Goal: Task Accomplishment & Management: Manage account settings

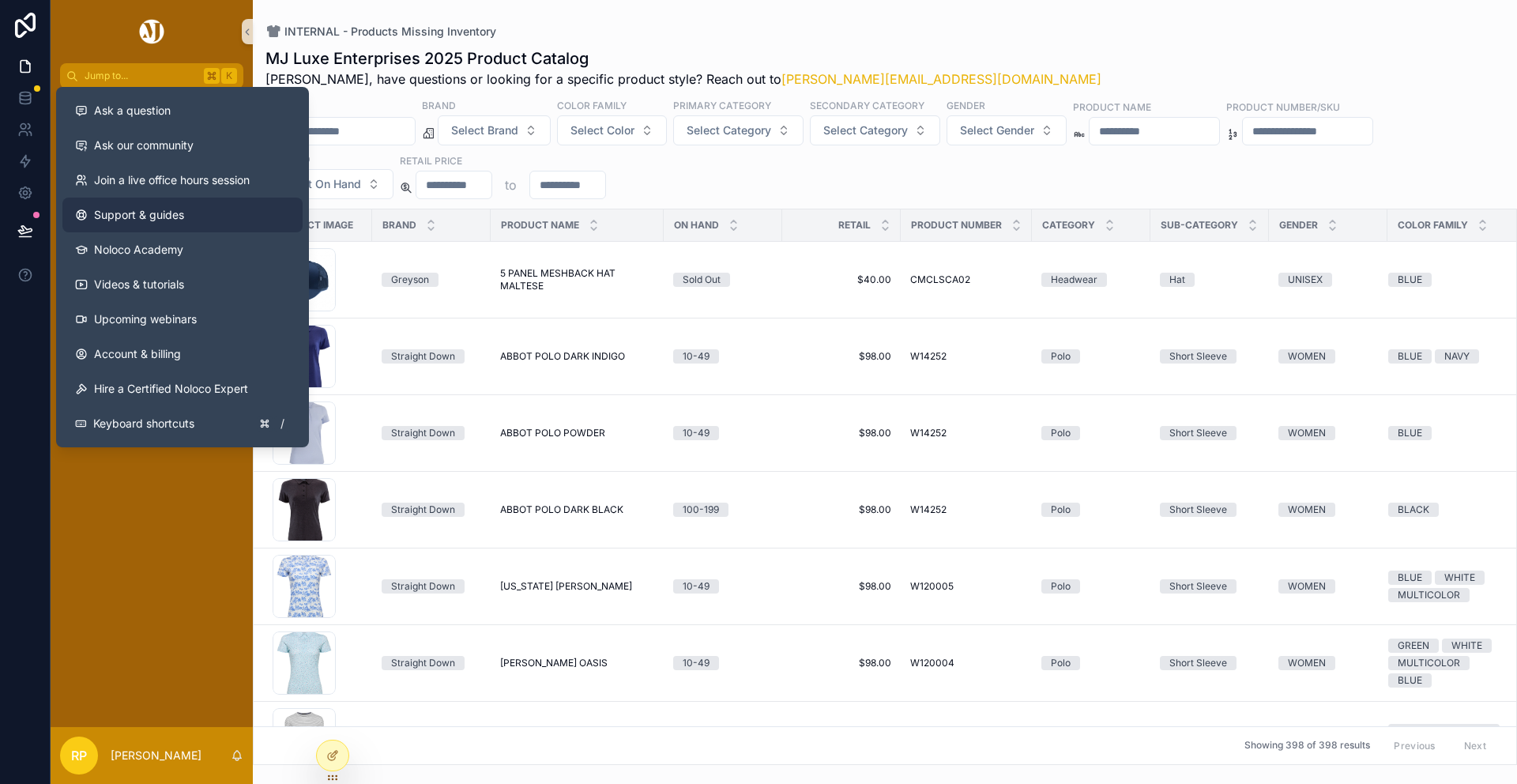
click at [159, 213] on span "Support & guides" at bounding box center [138, 214] width 90 height 16
click at [228, 181] on span "Join a live office hours session" at bounding box center [171, 180] width 156 height 16
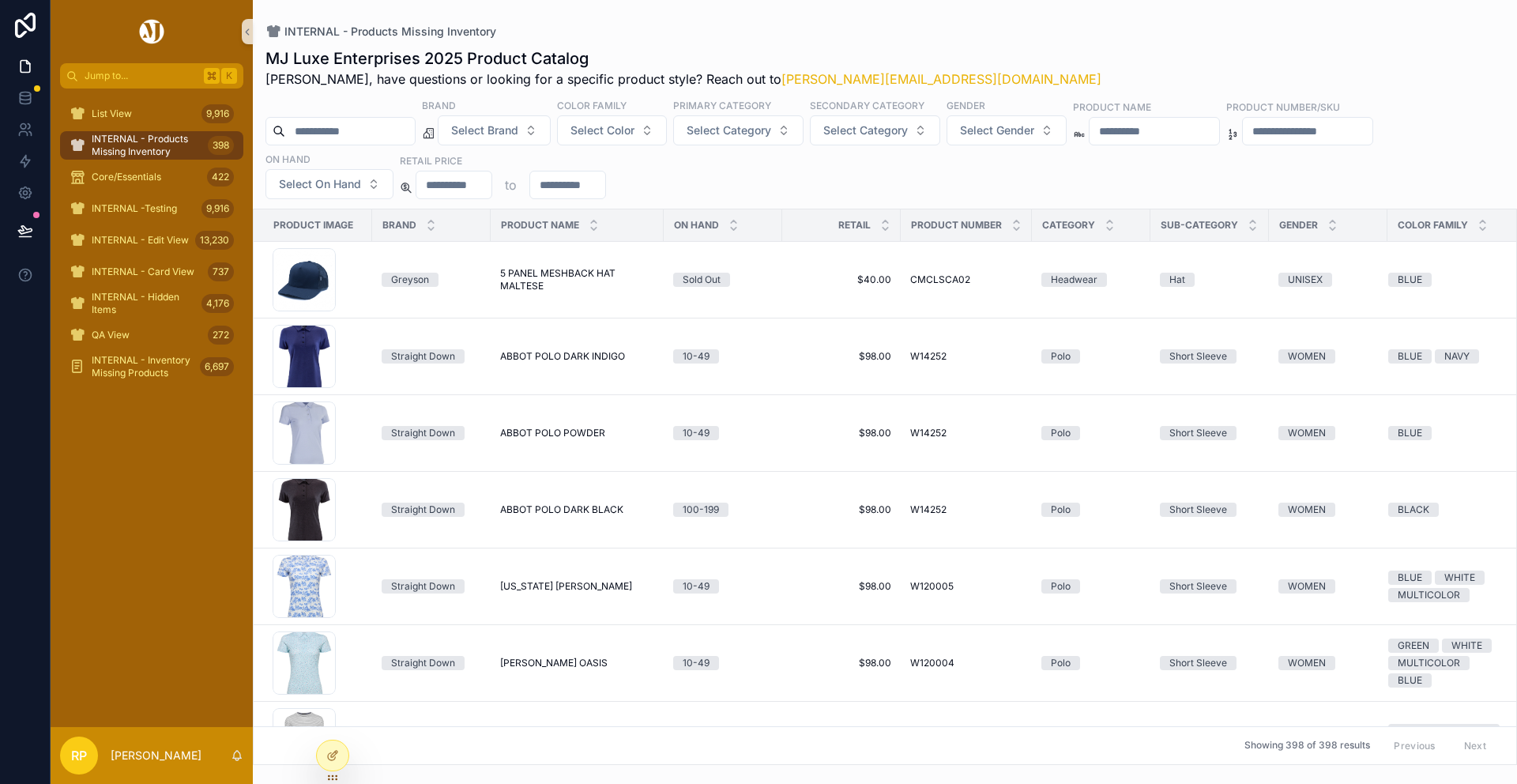
click at [769, 30] on div "INTERNAL - Products Missing Inventory" at bounding box center [885, 31] width 1239 height 12
click at [127, 107] on span "List View" at bounding box center [111, 113] width 40 height 12
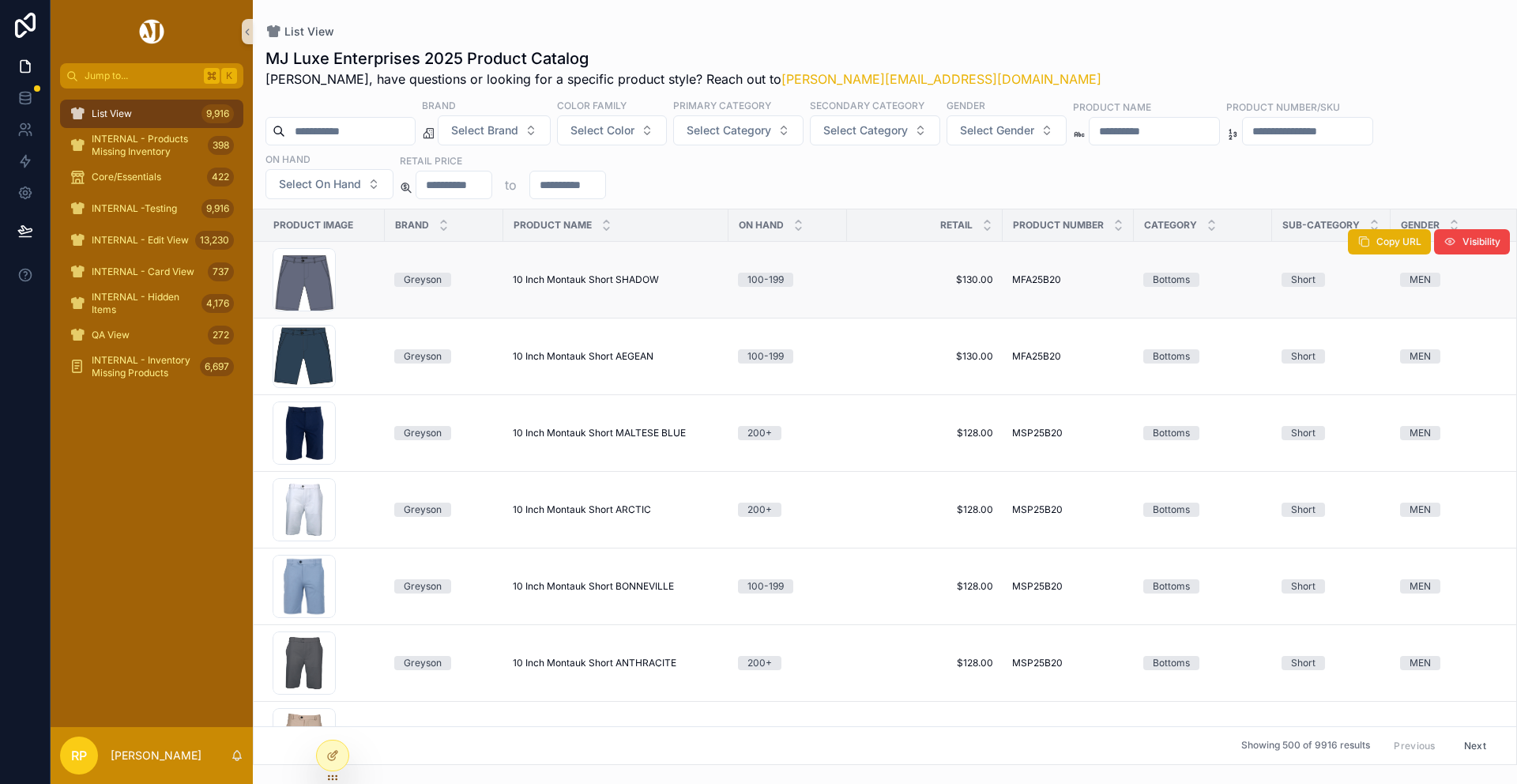
click at [656, 280] on span "10 Inch Montauk Short SHADOW" at bounding box center [586, 279] width 147 height 12
click at [567, 366] on td "10 Inch Montauk Short AEGEAN 10 Inch Montauk Short AEGEAN" at bounding box center [615, 357] width 225 height 77
click at [567, 350] on span "10 Inch Montauk Short AEGEAN" at bounding box center [583, 356] width 141 height 12
click at [336, 745] on div at bounding box center [333, 755] width 31 height 30
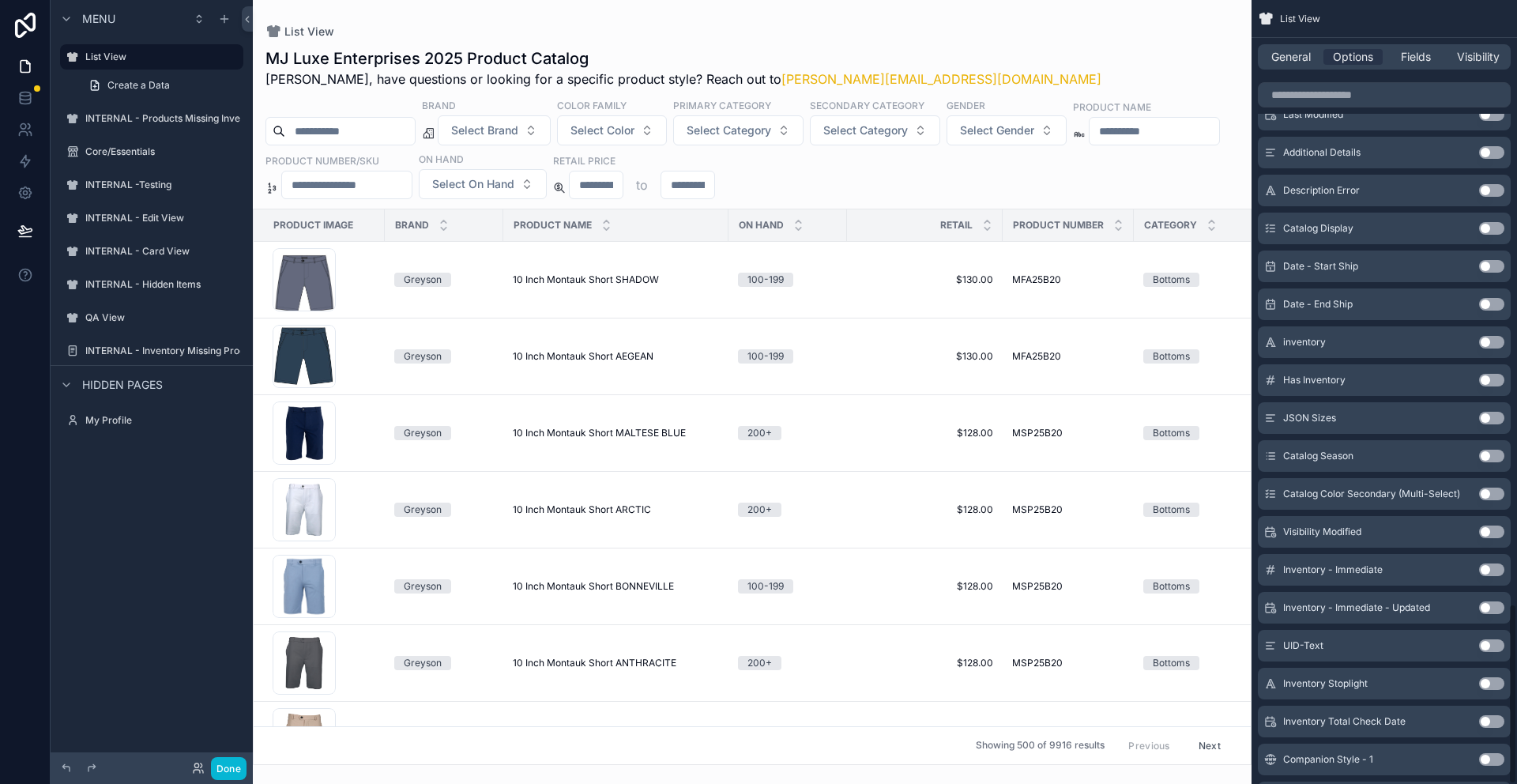
scroll to position [2616, 0]
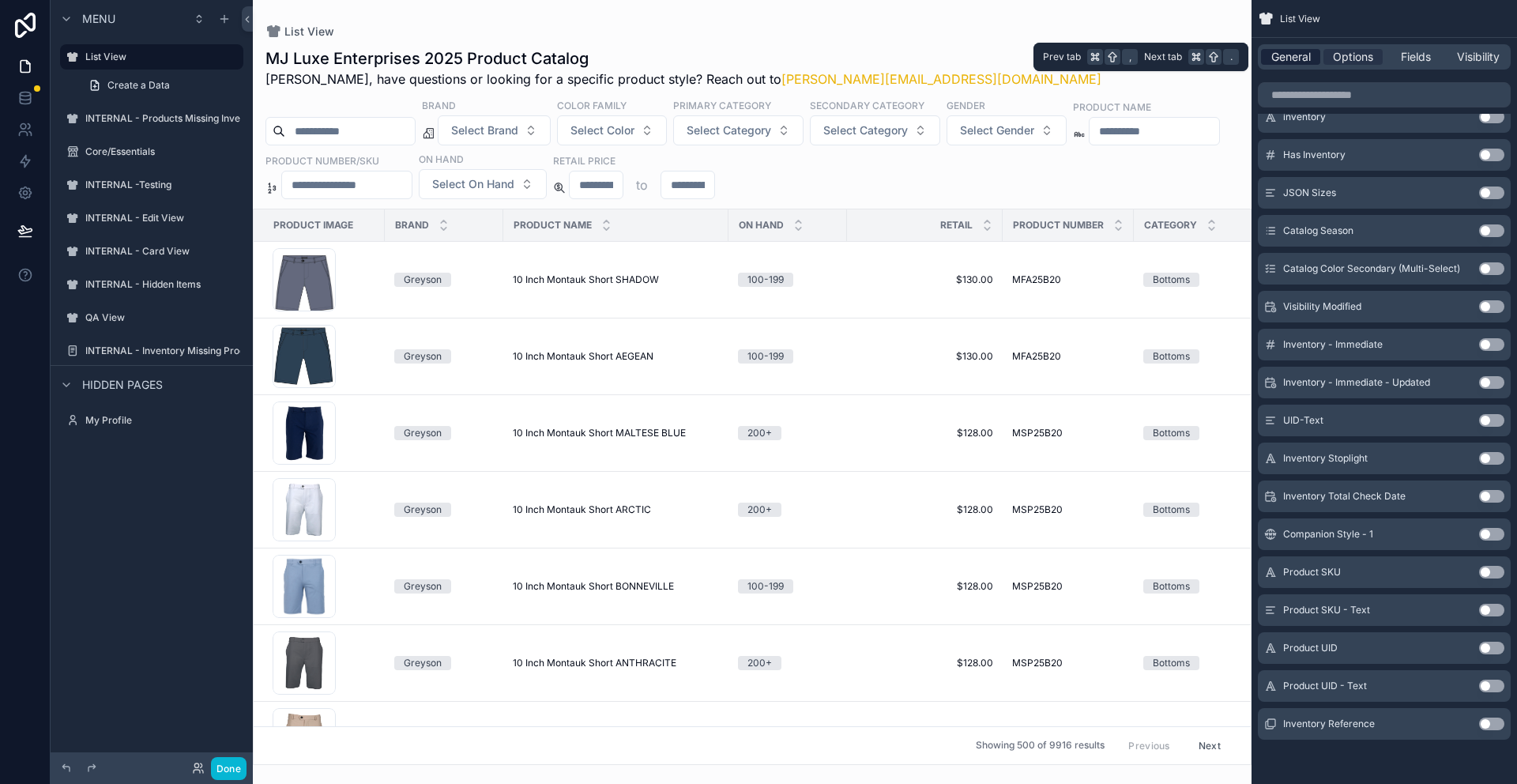
click at [1300, 59] on span "General" at bounding box center [1291, 56] width 40 height 16
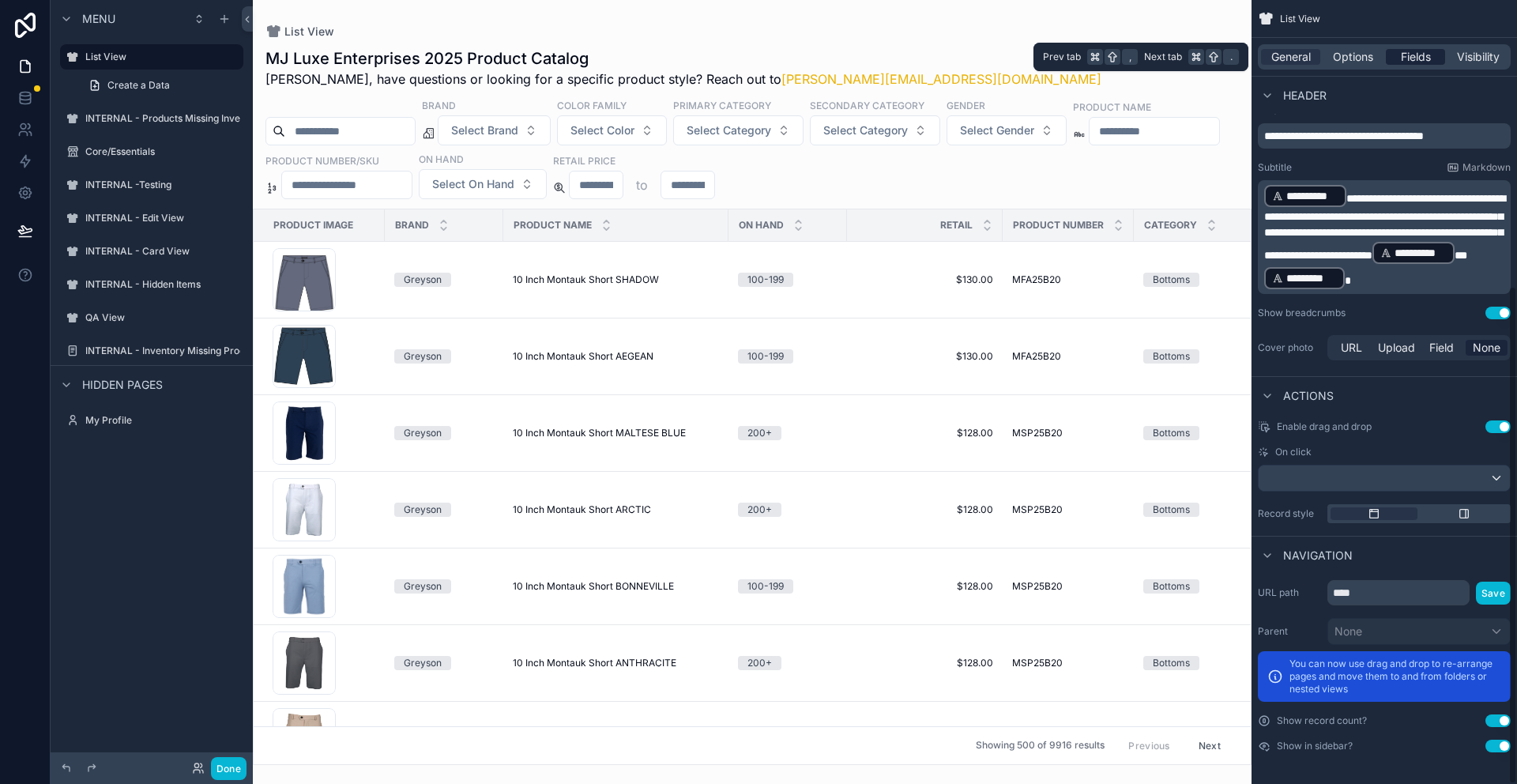
click at [1412, 54] on span "Fields" at bounding box center [1416, 56] width 30 height 16
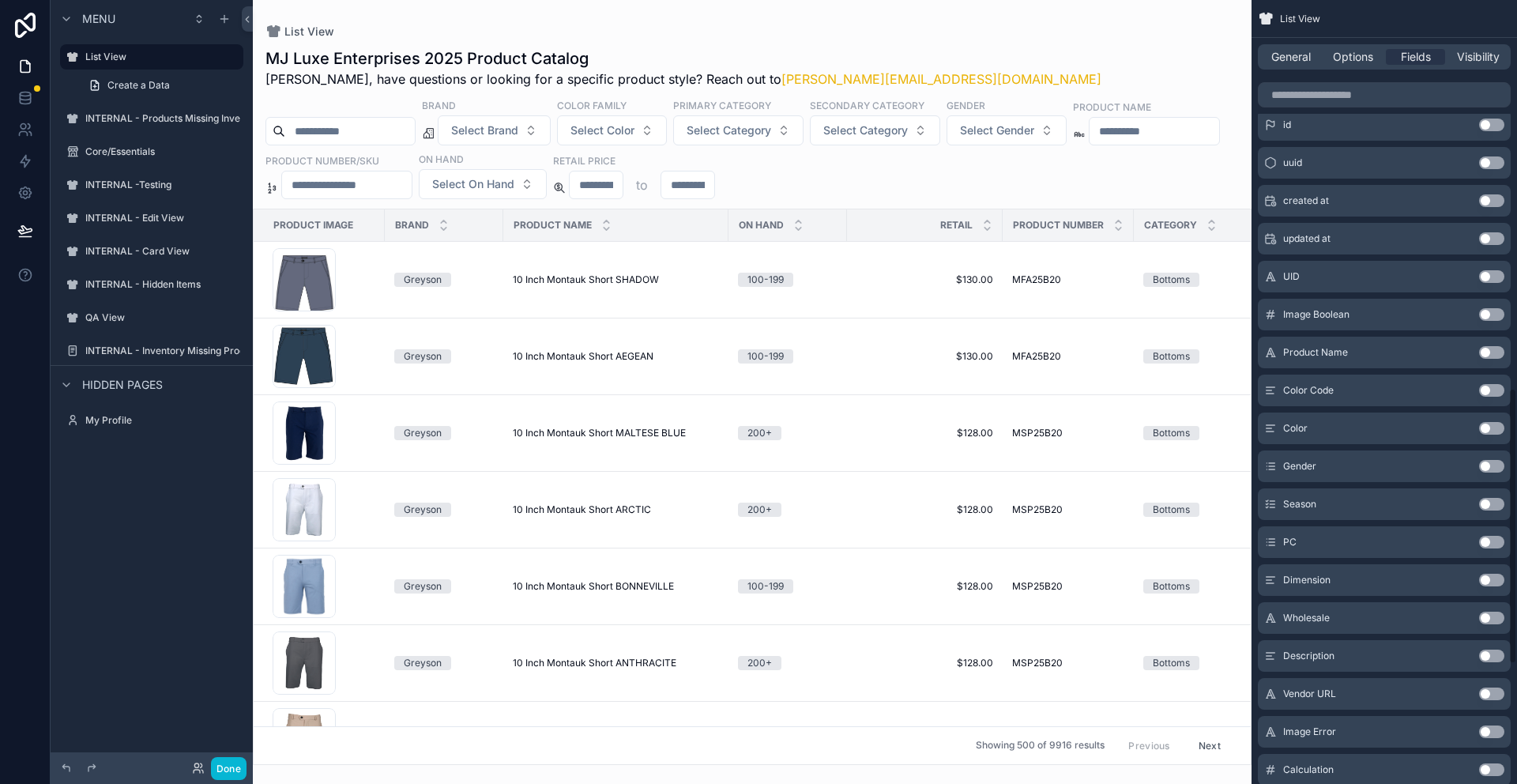
scroll to position [0, 0]
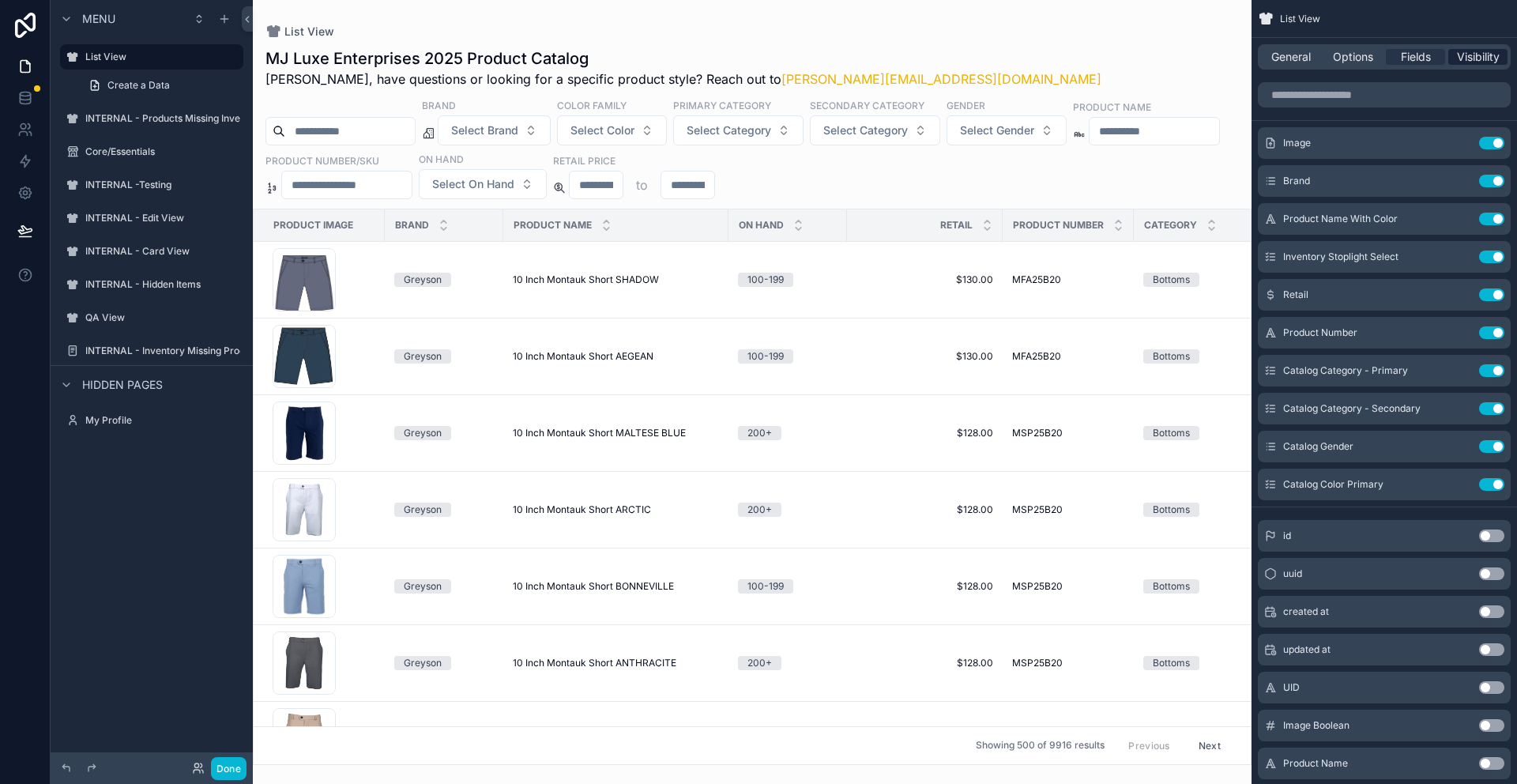
click at [1475, 56] on span "Visibility" at bounding box center [1478, 56] width 43 height 16
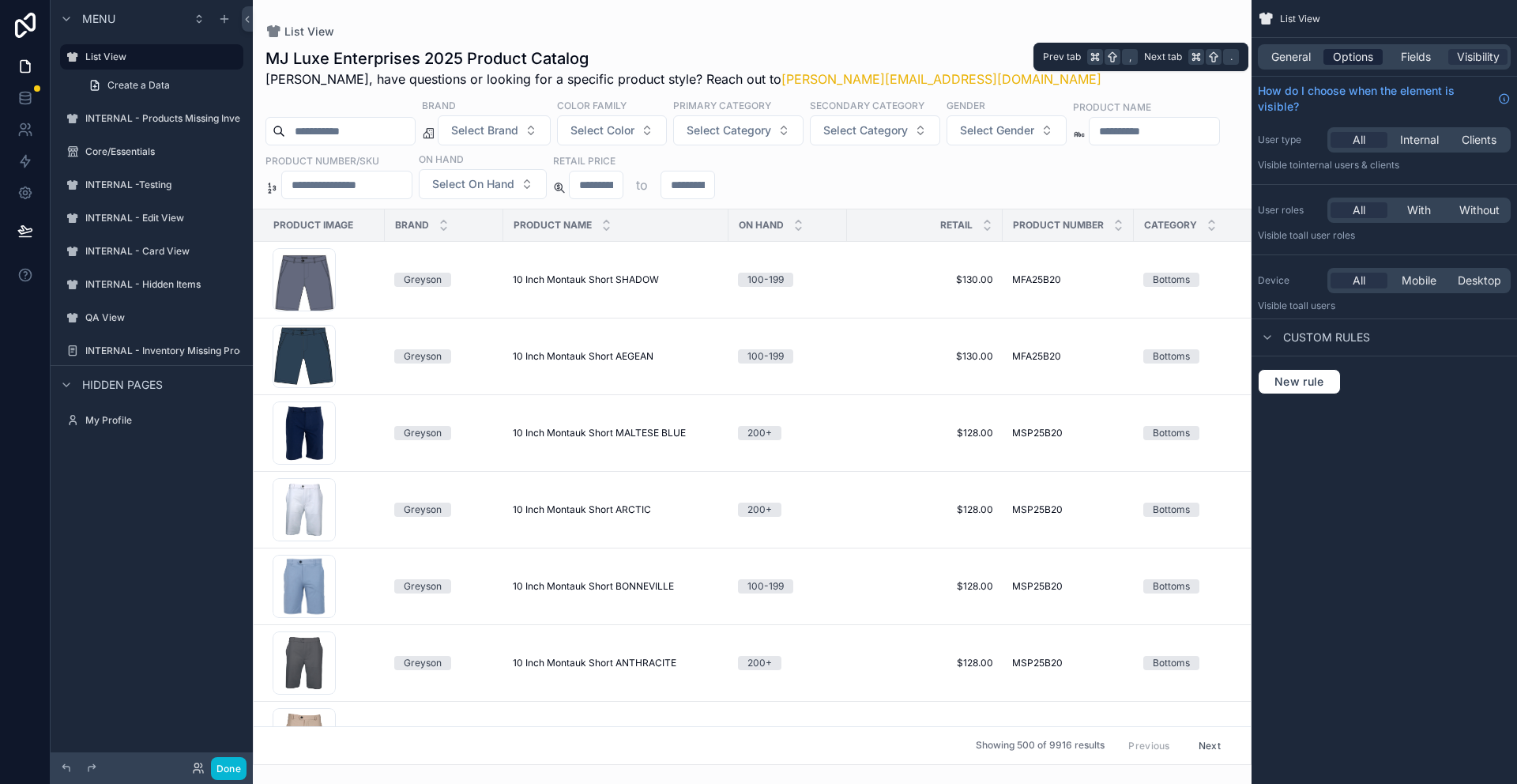
click at [1344, 53] on span "Options" at bounding box center [1353, 56] width 40 height 16
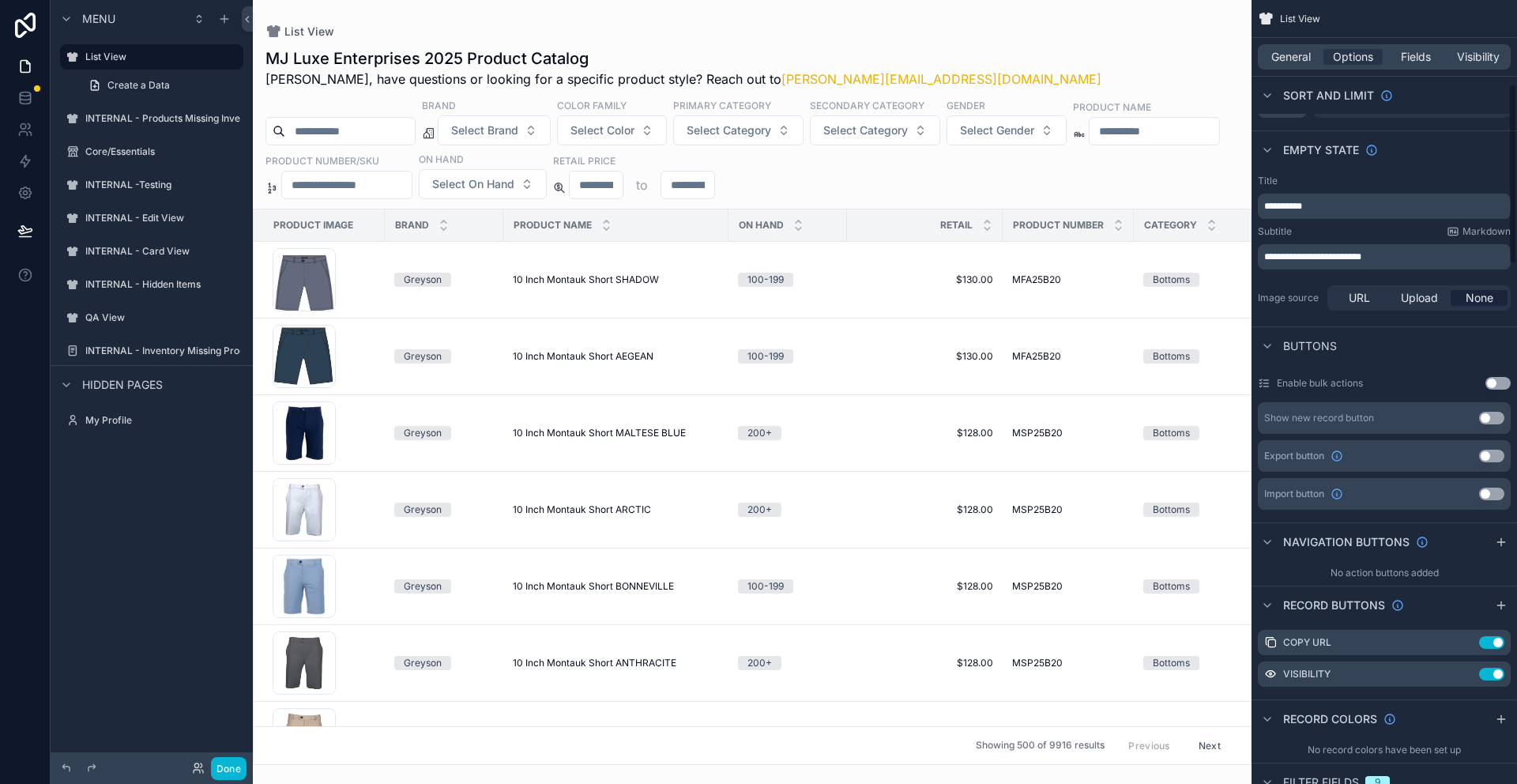
scroll to position [365, 0]
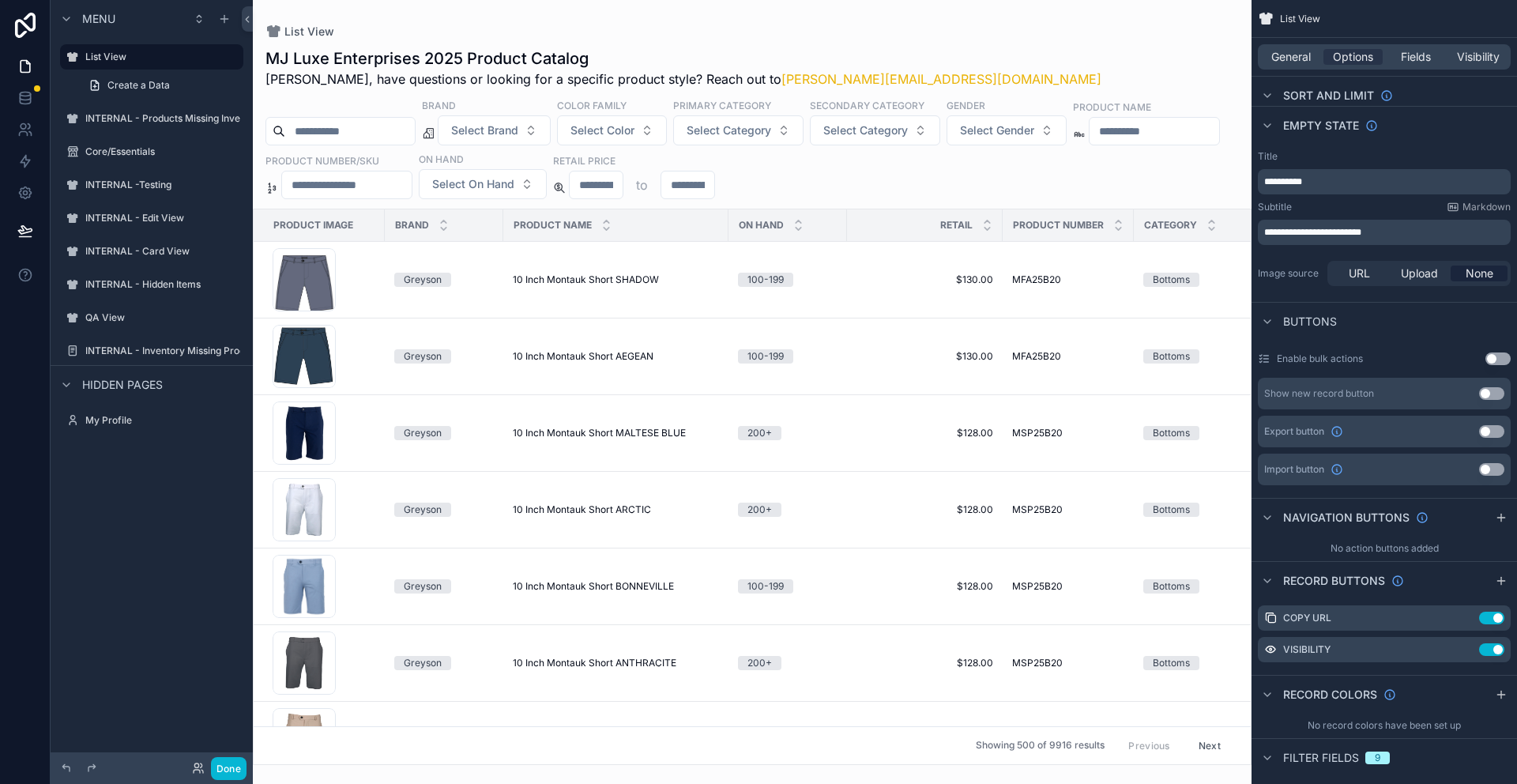
click at [894, 12] on div "scrollable content" at bounding box center [752, 392] width 999 height 784
click at [529, 511] on span "10 Inch Montauk Short ARCTIC" at bounding box center [582, 509] width 138 height 12
click at [1481, 58] on span "Visibility" at bounding box center [1478, 56] width 43 height 16
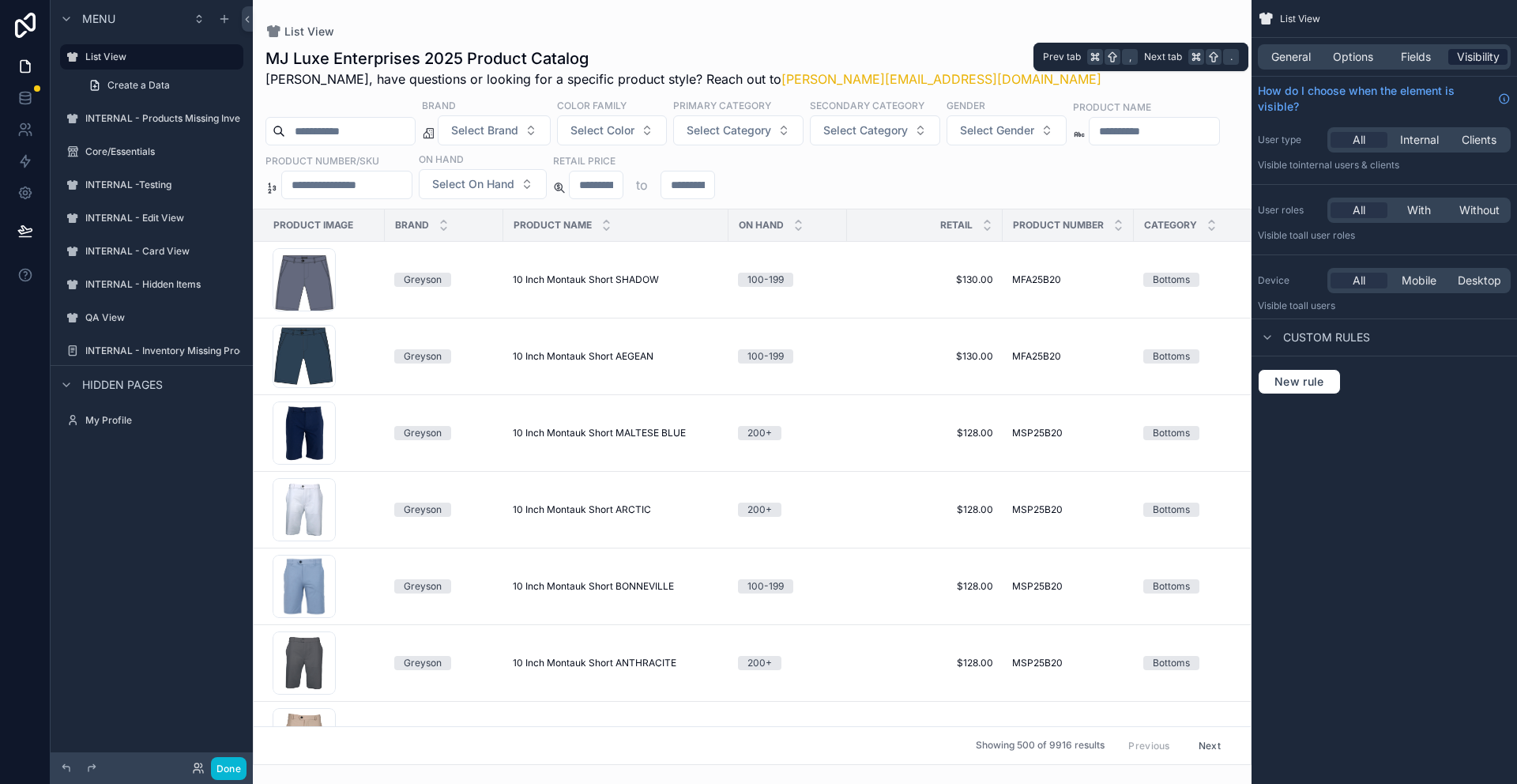
scroll to position [0, 0]
click at [1309, 334] on span "Custom rules" at bounding box center [1327, 337] width 87 height 16
click at [1416, 58] on span "Fields" at bounding box center [1416, 56] width 30 height 16
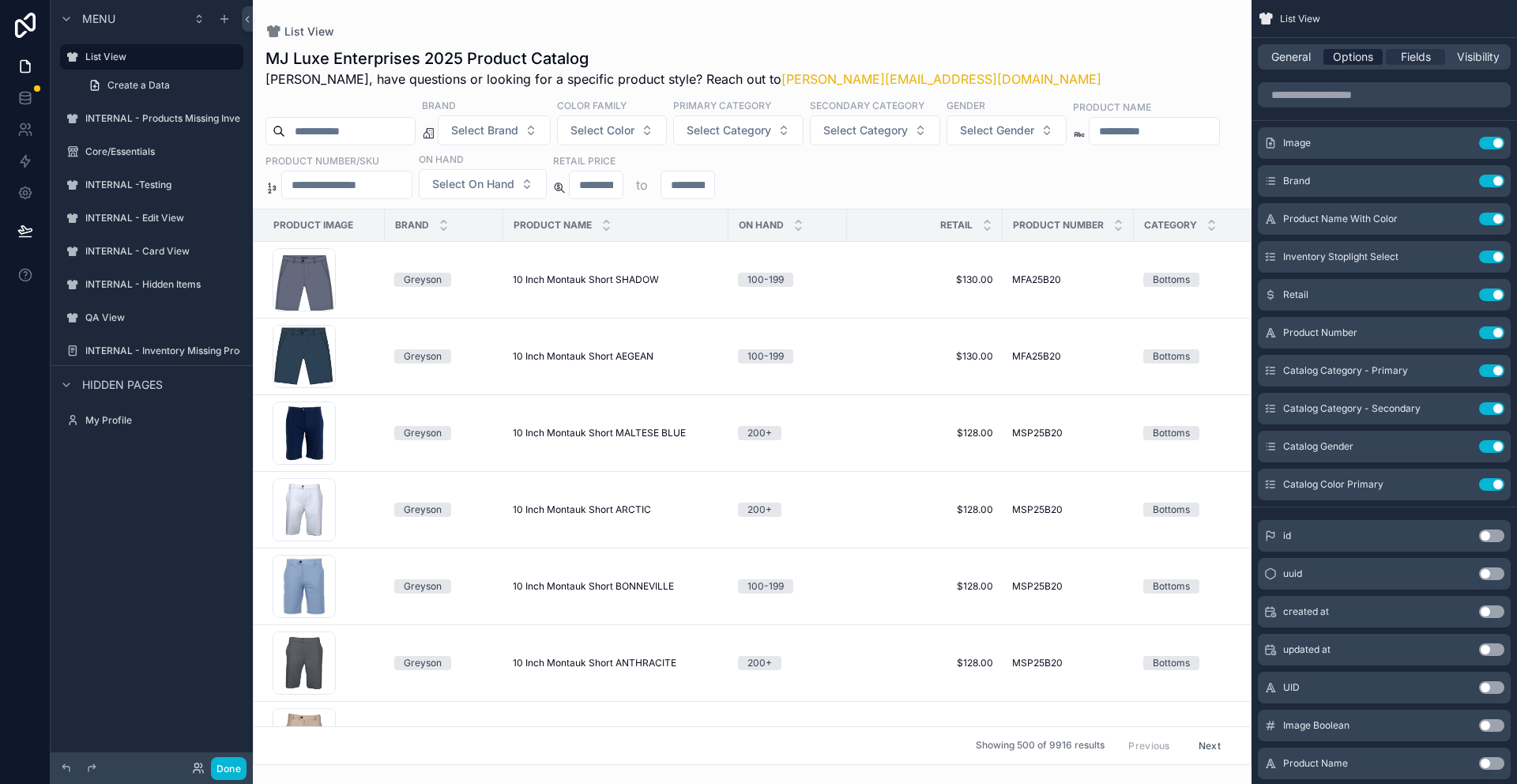
click at [1355, 55] on span "Options" at bounding box center [1353, 56] width 40 height 16
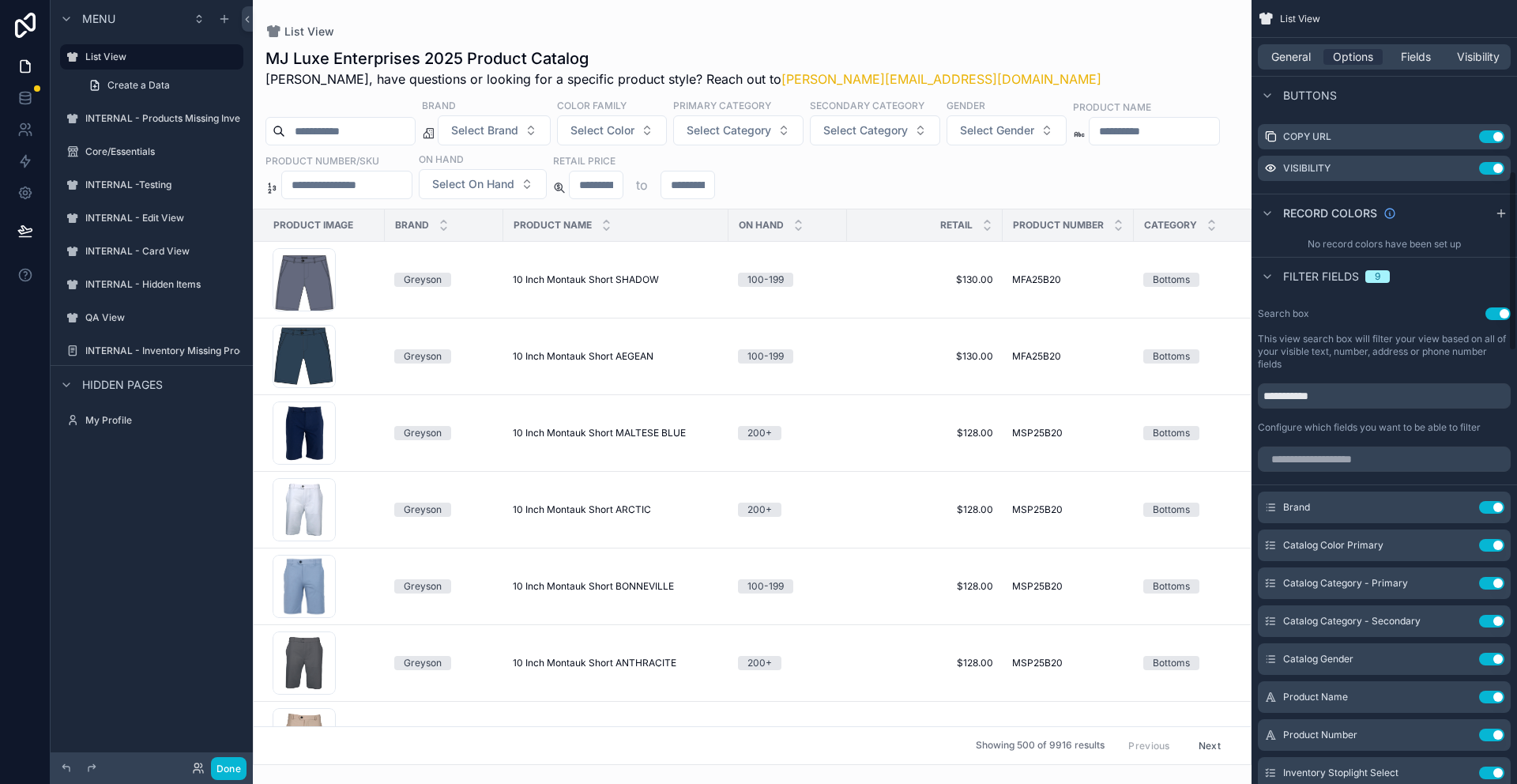
scroll to position [726, 0]
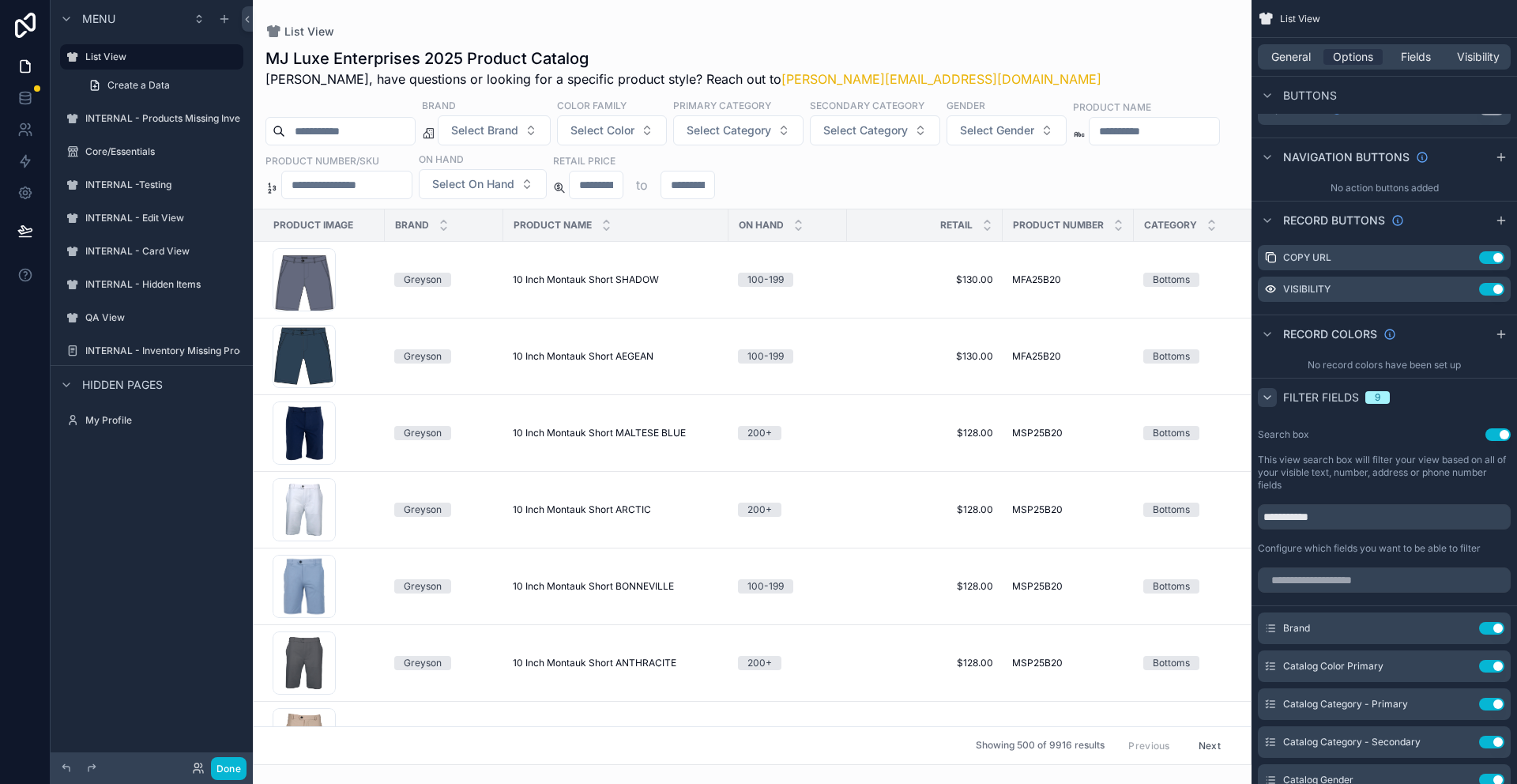
click at [1264, 394] on icon "scrollable content" at bounding box center [1267, 397] width 12 height 12
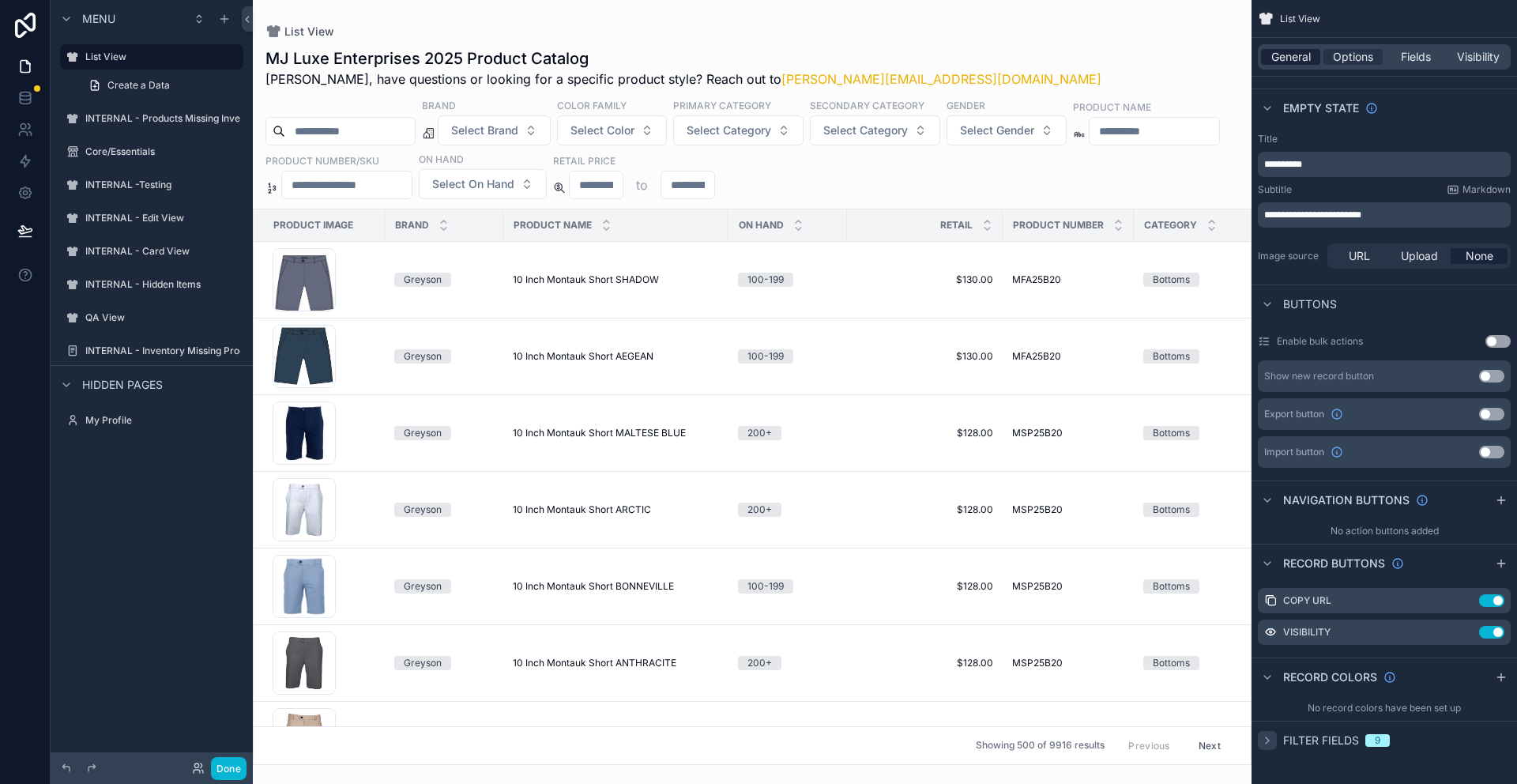
click at [1286, 60] on span "General" at bounding box center [1291, 56] width 40 height 16
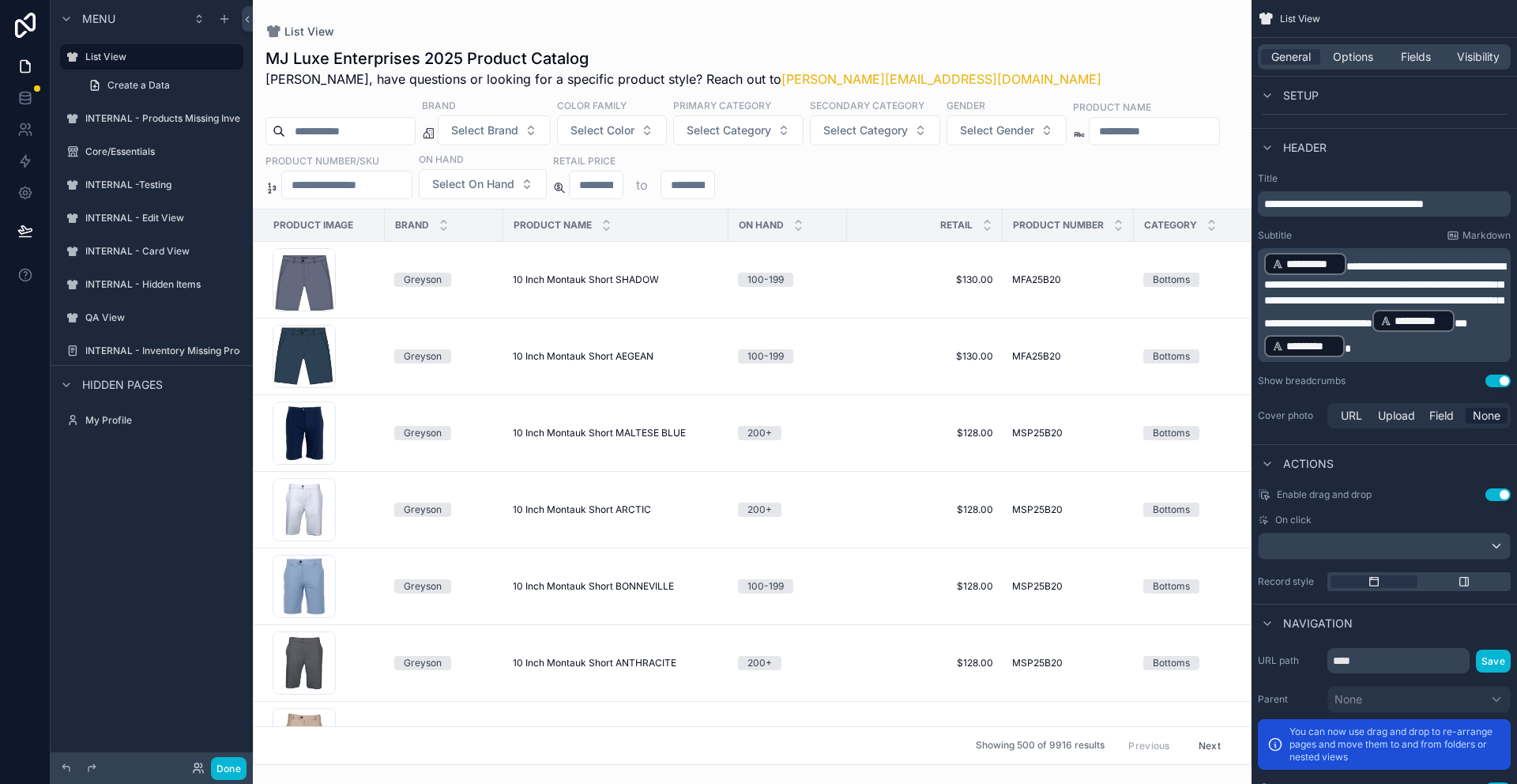
click at [1266, 462] on icon "scrollable content" at bounding box center [1267, 464] width 12 height 12
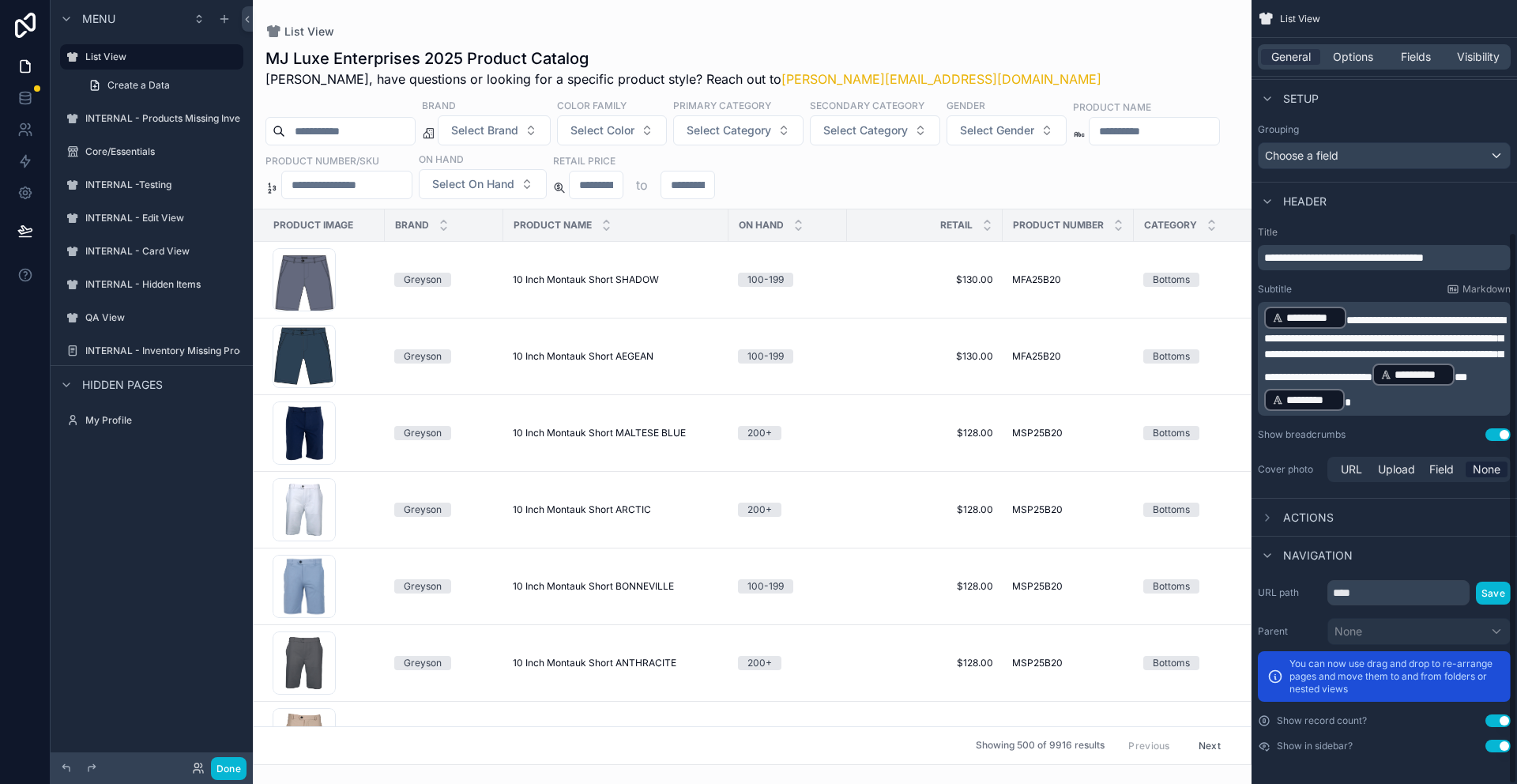
scroll to position [329, 0]
click at [1272, 516] on icon "scrollable content" at bounding box center [1267, 517] width 12 height 12
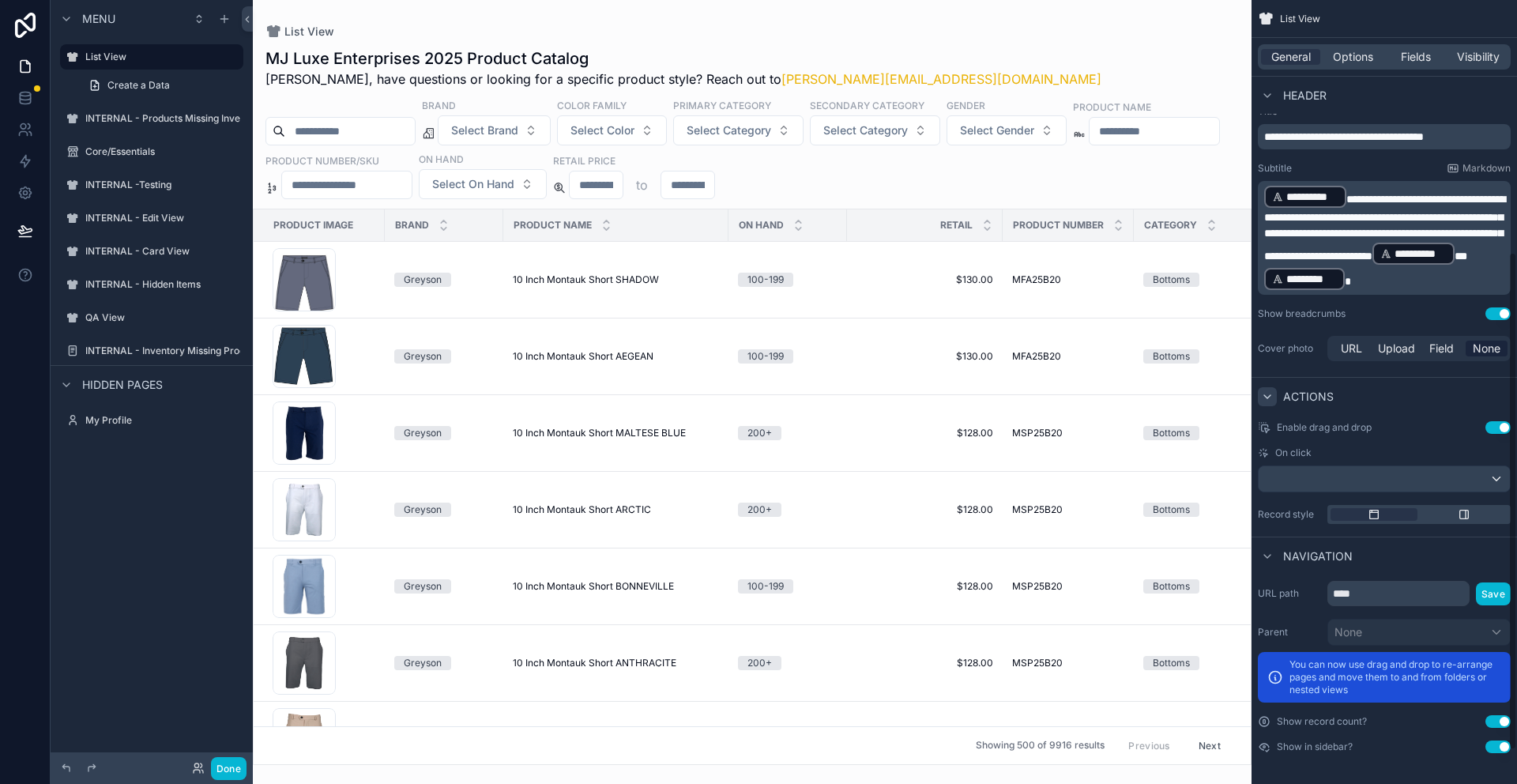
scroll to position [450, 0]
click at [1352, 60] on span "Options" at bounding box center [1353, 56] width 40 height 16
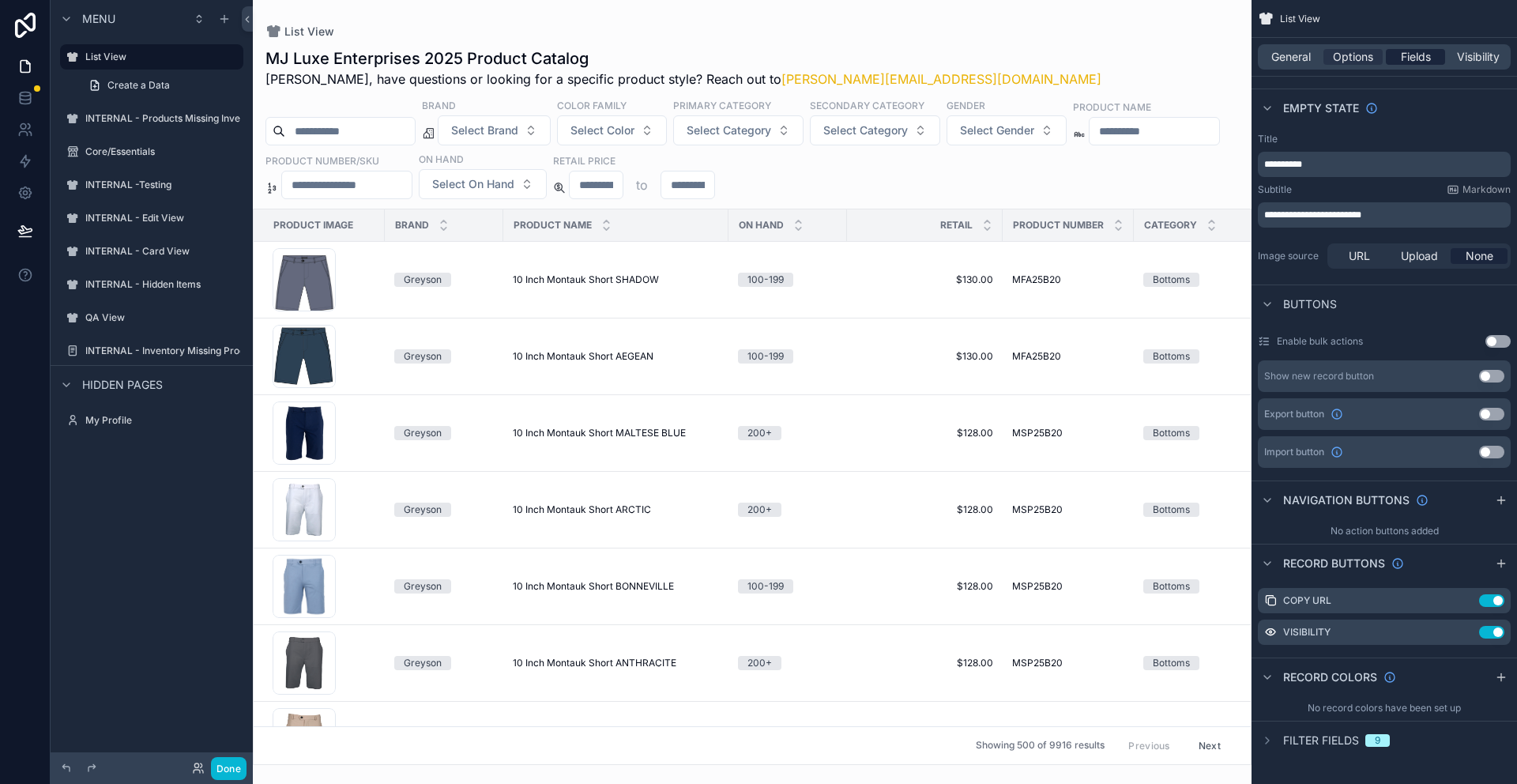
click at [1412, 59] on span "Fields" at bounding box center [1416, 56] width 30 height 16
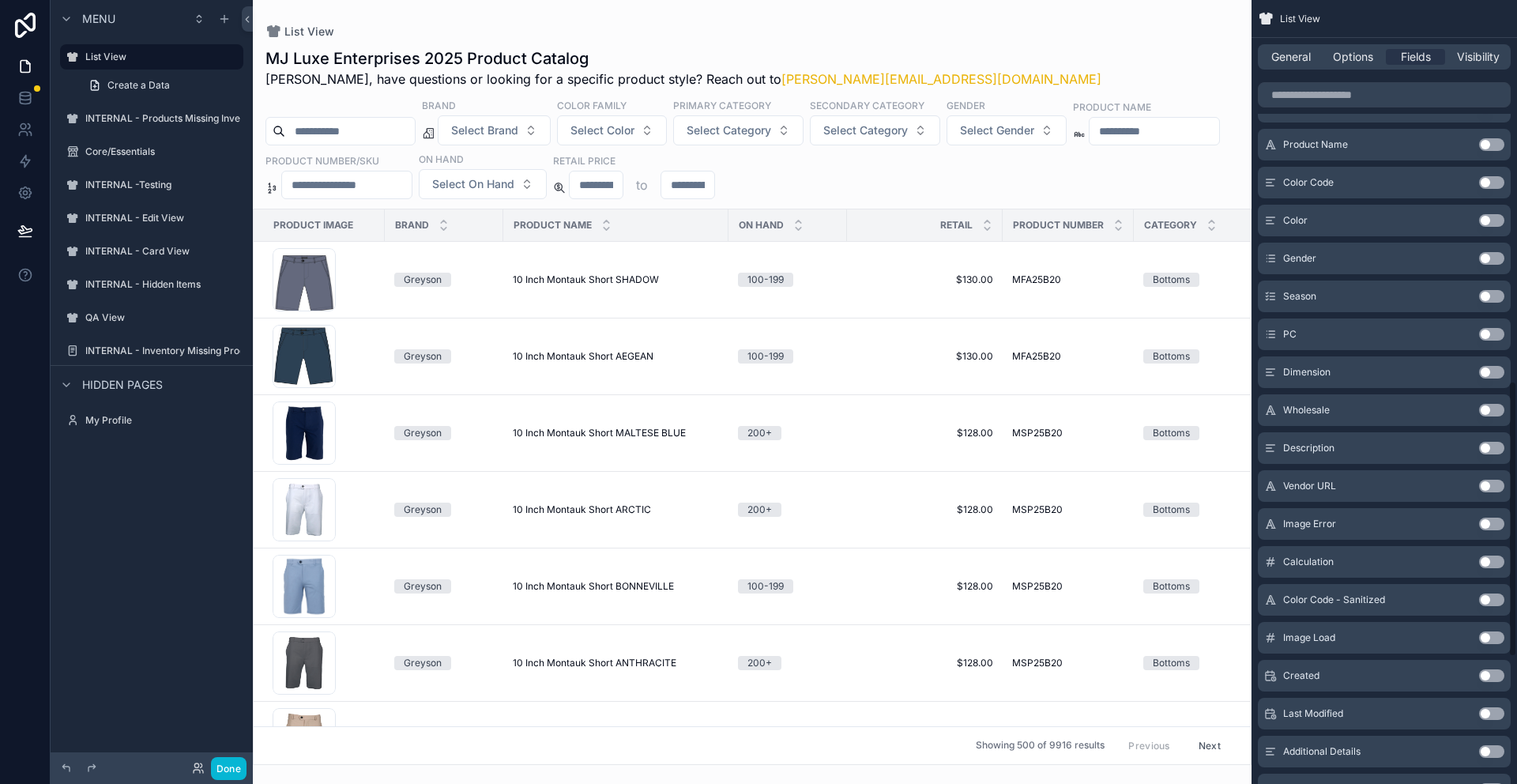
scroll to position [1443, 0]
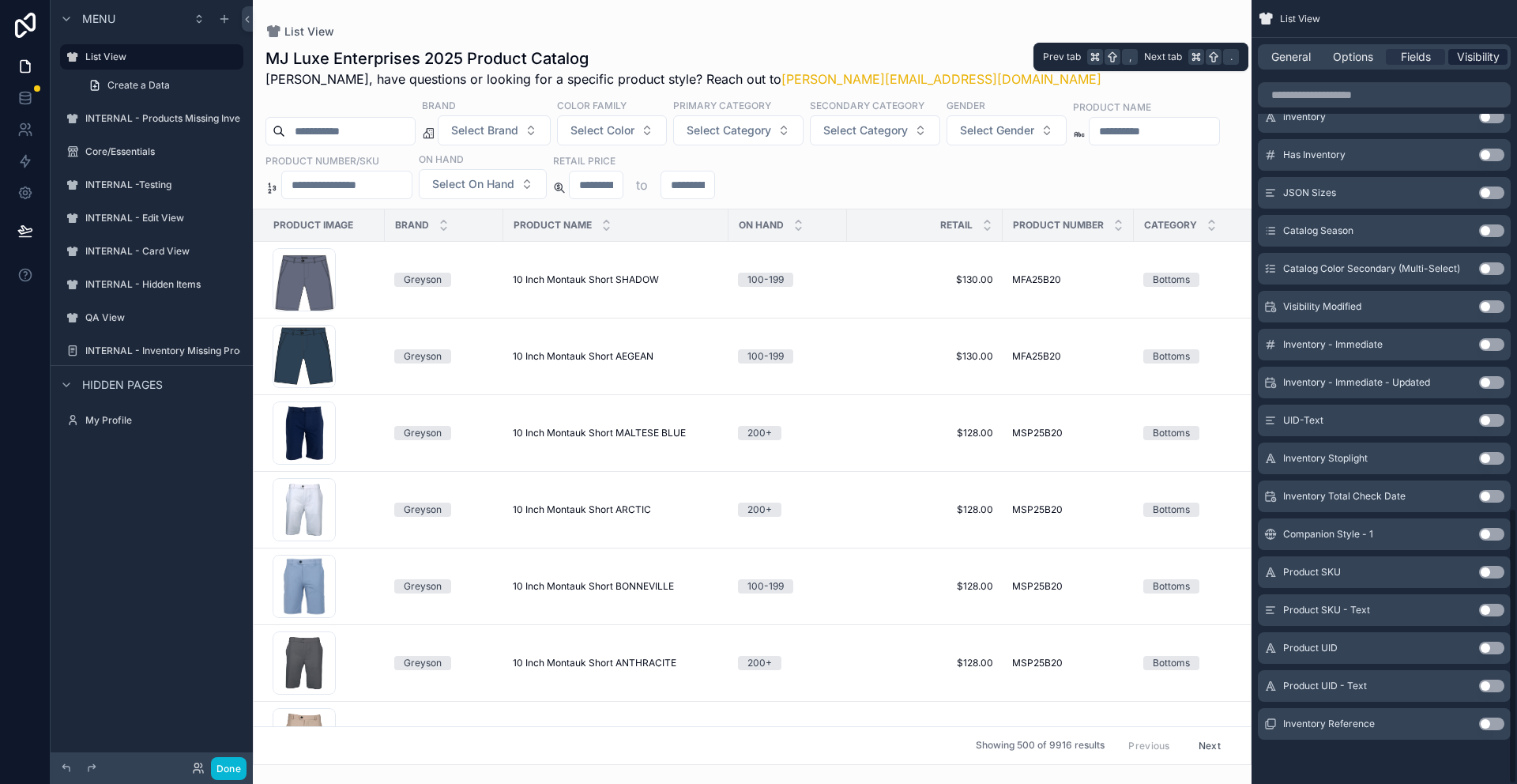
click at [1474, 54] on span "Visibility" at bounding box center [1478, 56] width 43 height 16
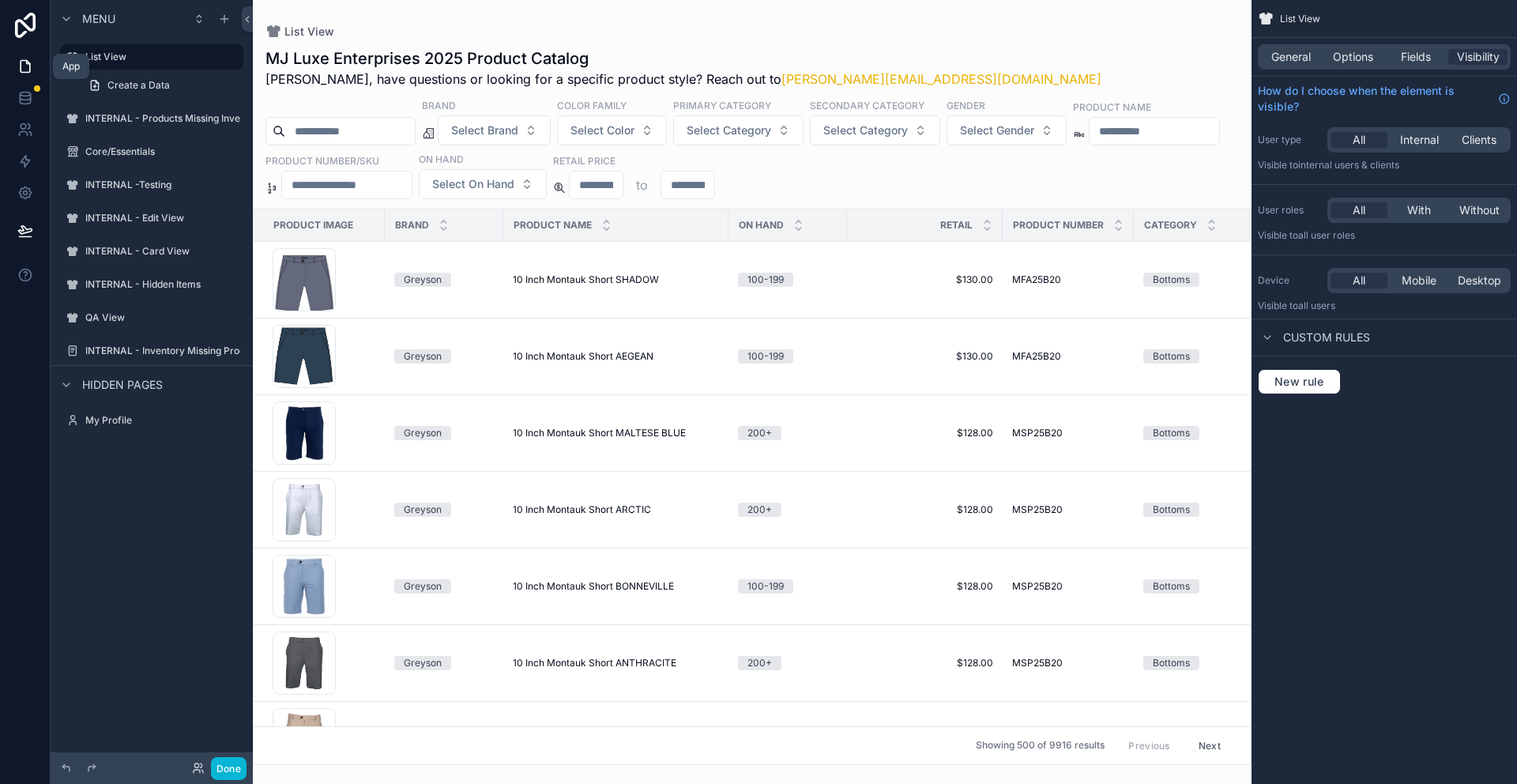
click at [26, 68] on icon at bounding box center [25, 66] width 16 height 16
click at [21, 159] on icon at bounding box center [26, 161] width 10 height 12
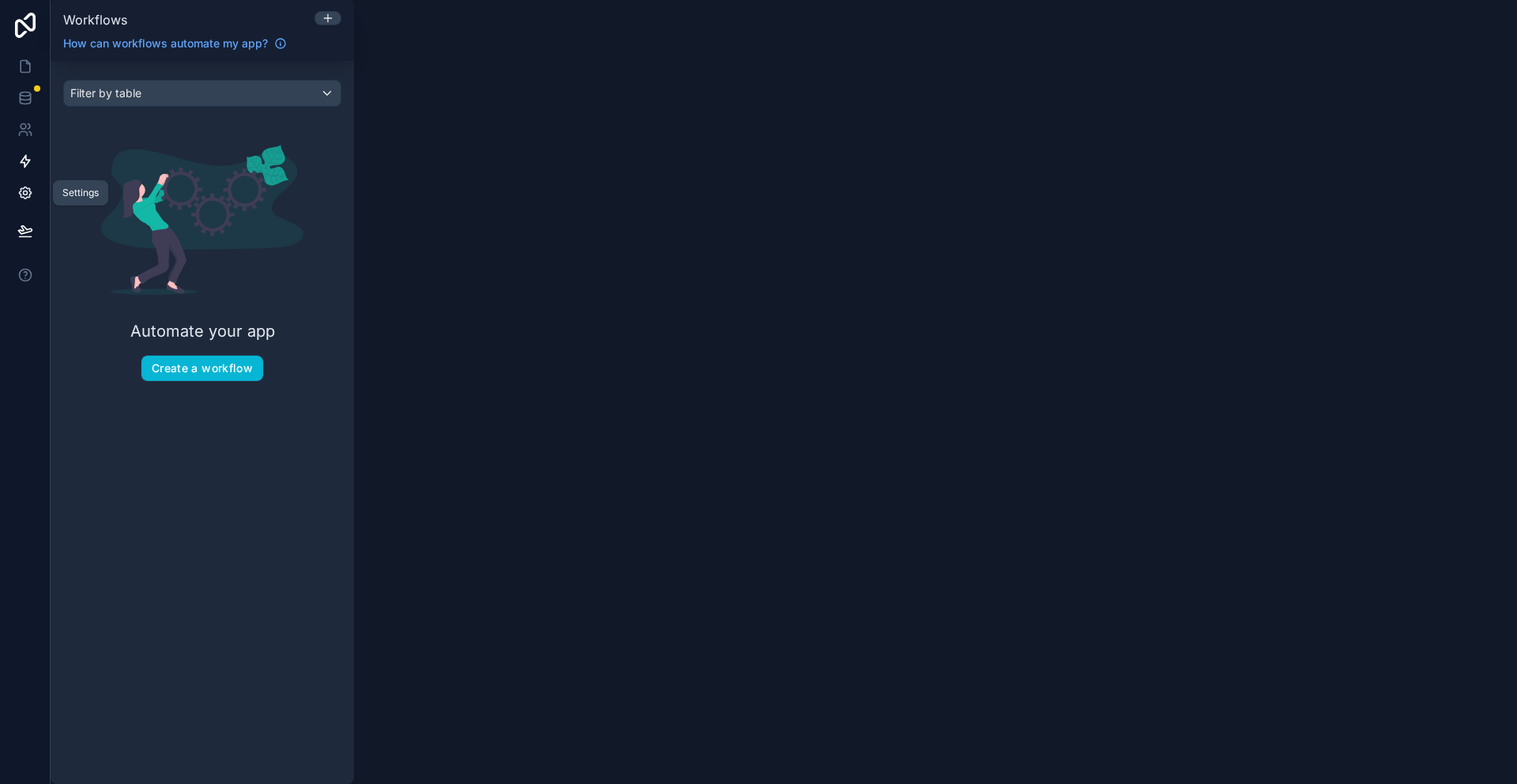
click at [22, 194] on icon at bounding box center [25, 193] width 16 height 16
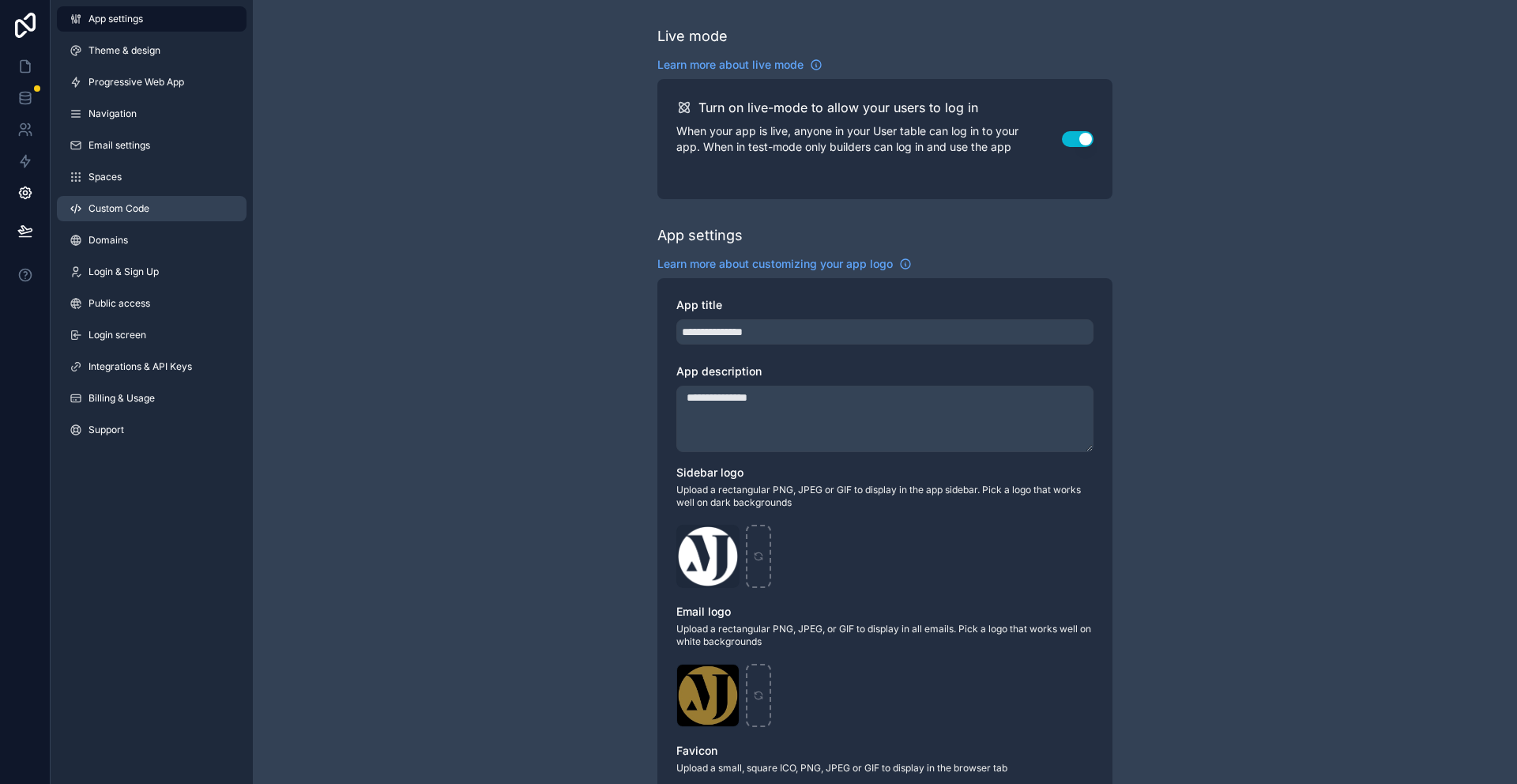
click at [144, 200] on link "Custom Code" at bounding box center [152, 208] width 189 height 26
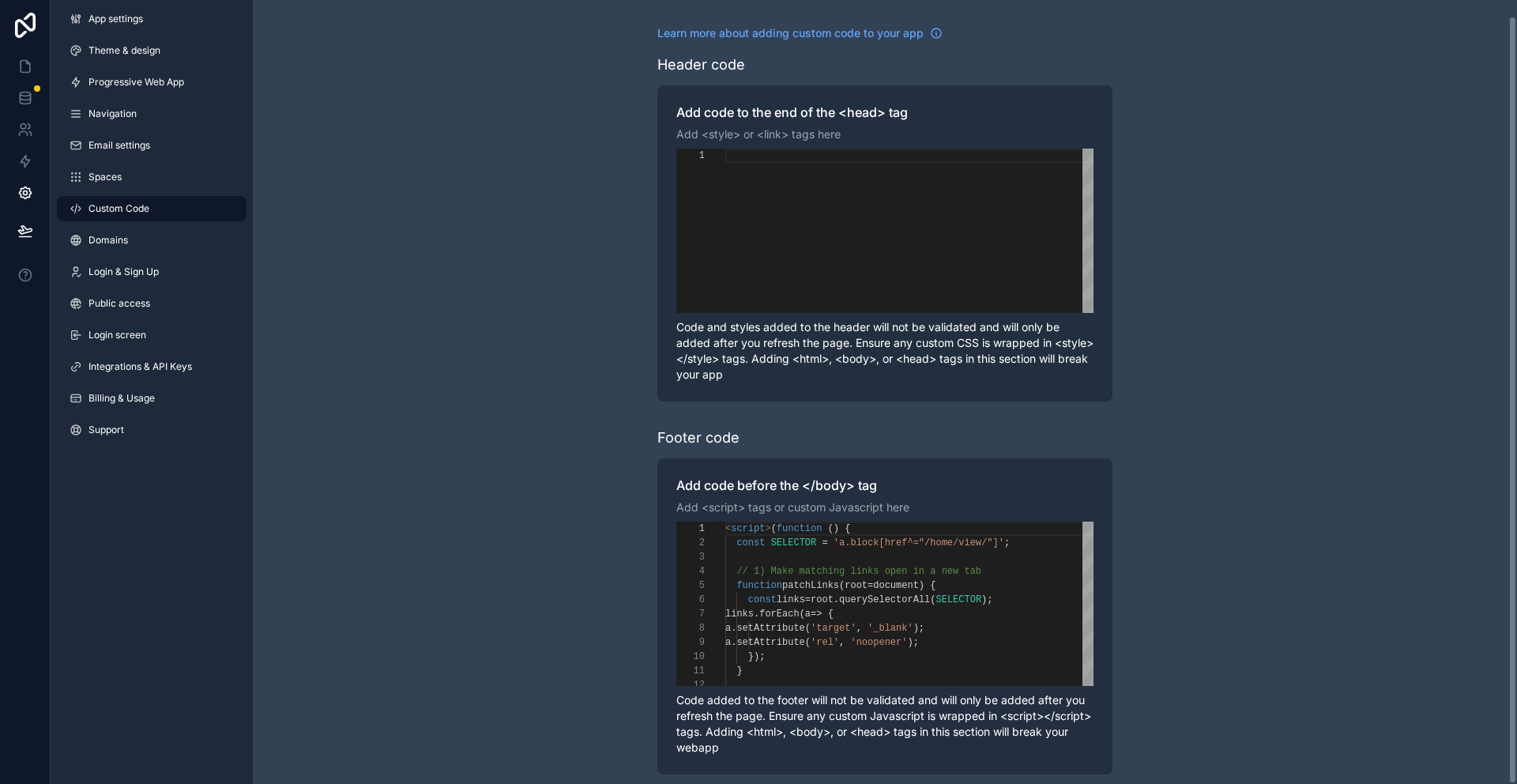
scroll to position [16, 0]
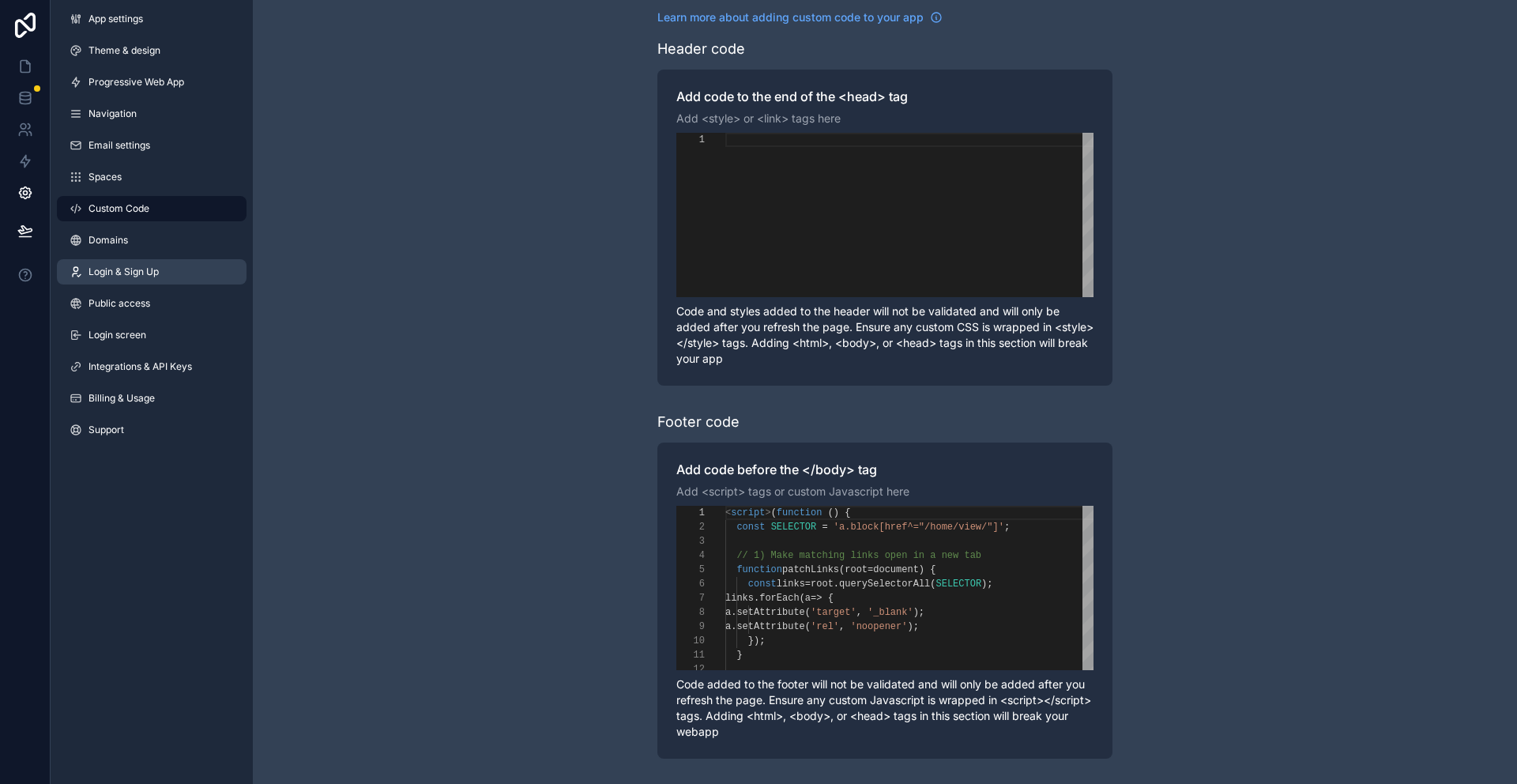
click at [108, 272] on span "Login & Sign Up" at bounding box center [123, 271] width 70 height 12
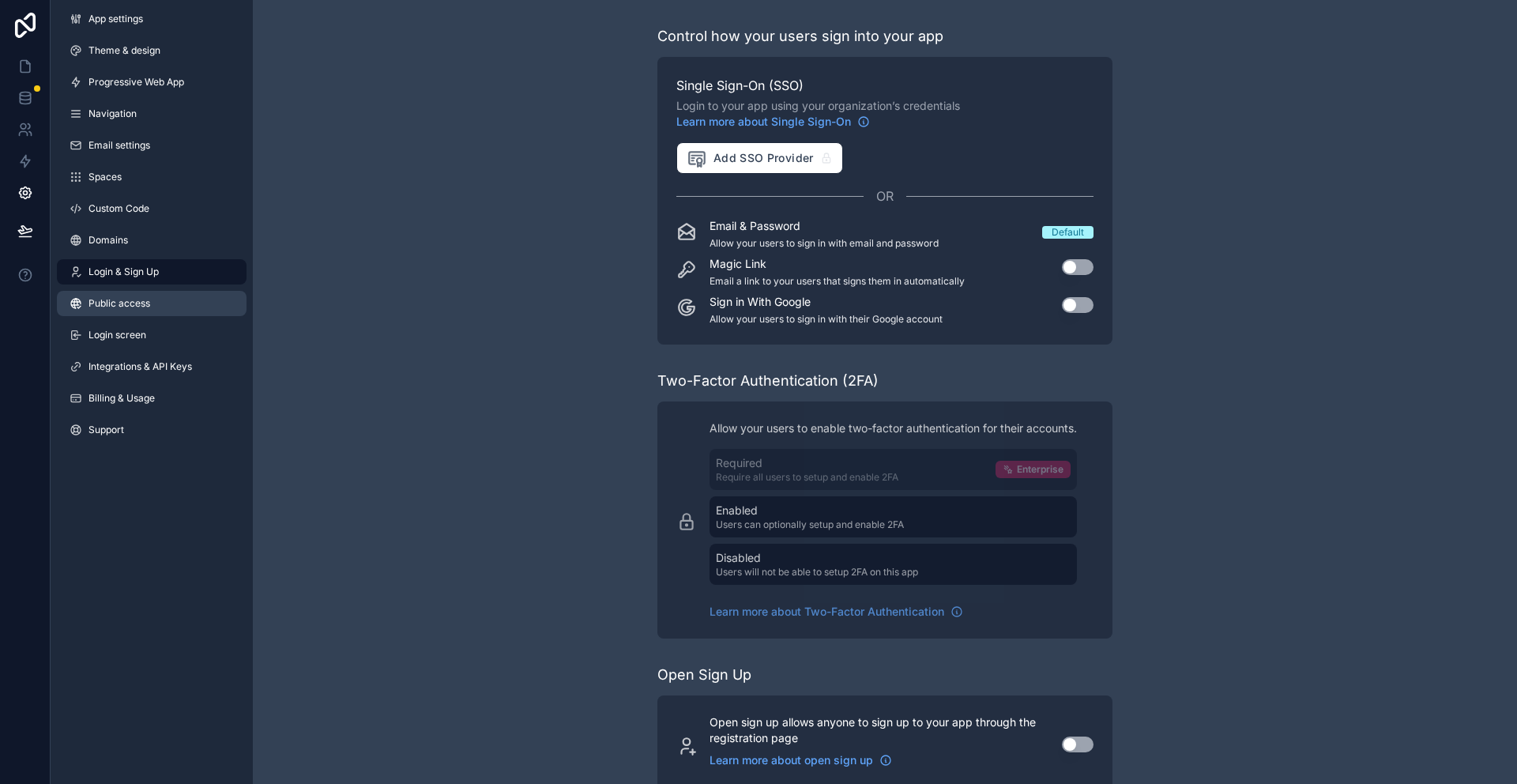
click at [108, 309] on span "Public access" at bounding box center [119, 303] width 62 height 12
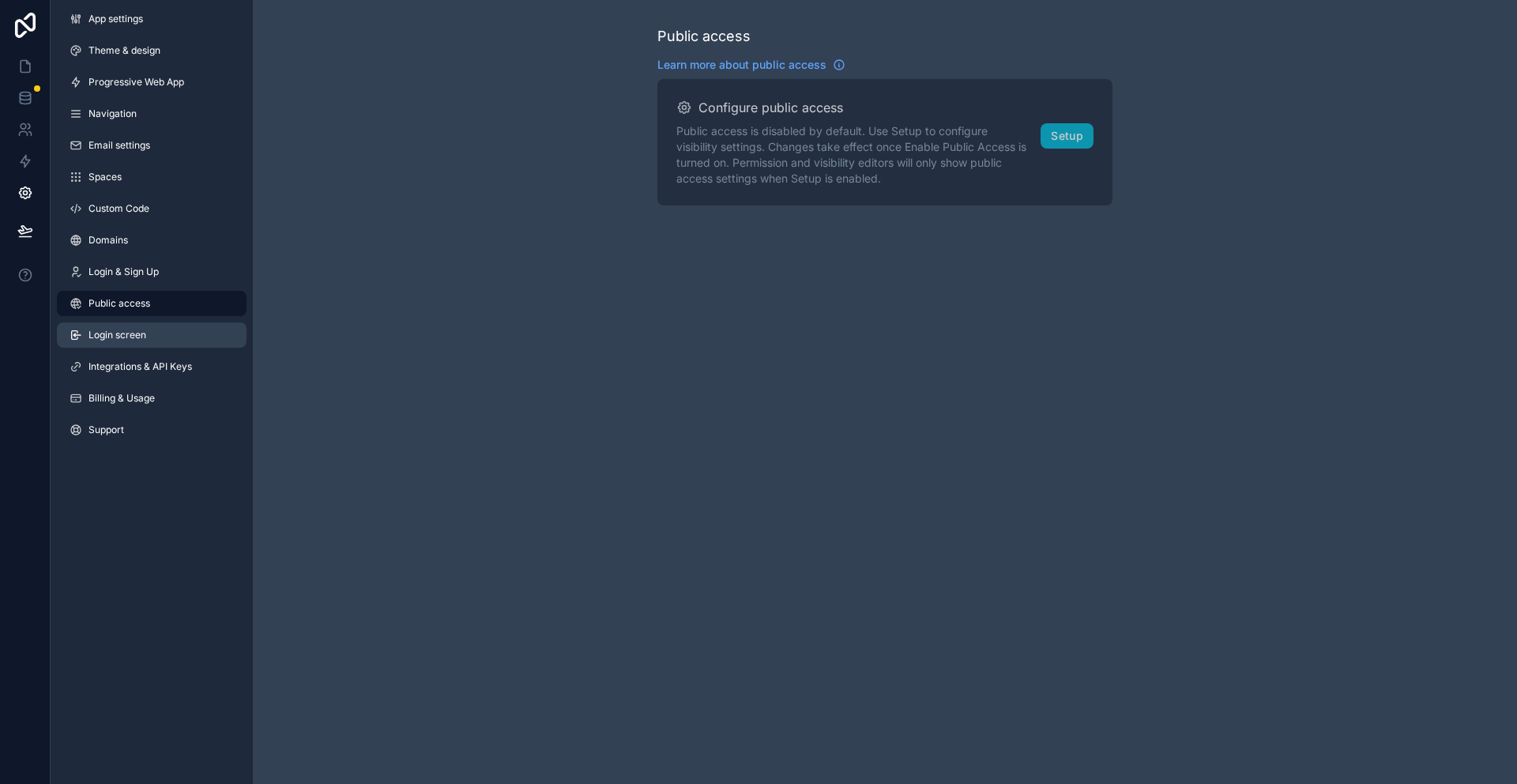
click at [107, 340] on span "Login screen" at bounding box center [117, 334] width 58 height 12
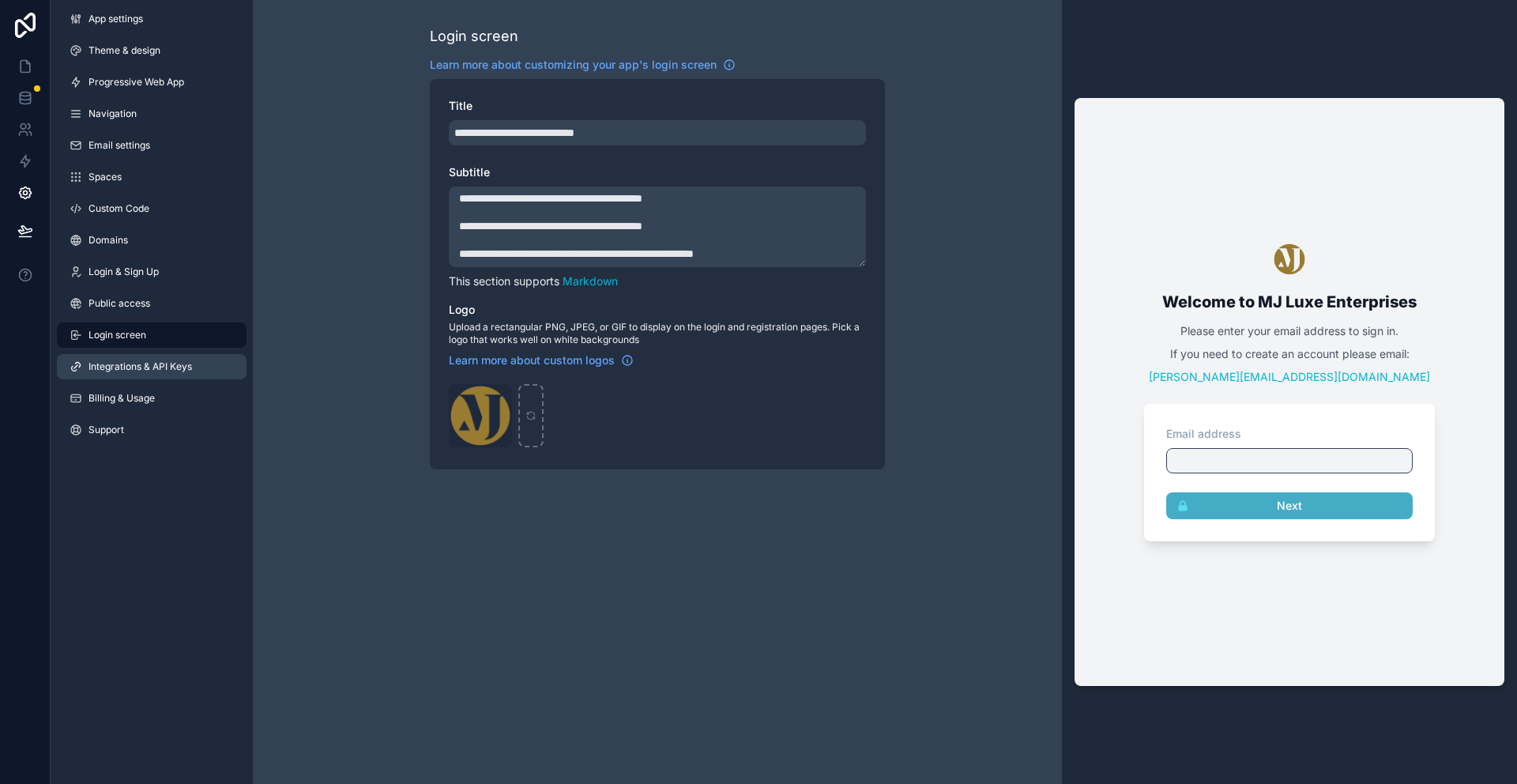
click at [107, 372] on span "Integrations & API Keys" at bounding box center [140, 366] width 104 height 12
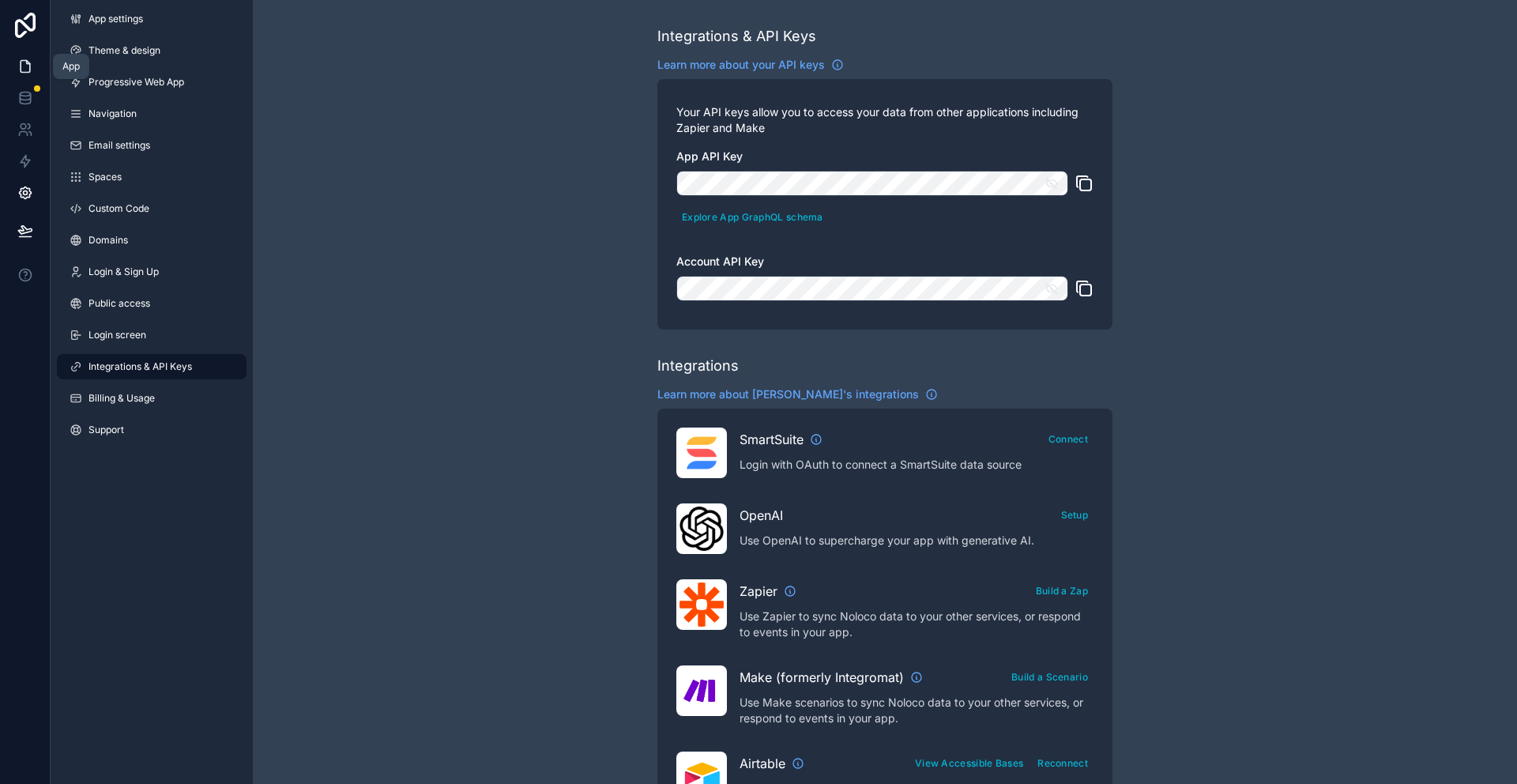
click at [13, 68] on link at bounding box center [25, 66] width 49 height 31
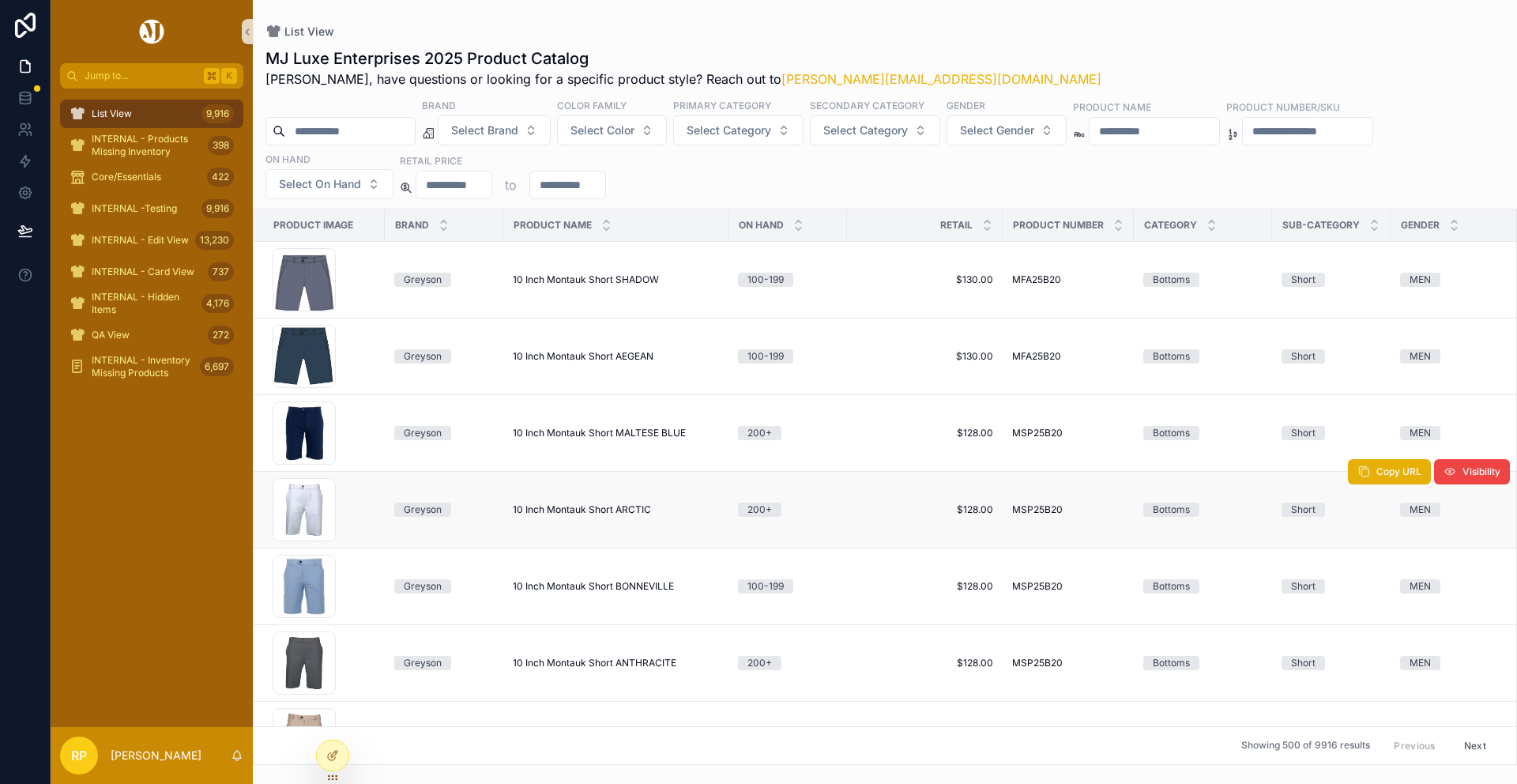
scroll to position [1980, 0]
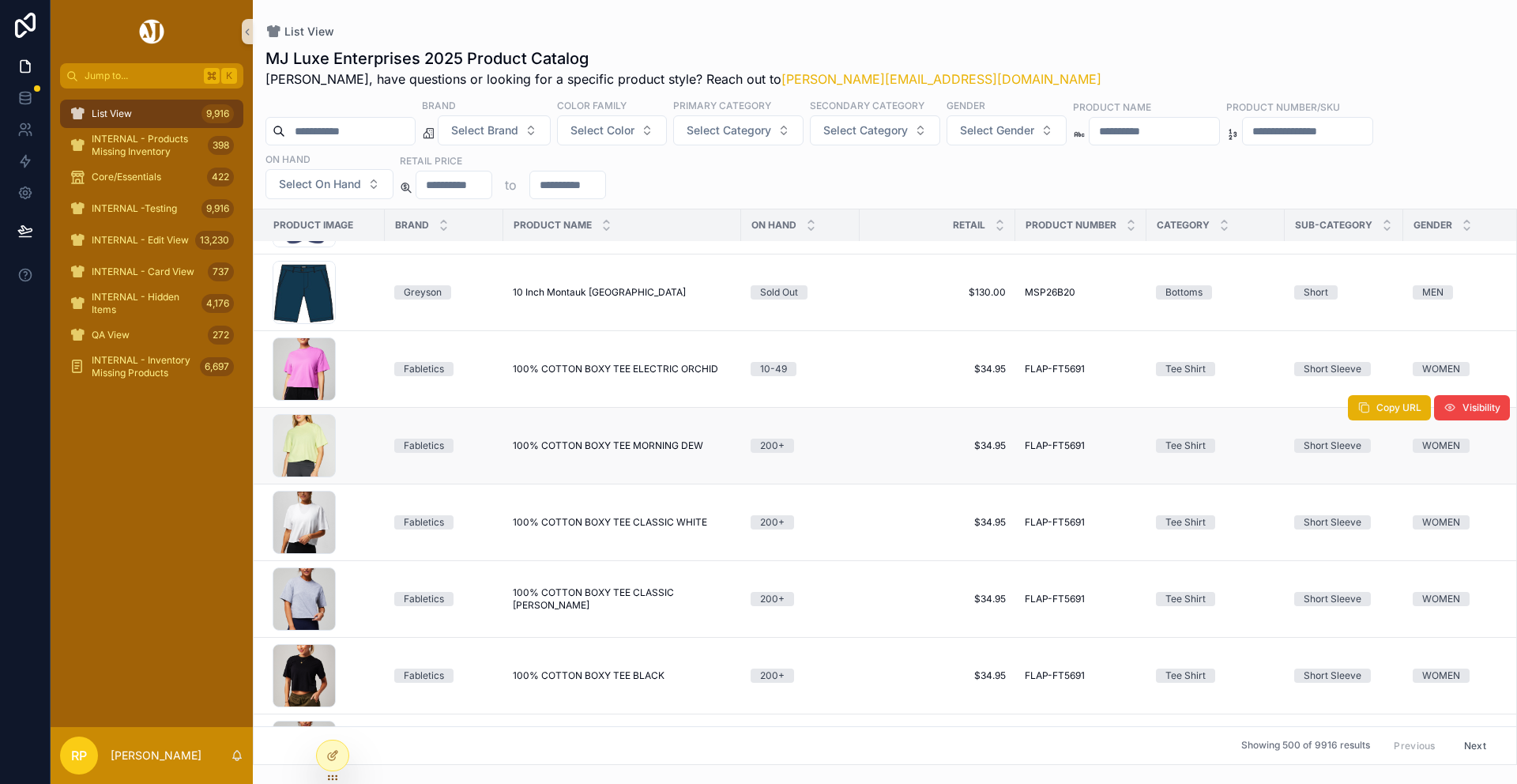
click at [567, 455] on td "100% COTTON BOXY TEE MORNING DEW 100% COTTON BOXY TEE MORNING DEW" at bounding box center [622, 446] width 238 height 77
click at [567, 441] on span "100% COTTON BOXY TEE MORNING DEW" at bounding box center [608, 445] width 190 height 12
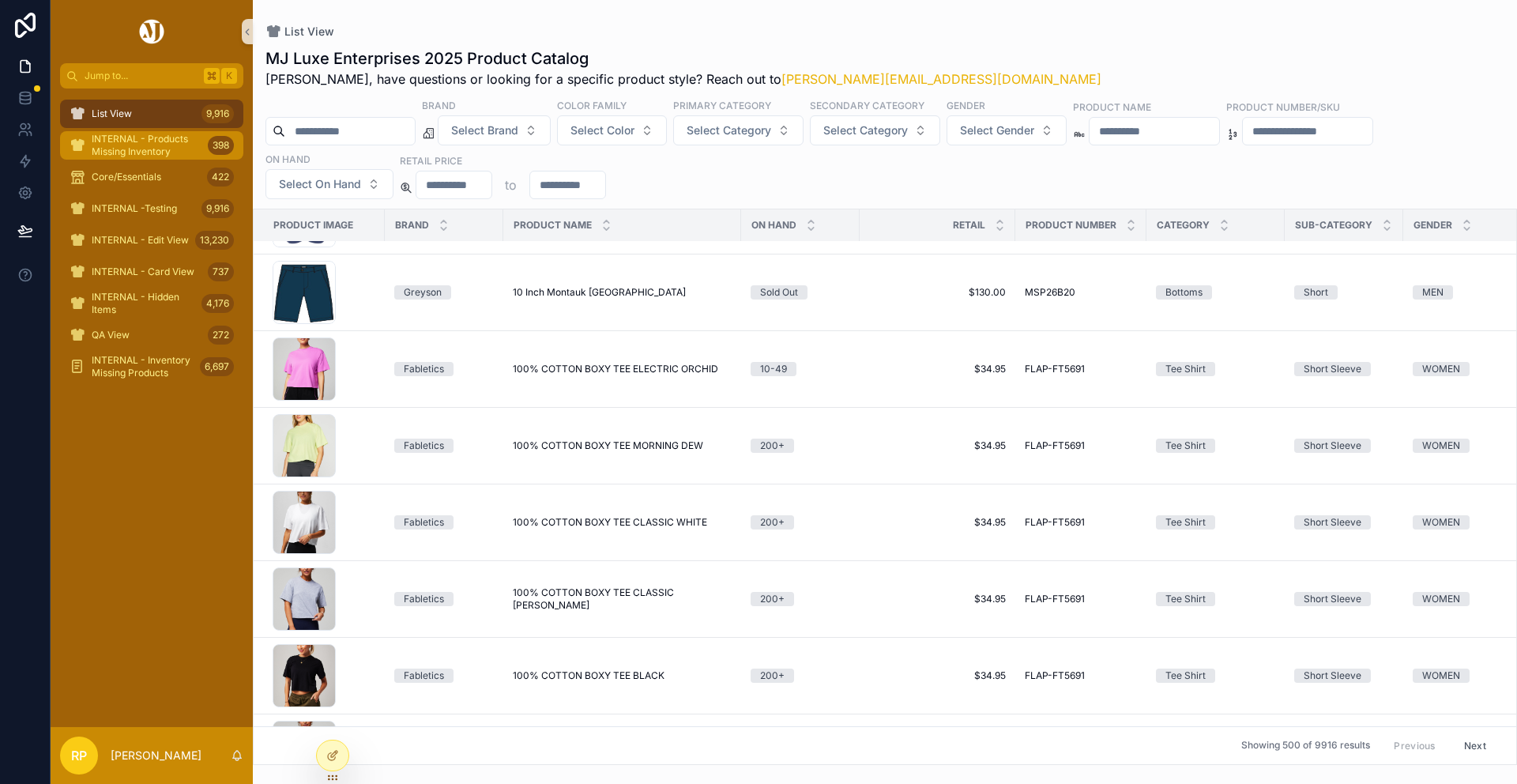
click at [163, 138] on span "INTERNAL - Products Missing Inventory" at bounding box center [146, 145] width 110 height 26
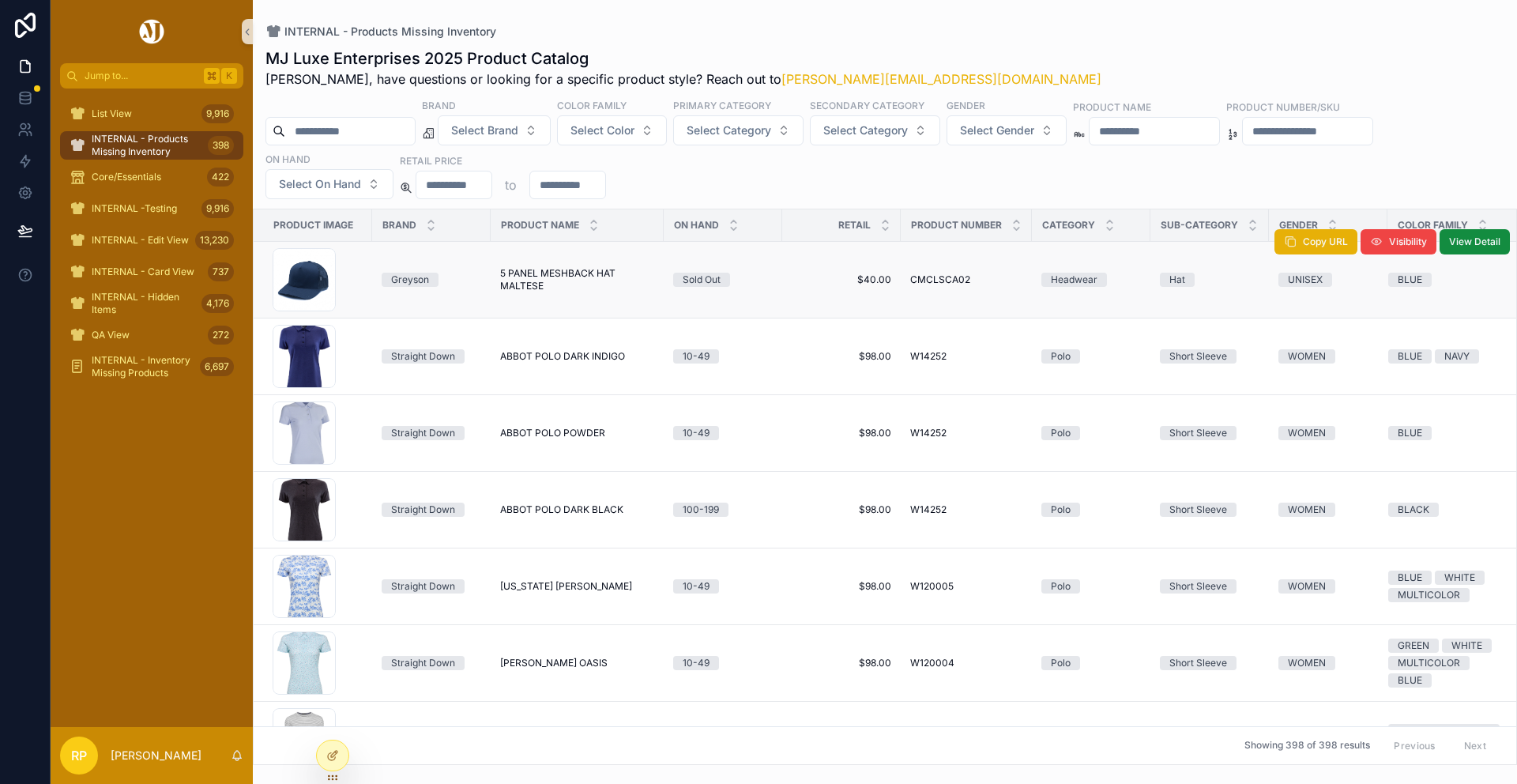
click at [566, 287] on span "5 PANEL MESHBACK HAT MALTESE" at bounding box center [576, 279] width 154 height 26
click at [566, 273] on span "5 PANEL MESHBACK HAT MALTESE" at bounding box center [576, 279] width 154 height 26
click at [556, 278] on span "5 PANEL MESHBACK HAT MALTESE" at bounding box center [576, 279] width 154 height 26
click at [326, 755] on icon at bounding box center [332, 755] width 12 height 12
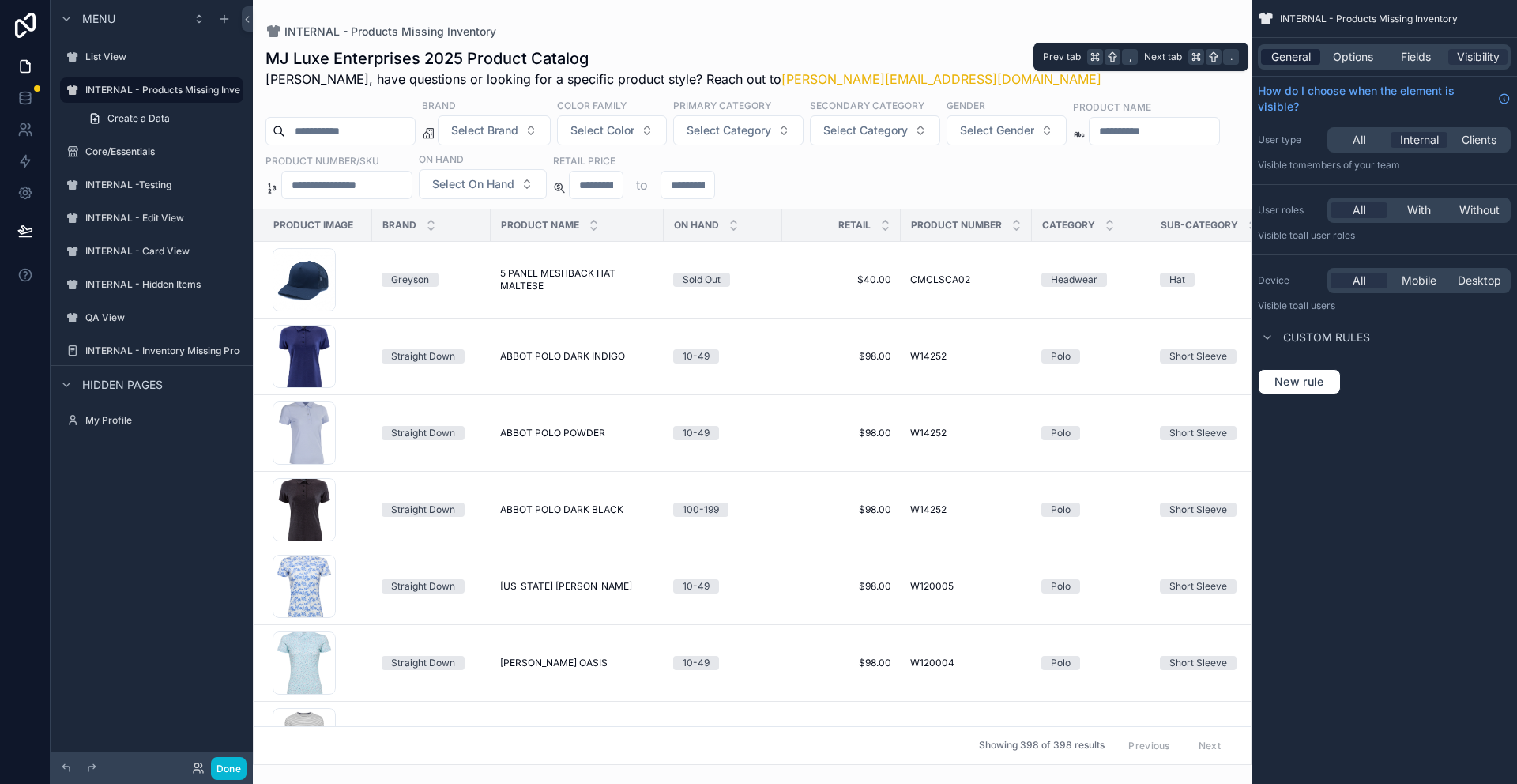
click at [1304, 58] on span "General" at bounding box center [1291, 56] width 40 height 16
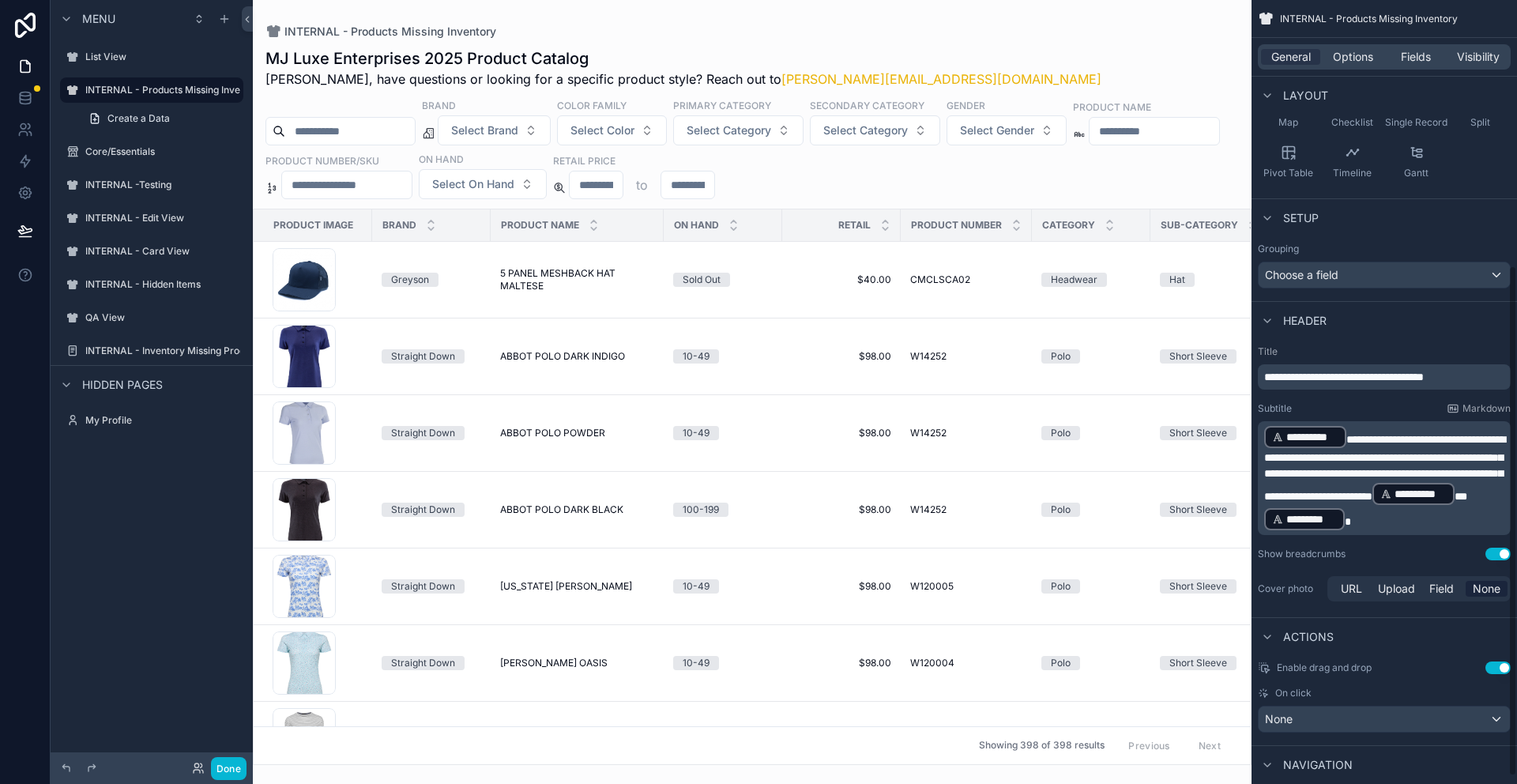
scroll to position [407, 0]
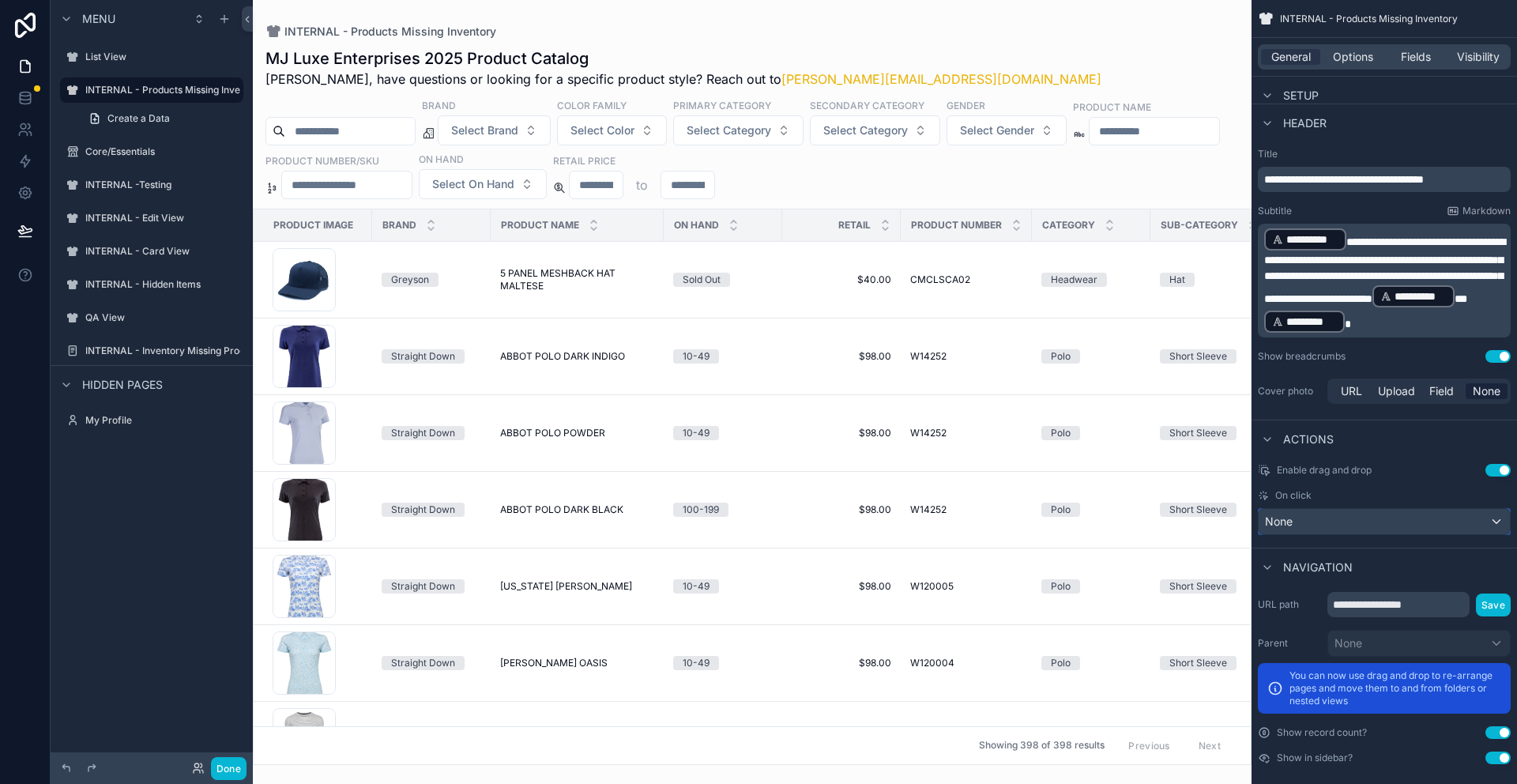
click at [1442, 525] on div "None" at bounding box center [1384, 521] width 251 height 26
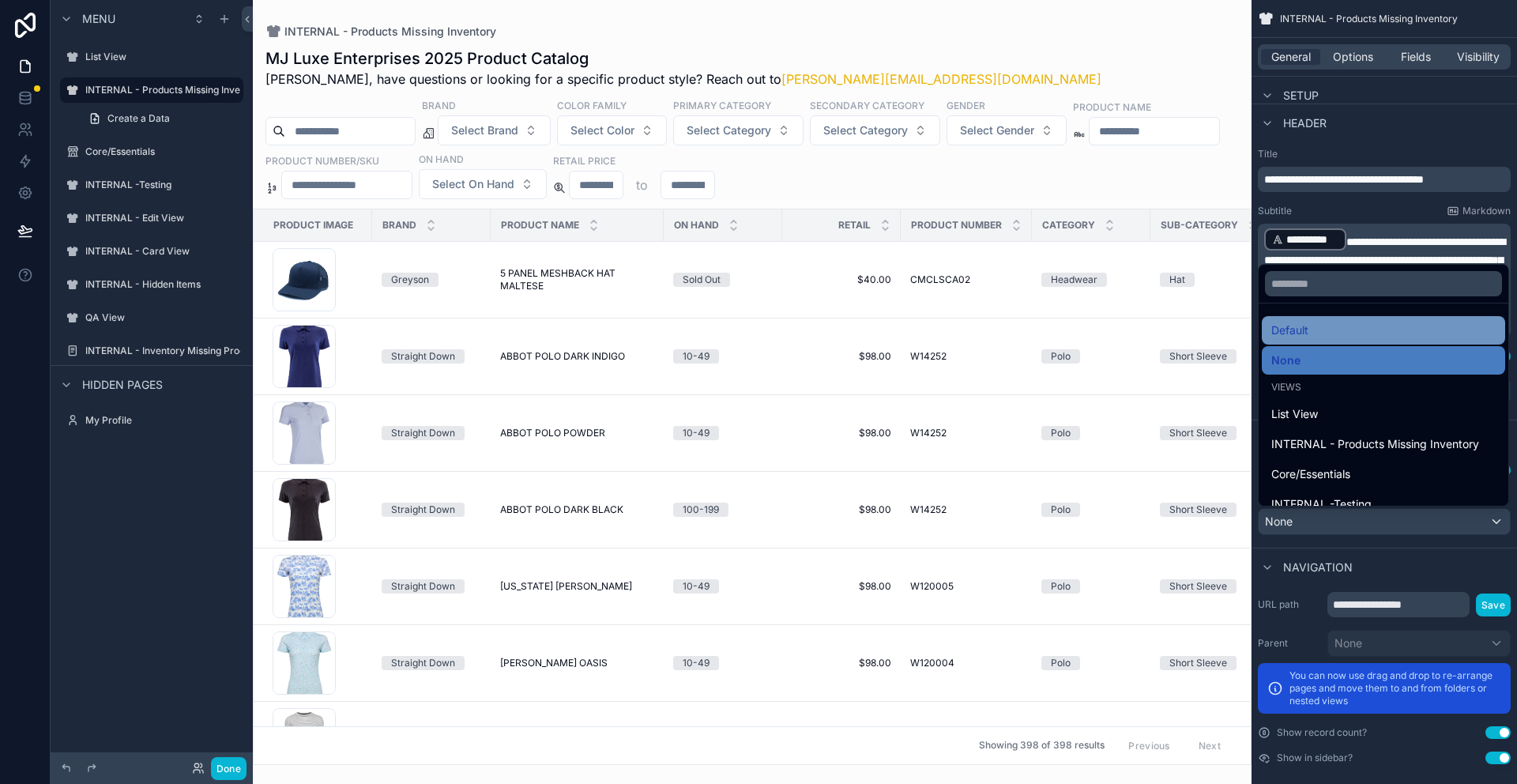
click at [1393, 329] on div "Default" at bounding box center [1384, 330] width 224 height 19
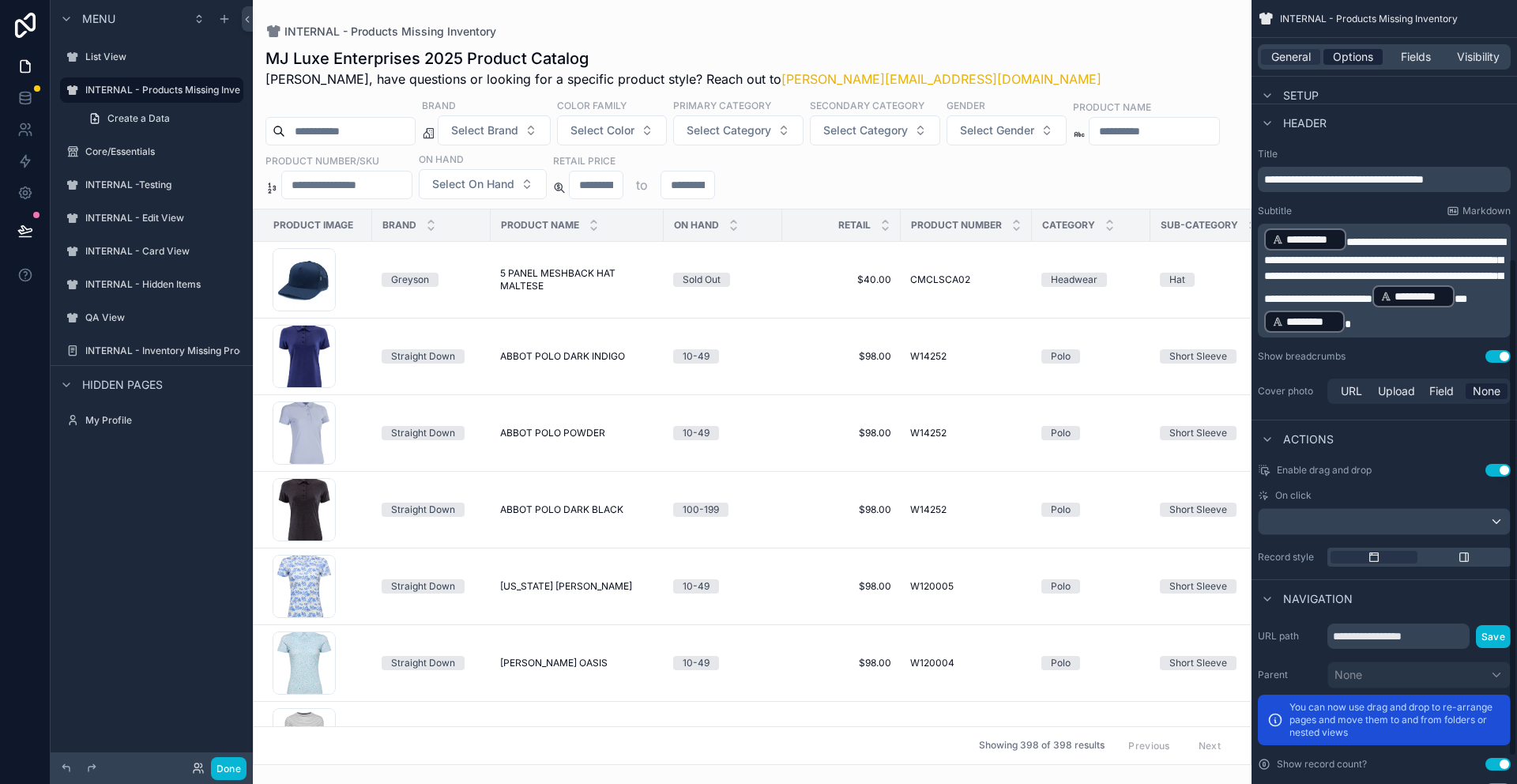
click at [1364, 56] on span "Options" at bounding box center [1353, 56] width 40 height 16
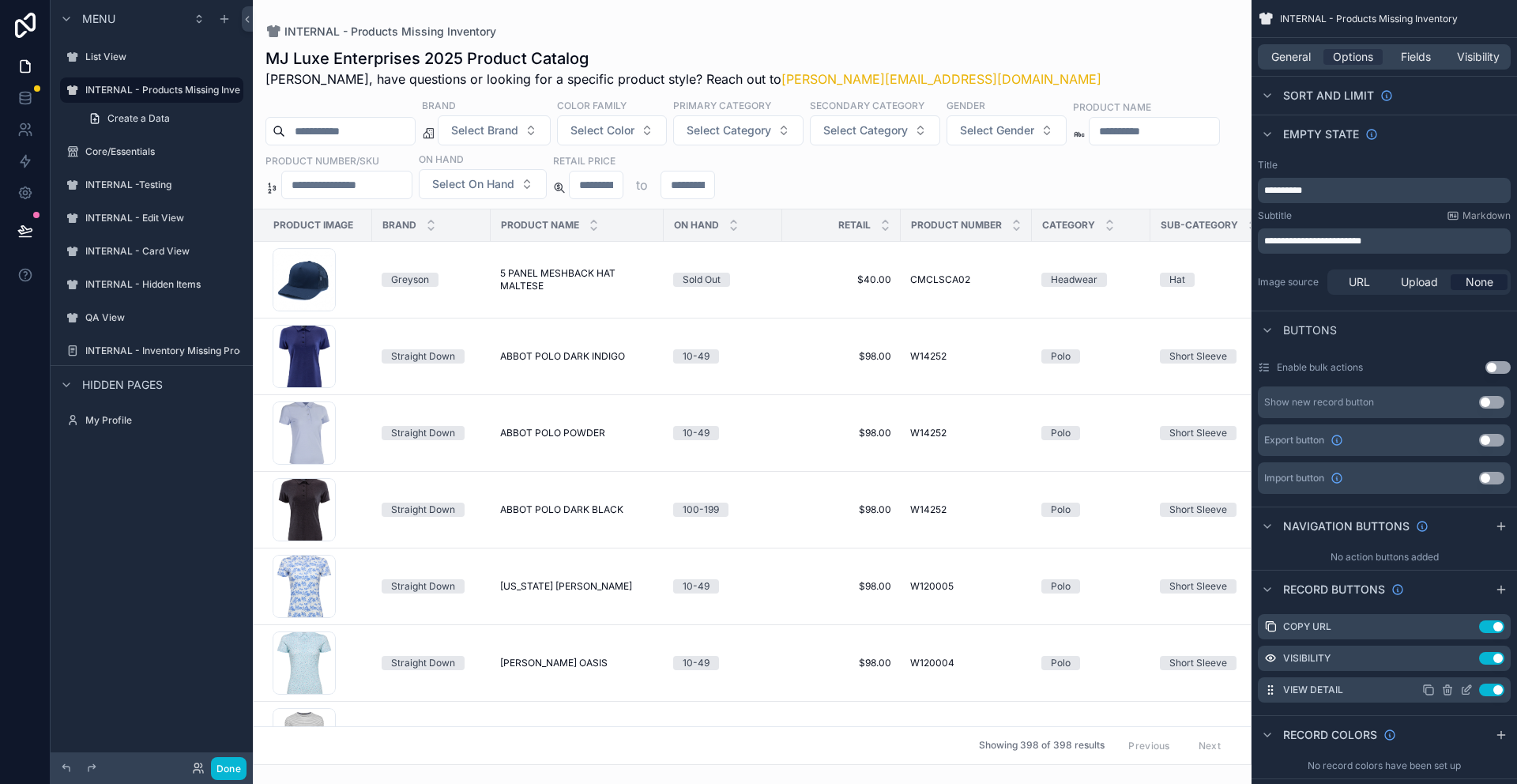
click at [1447, 689] on icon "scrollable content" at bounding box center [1447, 691] width 0 height 3
click at [1475, 663] on icon at bounding box center [1473, 664] width 12 height 12
click at [226, 766] on button "Done" at bounding box center [228, 768] width 35 height 23
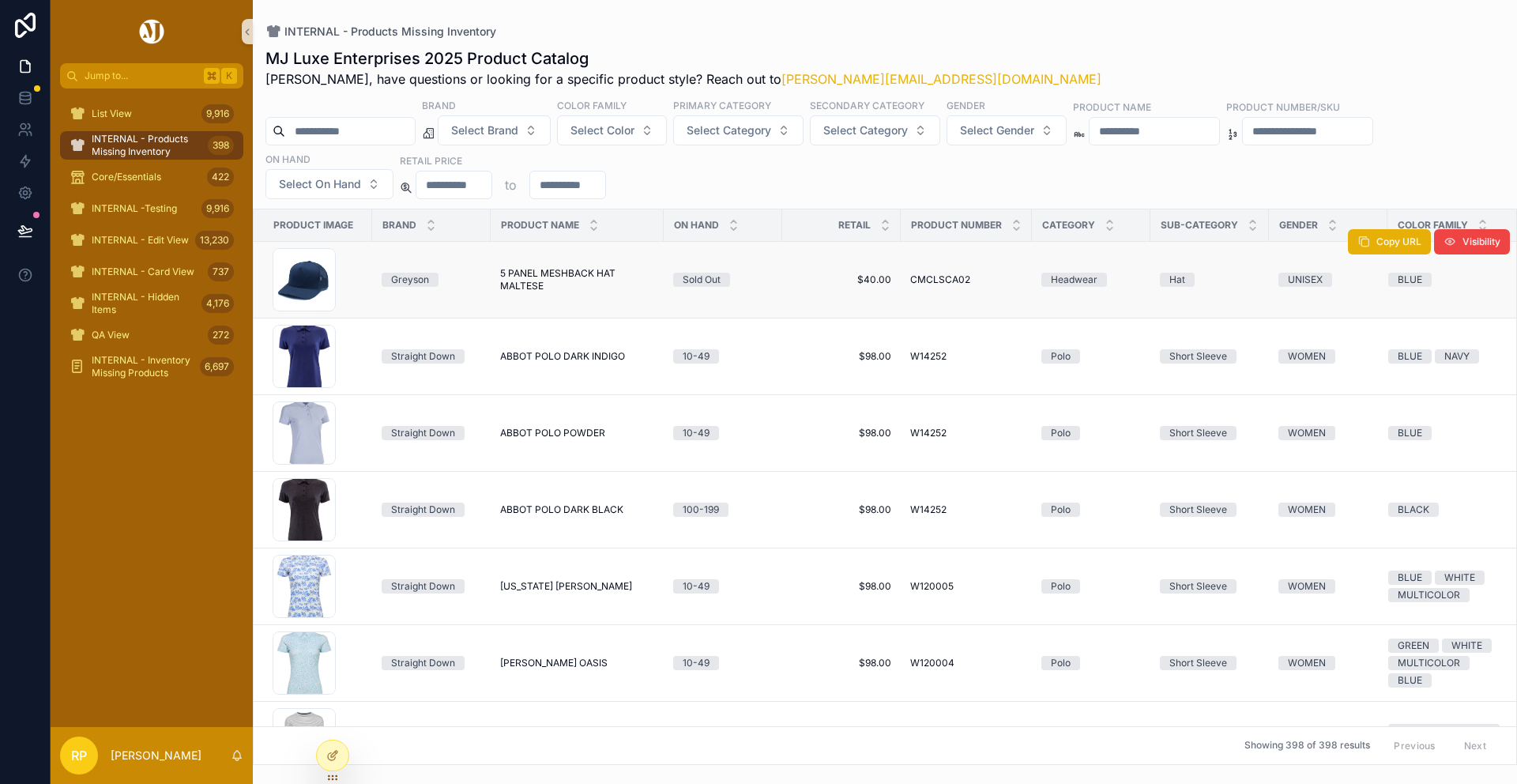
click at [618, 258] on td "5 PANEL MESHBACK HAT MALTESE 5 PANEL MESHBACK HAT MALTESE" at bounding box center [577, 280] width 173 height 77
click at [609, 267] on span "5 PANEL MESHBACK HAT MALTESE" at bounding box center [576, 279] width 154 height 26
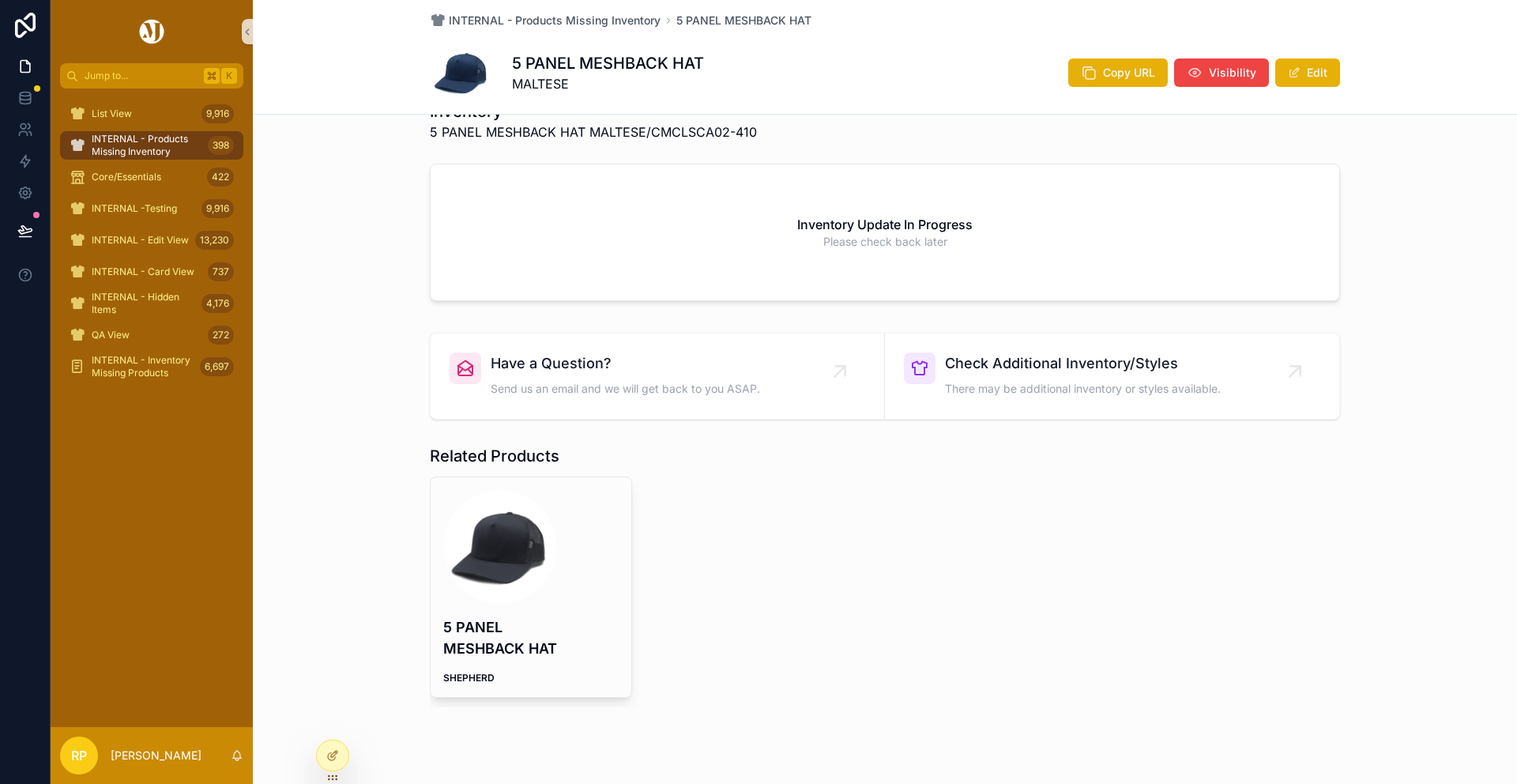
scroll to position [530, 0]
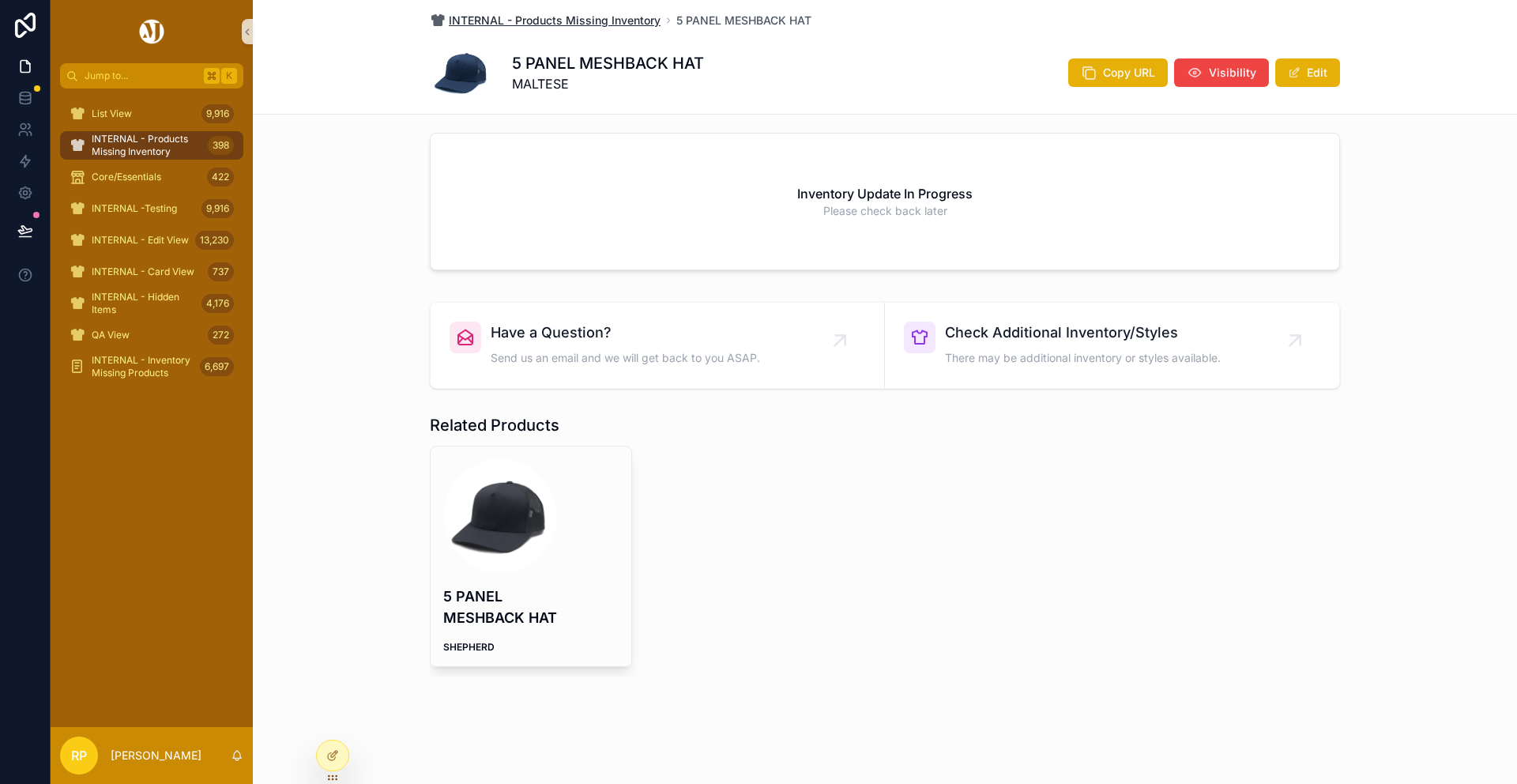
click at [549, 26] on span "INTERNAL - Products Missing Inventory" at bounding box center [554, 20] width 212 height 16
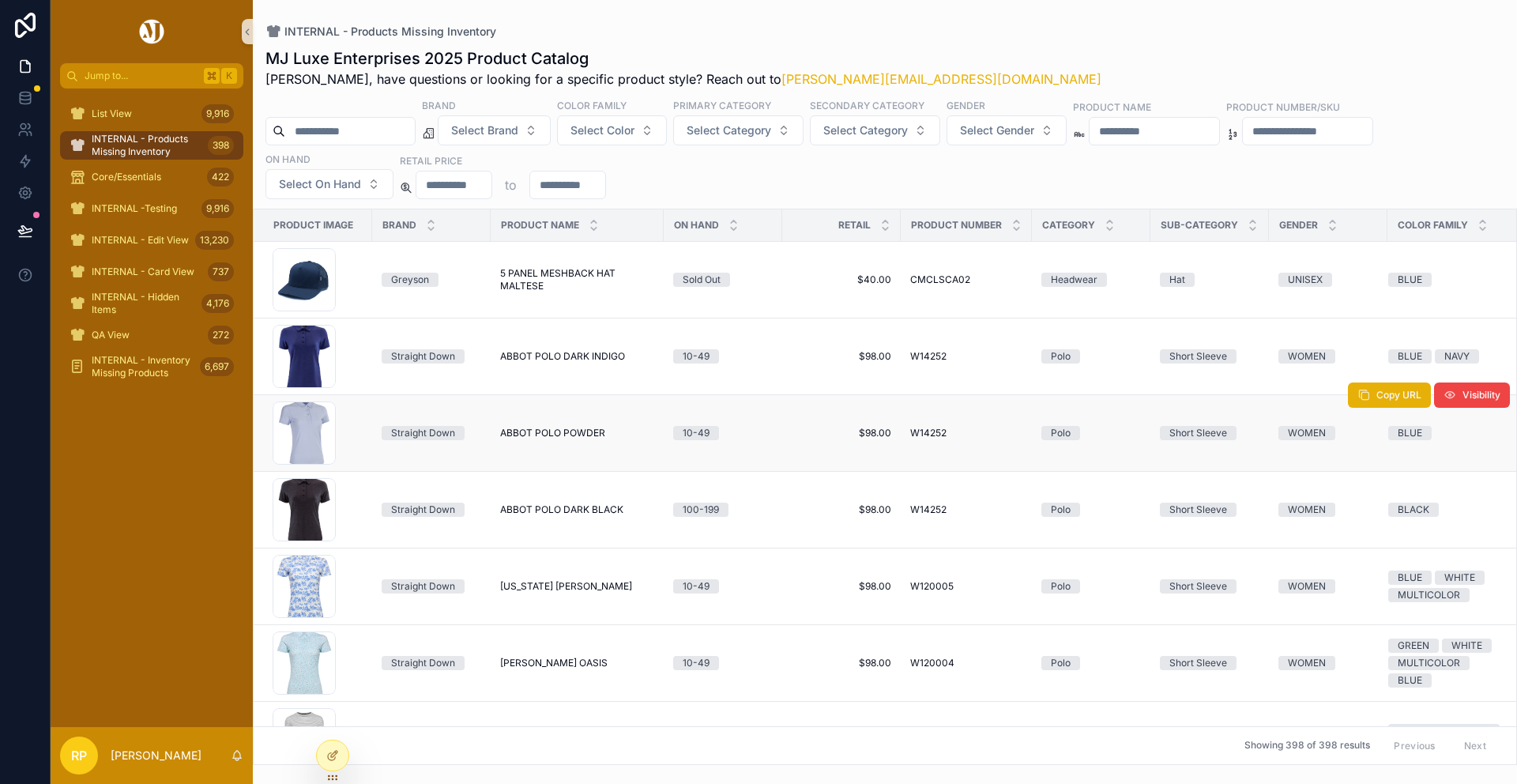
click at [529, 433] on span "ABBOT POLO POWDER" at bounding box center [553, 432] width 105 height 12
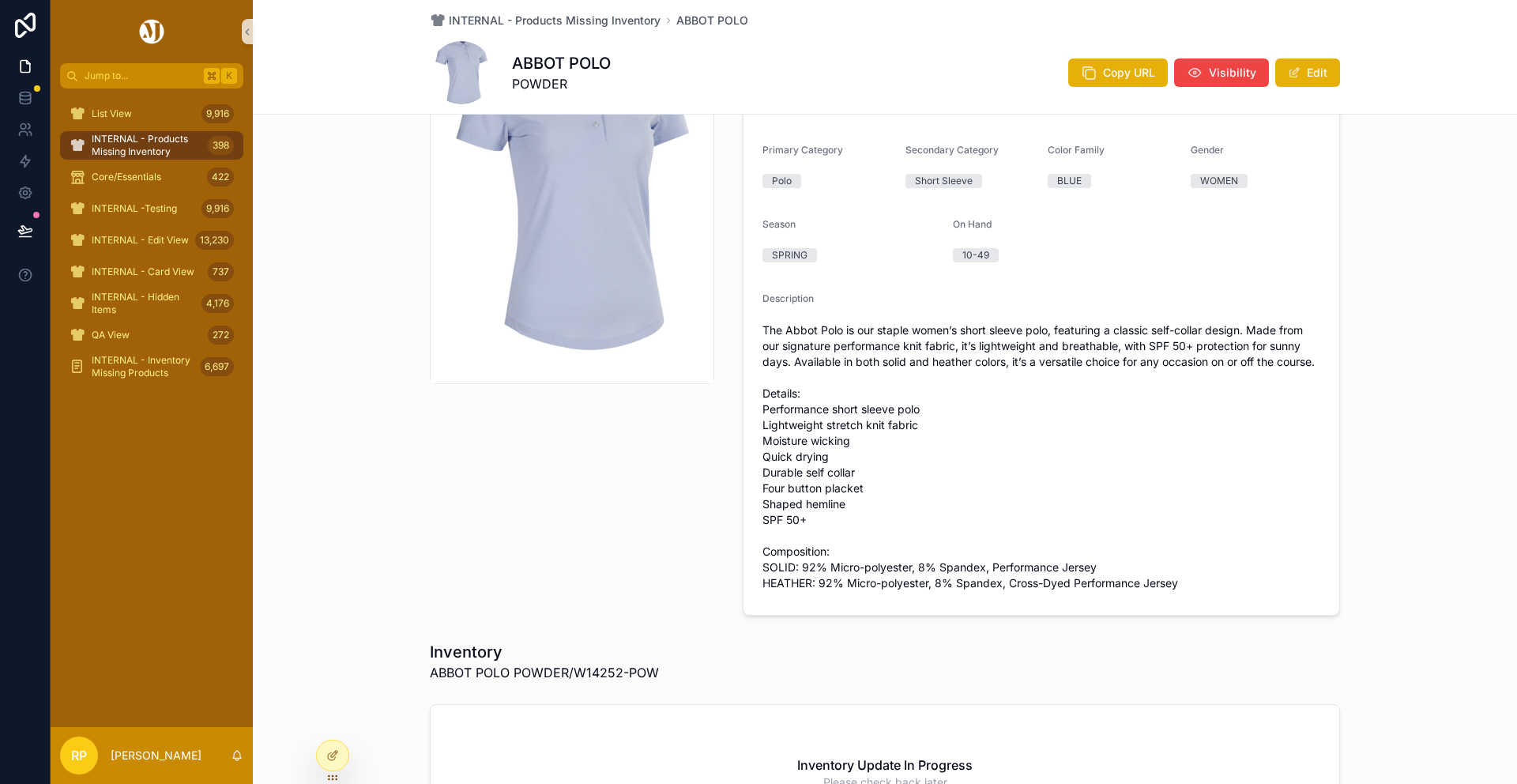
scroll to position [507, 0]
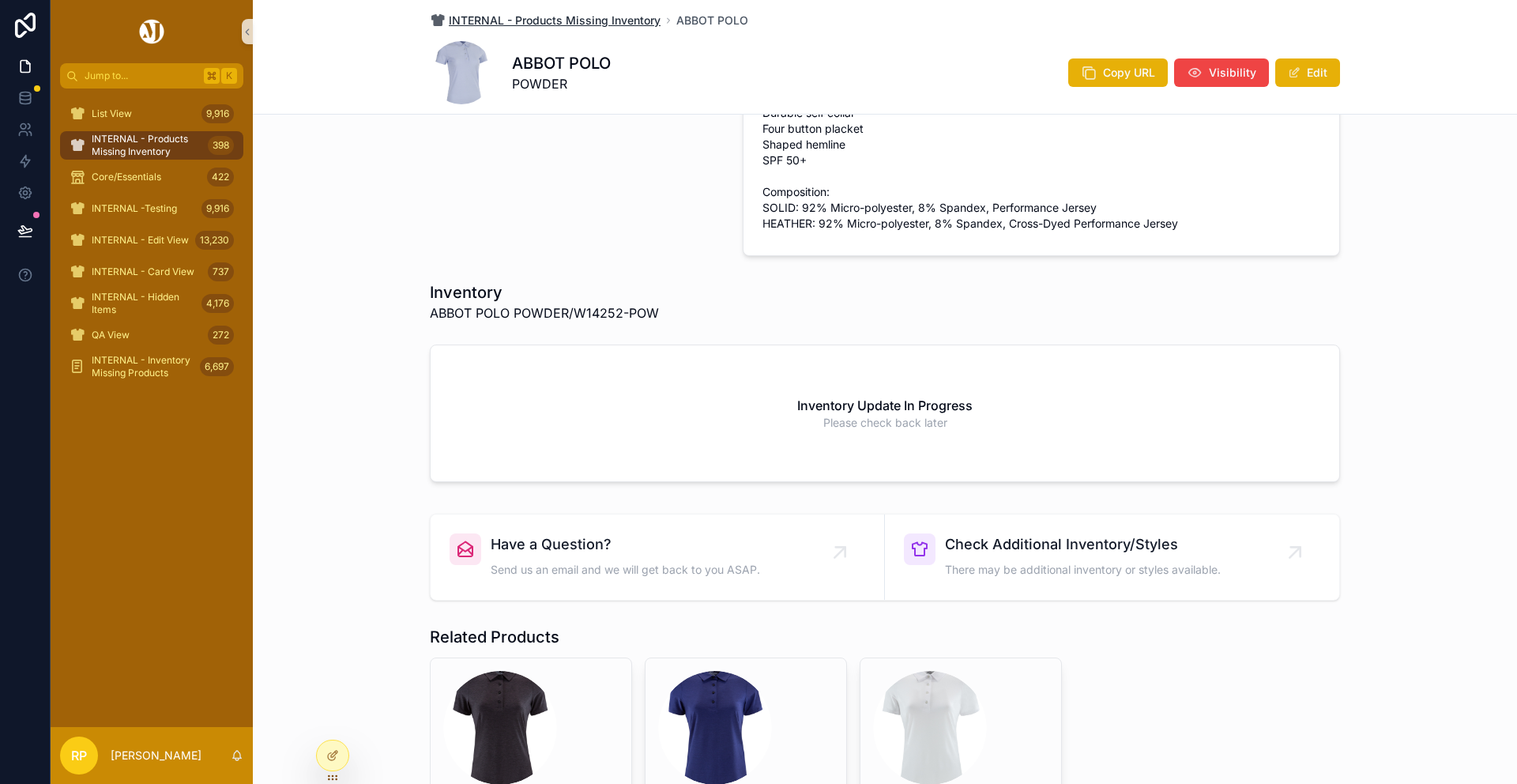
click at [533, 26] on span "INTERNAL - Products Missing Inventory" at bounding box center [554, 20] width 212 height 16
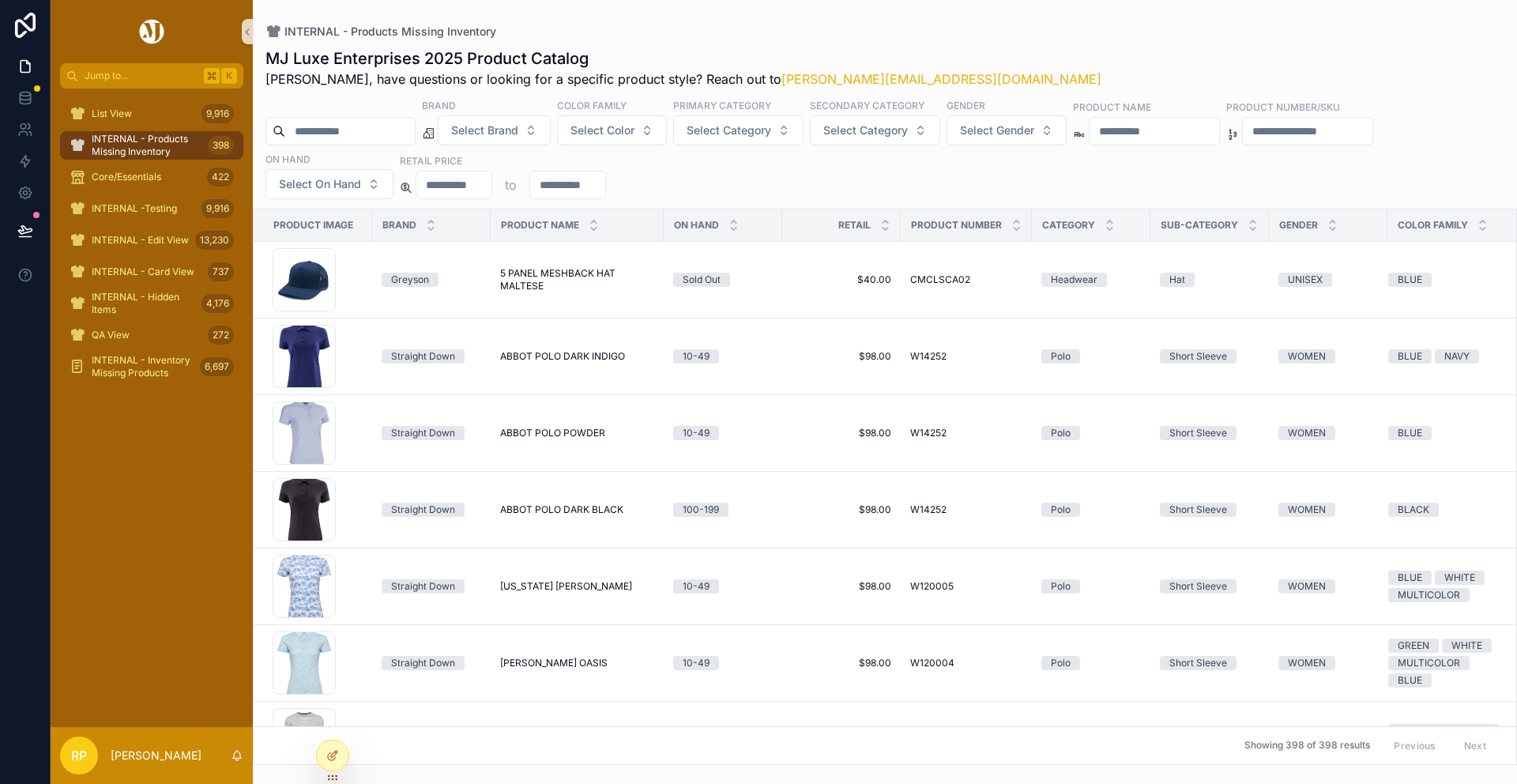
scroll to position [399, 0]
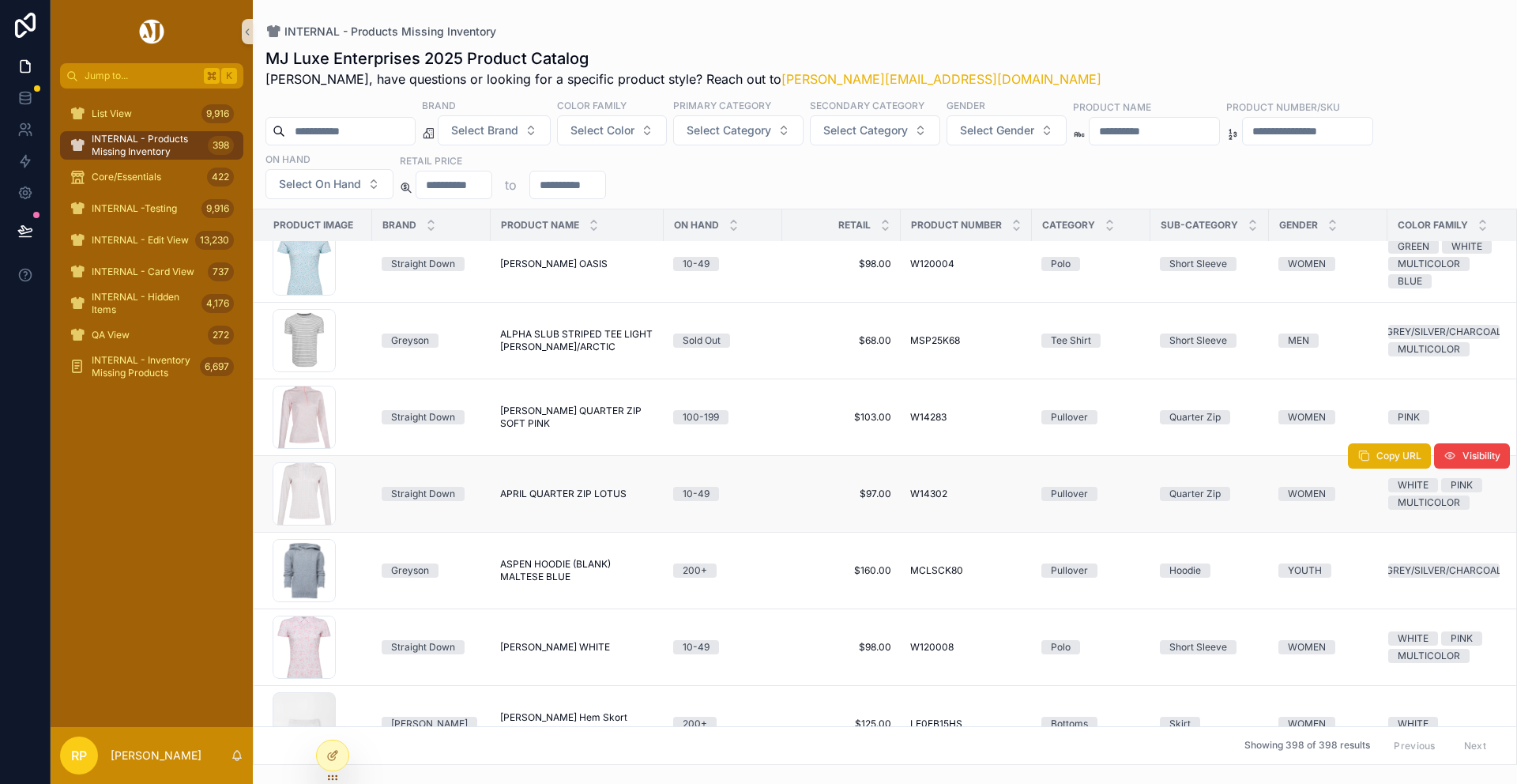
click at [562, 504] on td "APRIL QUARTER ZIP LOTUS APRIL QUARTER ZIP LOTUS" at bounding box center [577, 494] width 173 height 77
click at [562, 494] on span "APRIL QUARTER ZIP LOTUS" at bounding box center [563, 493] width 127 height 12
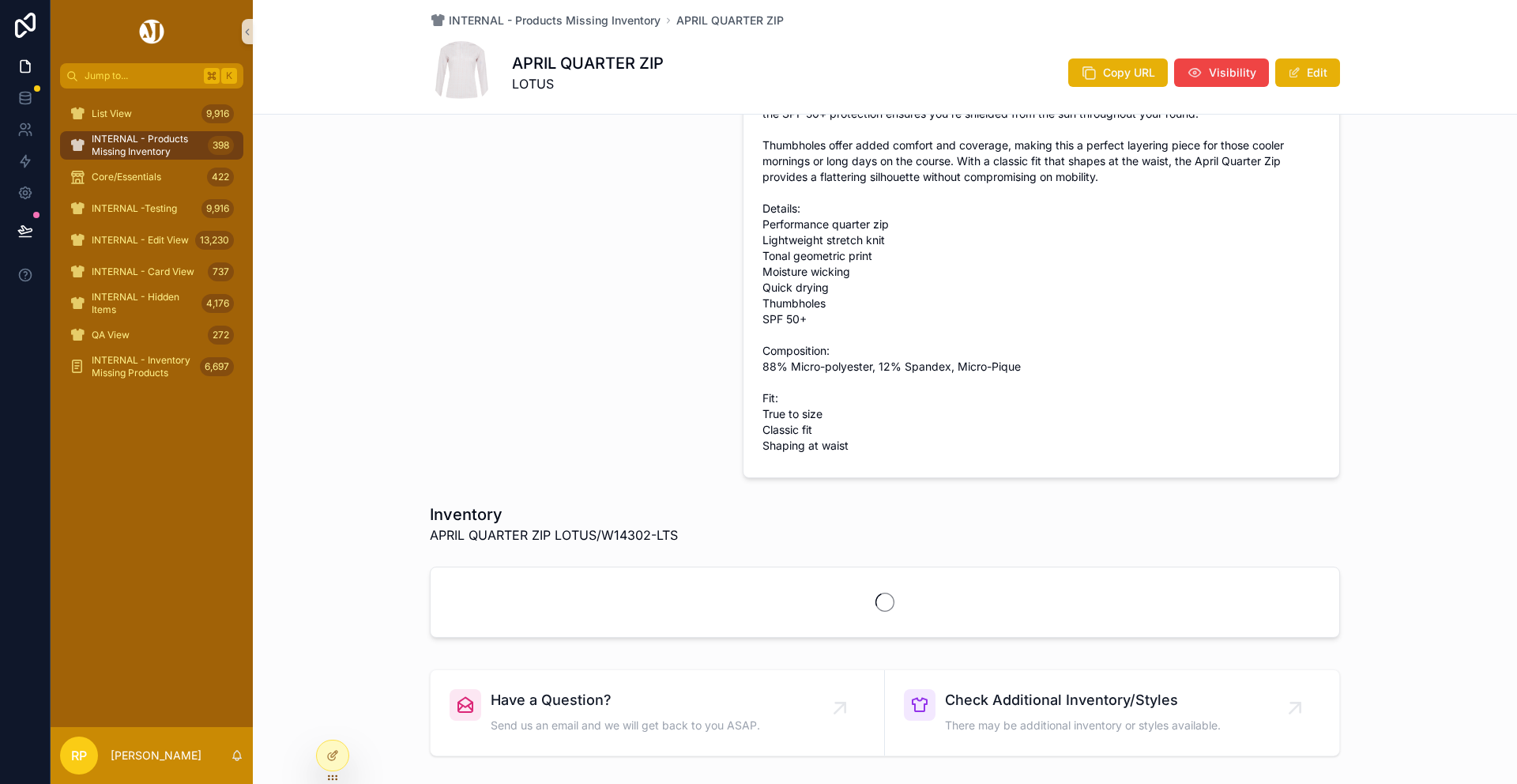
scroll to position [567, 0]
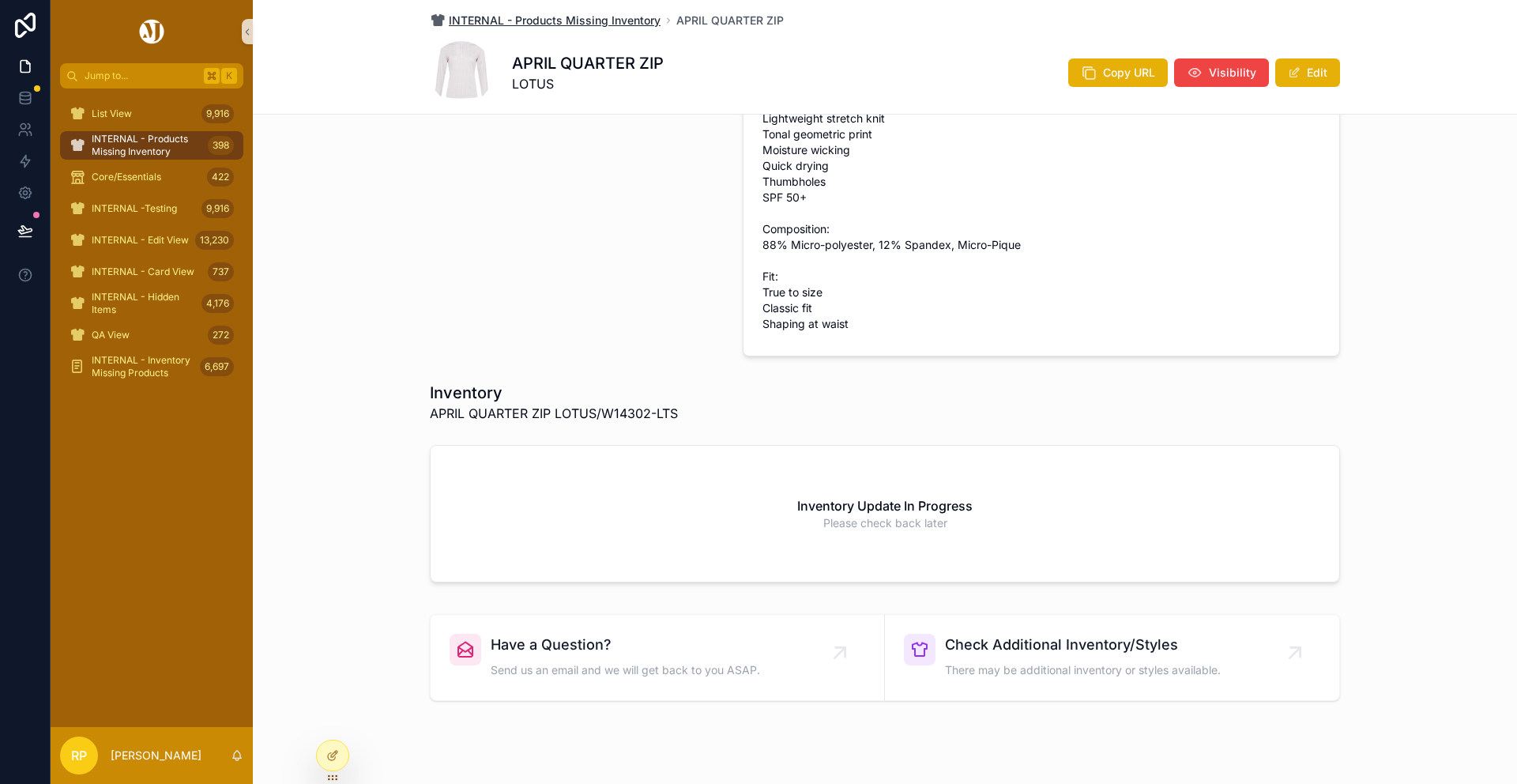
click at [610, 19] on span "INTERNAL - Products Missing Inventory" at bounding box center [554, 20] width 212 height 16
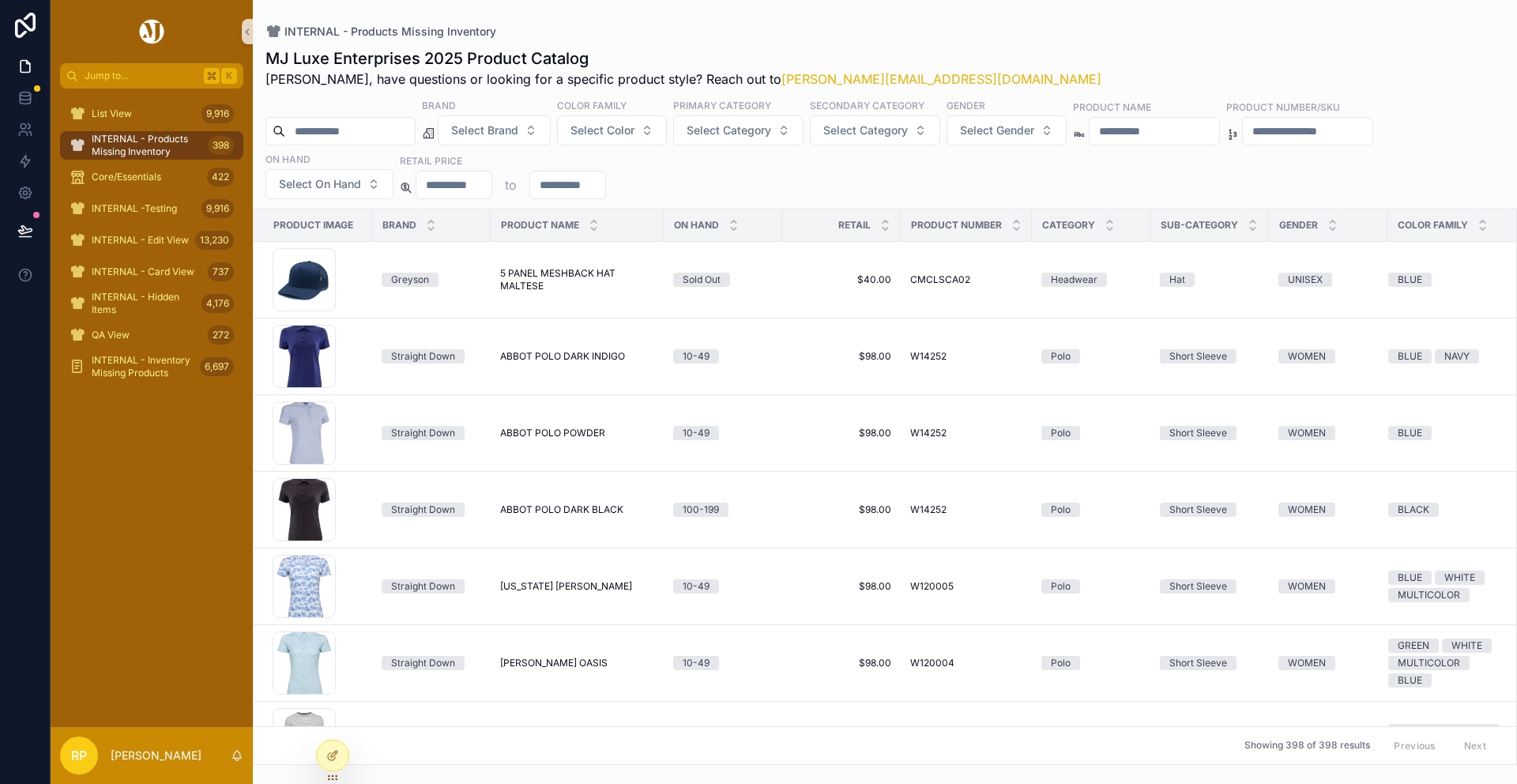
scroll to position [658, 0]
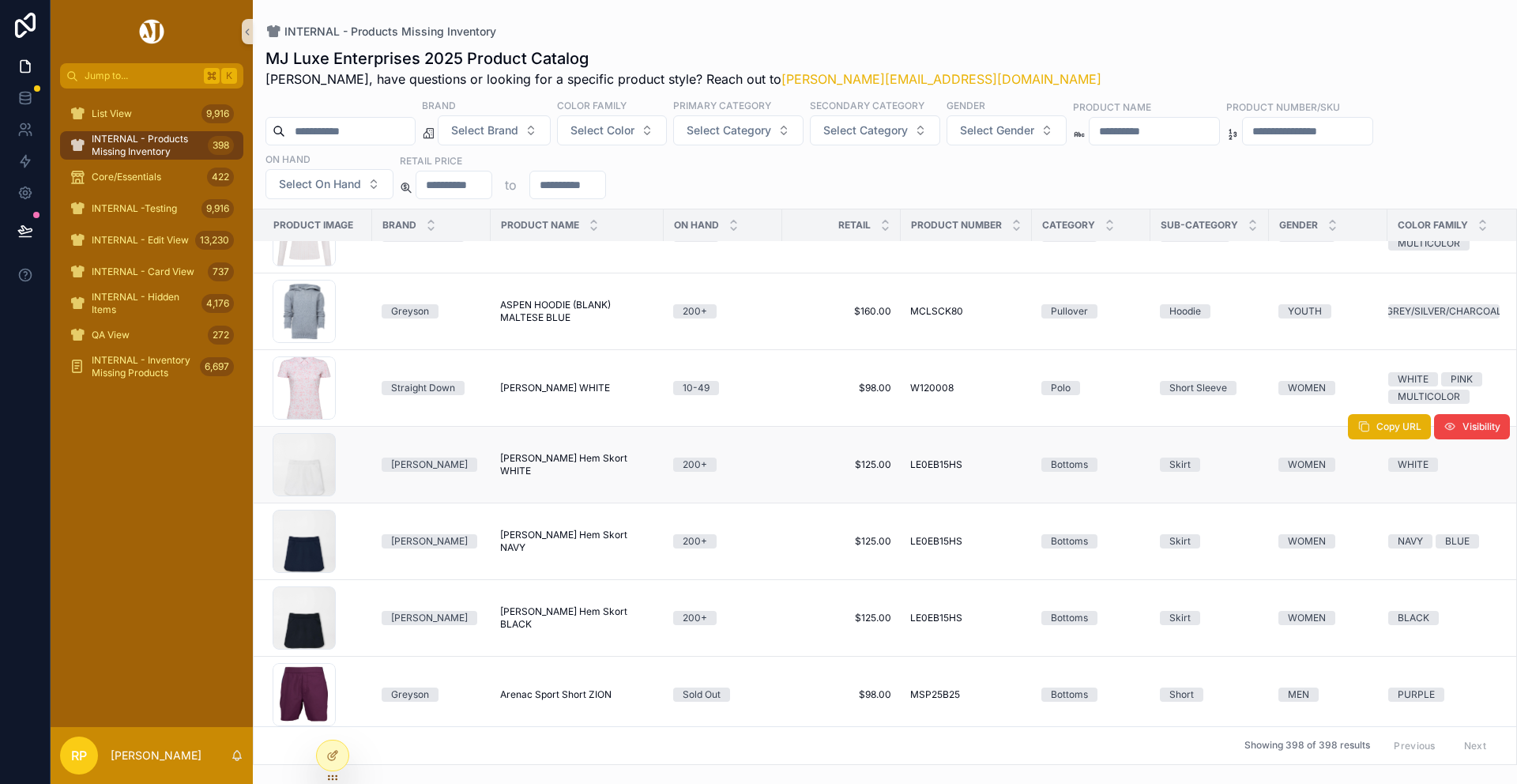
click at [523, 460] on span "[PERSON_NAME] Hem Skort WHITE" at bounding box center [576, 464] width 154 height 26
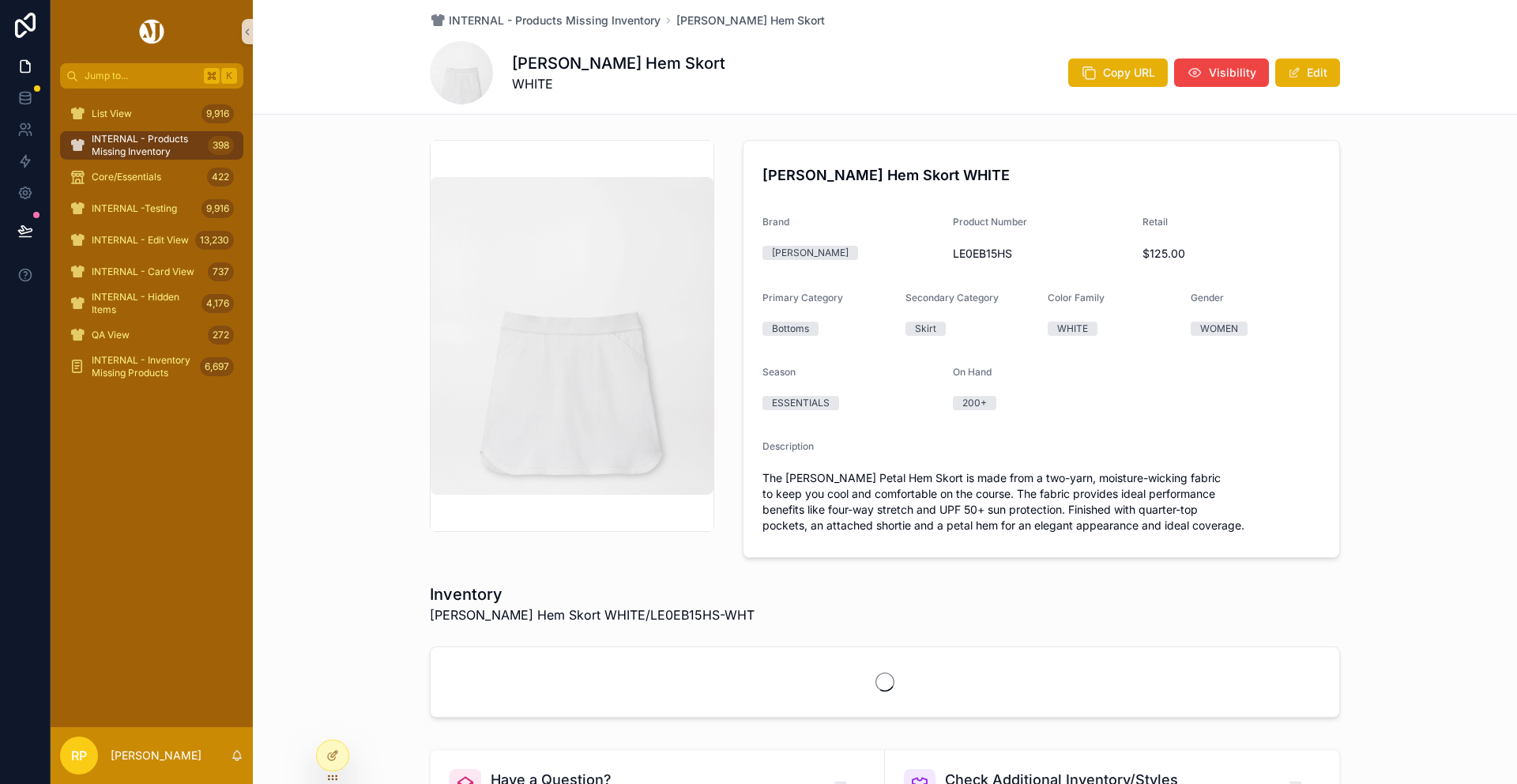
scroll to position [286, 0]
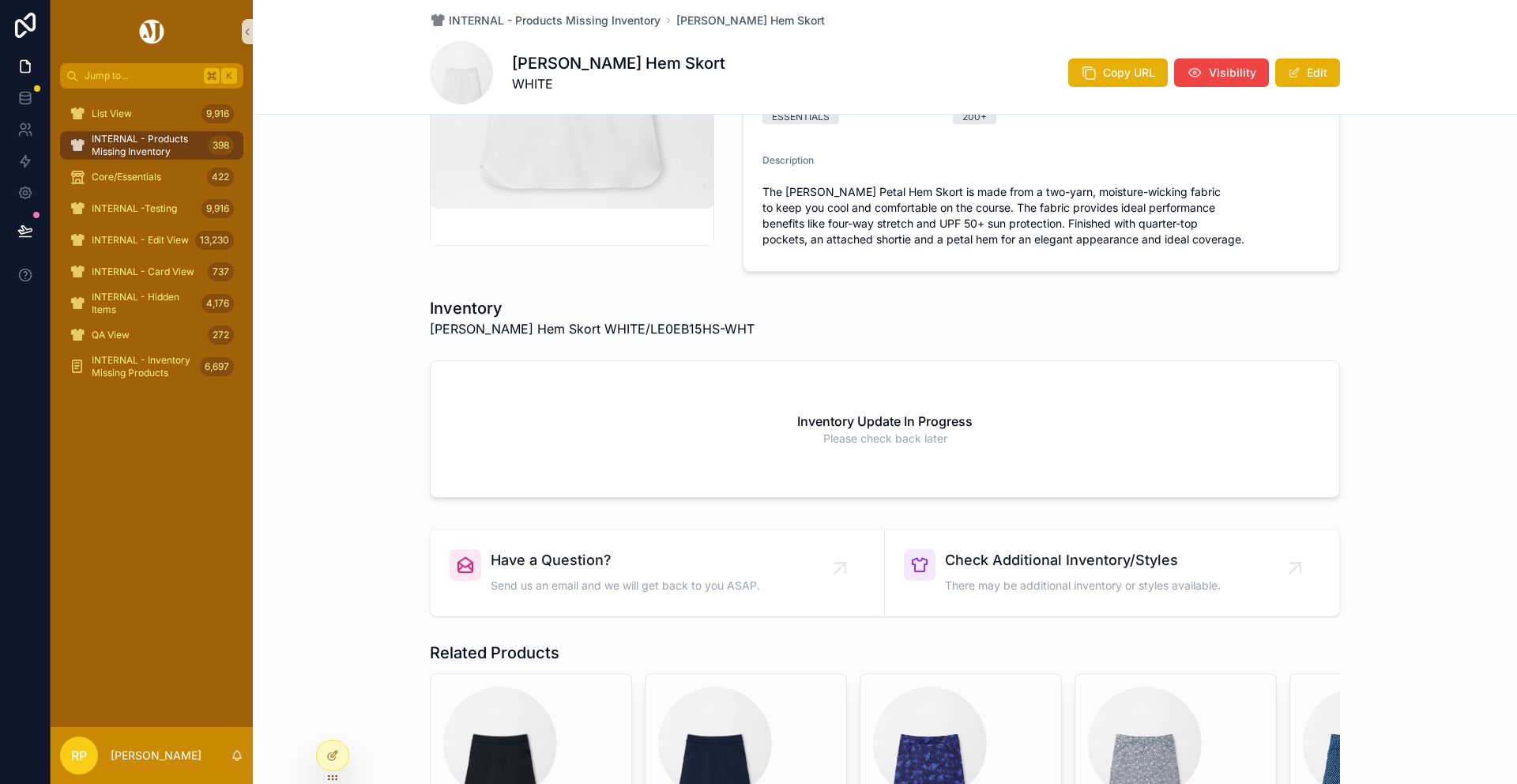
click at [639, 30] on div "INTERNAL - Products Missing Inventory Alice Petal Hem Skort Alice Petal Hem Sko…" at bounding box center [885, 57] width 910 height 114
click at [638, 24] on span "INTERNAL - Products Missing Inventory" at bounding box center [554, 20] width 212 height 16
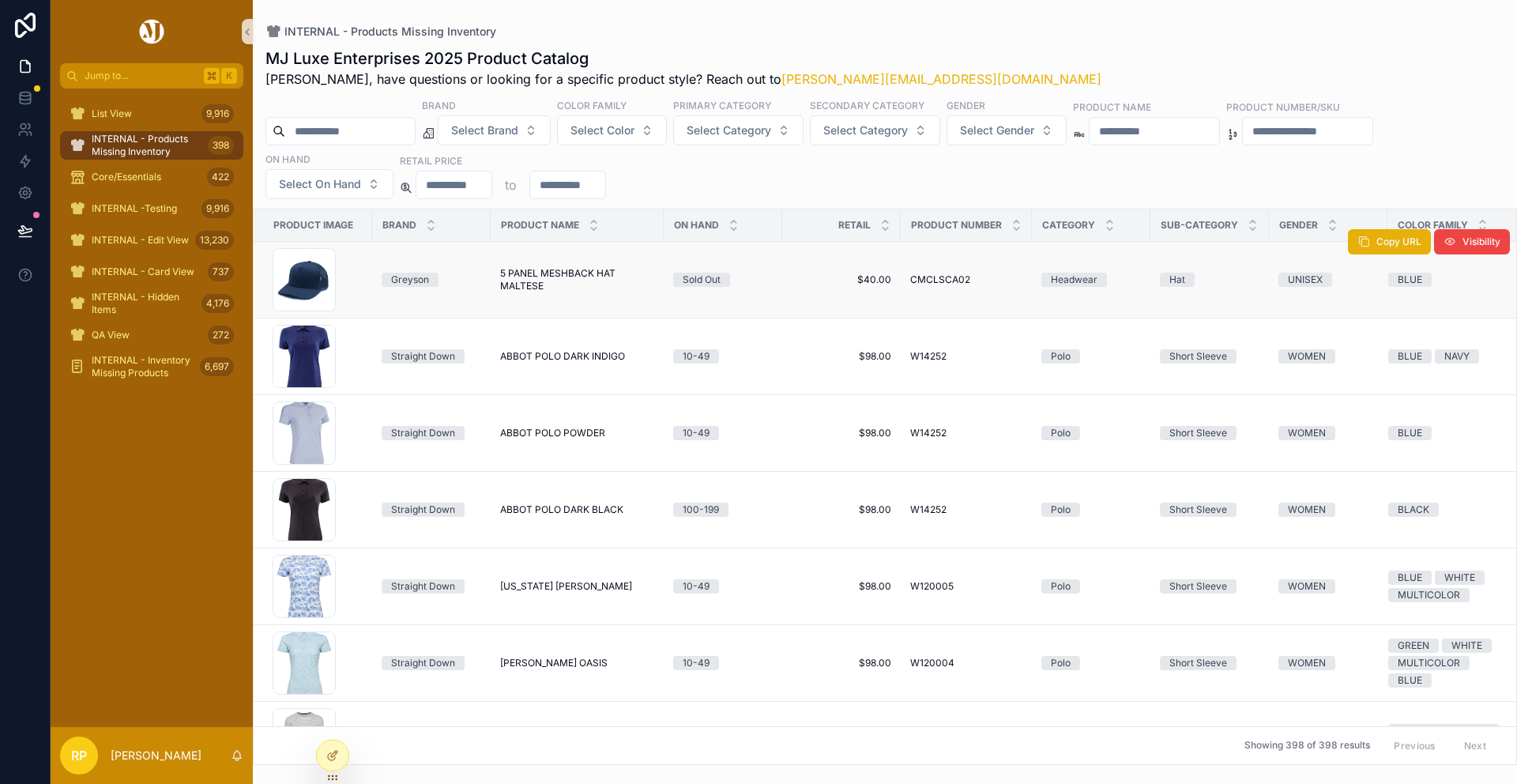
click at [573, 279] on span "5 PANEL MESHBACK HAT MALTESE" at bounding box center [576, 279] width 154 height 26
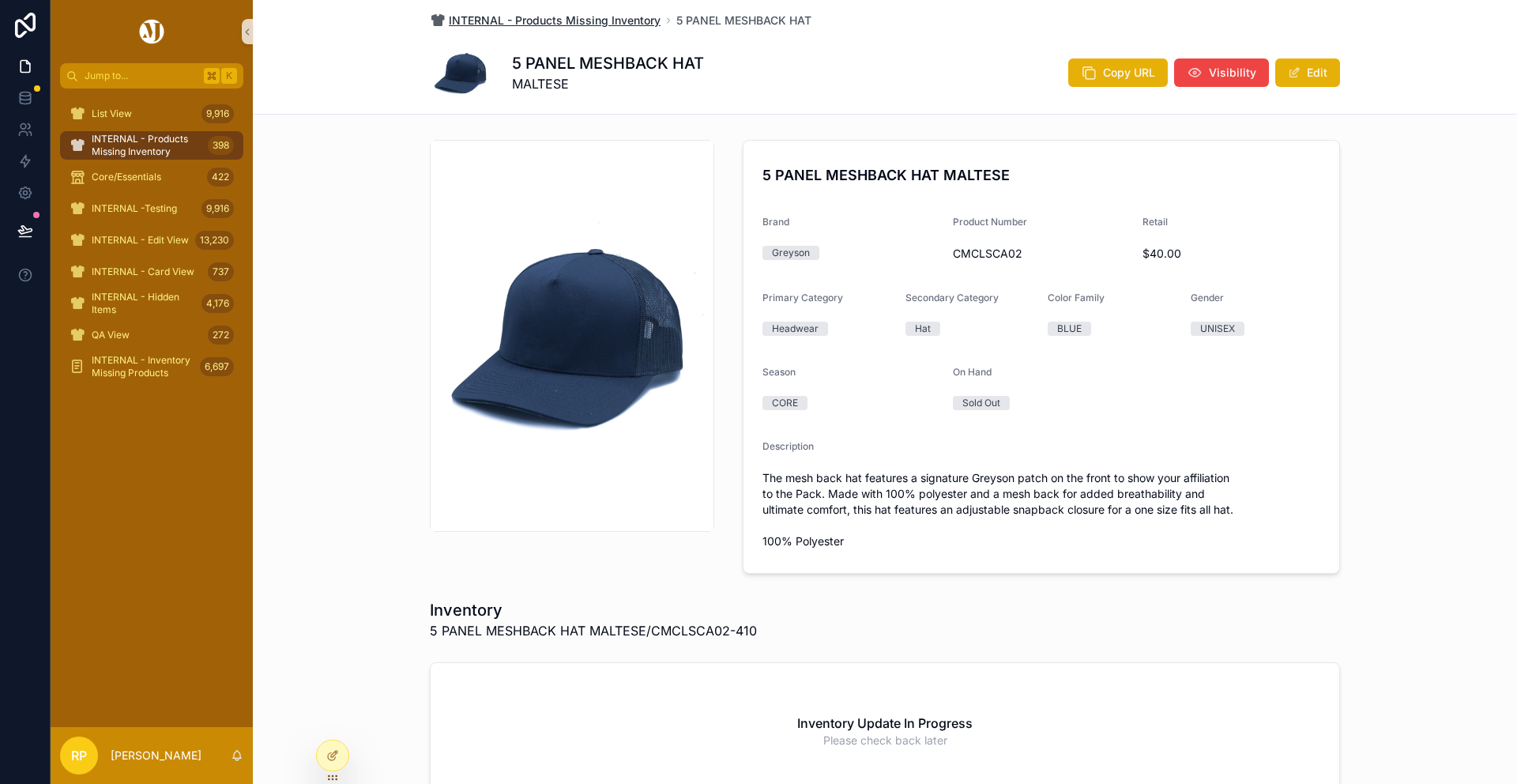
click at [568, 23] on span "INTERNAL - Products Missing Inventory" at bounding box center [554, 20] width 212 height 16
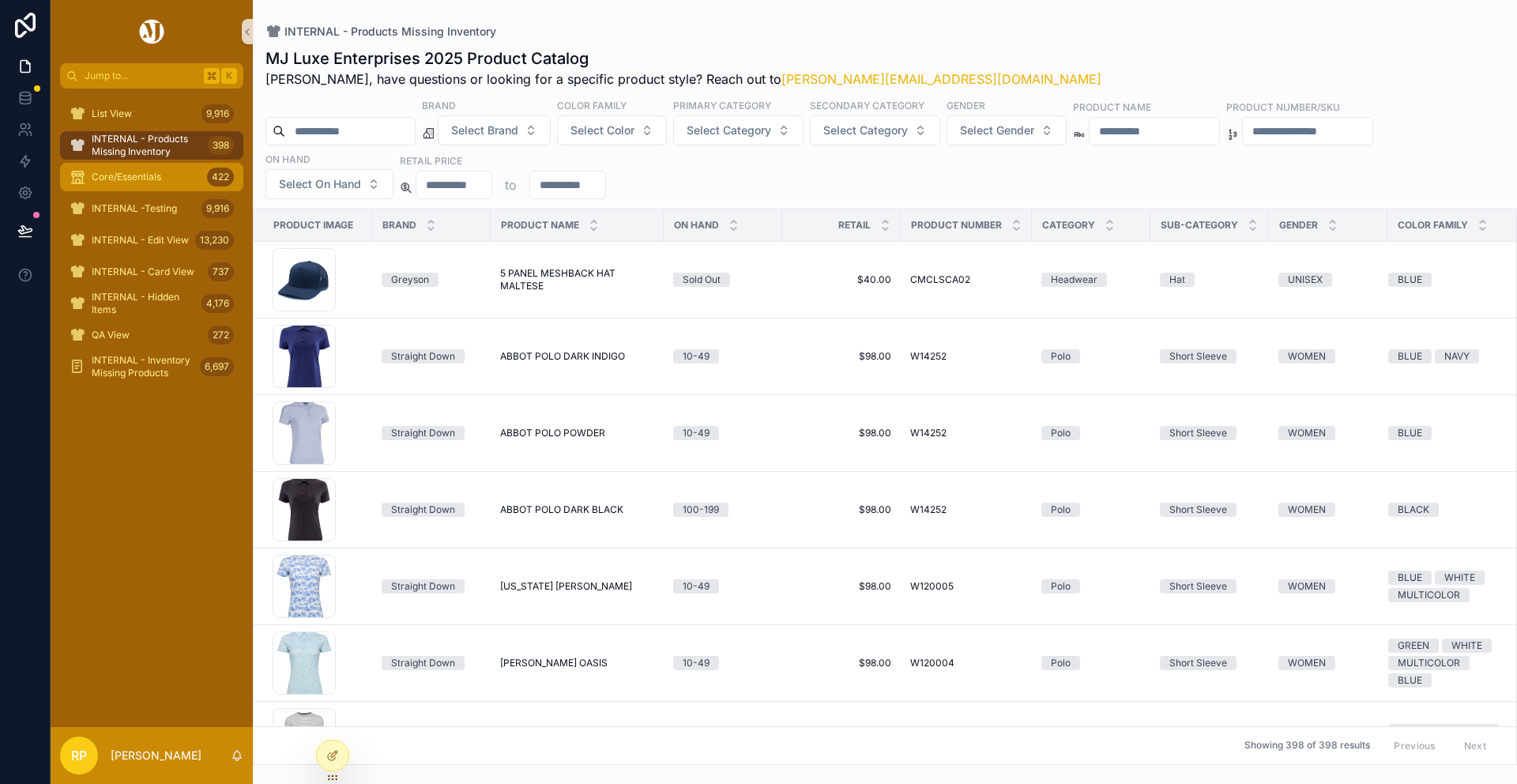
click at [133, 183] on span "Core/Essentials" at bounding box center [126, 176] width 69 height 12
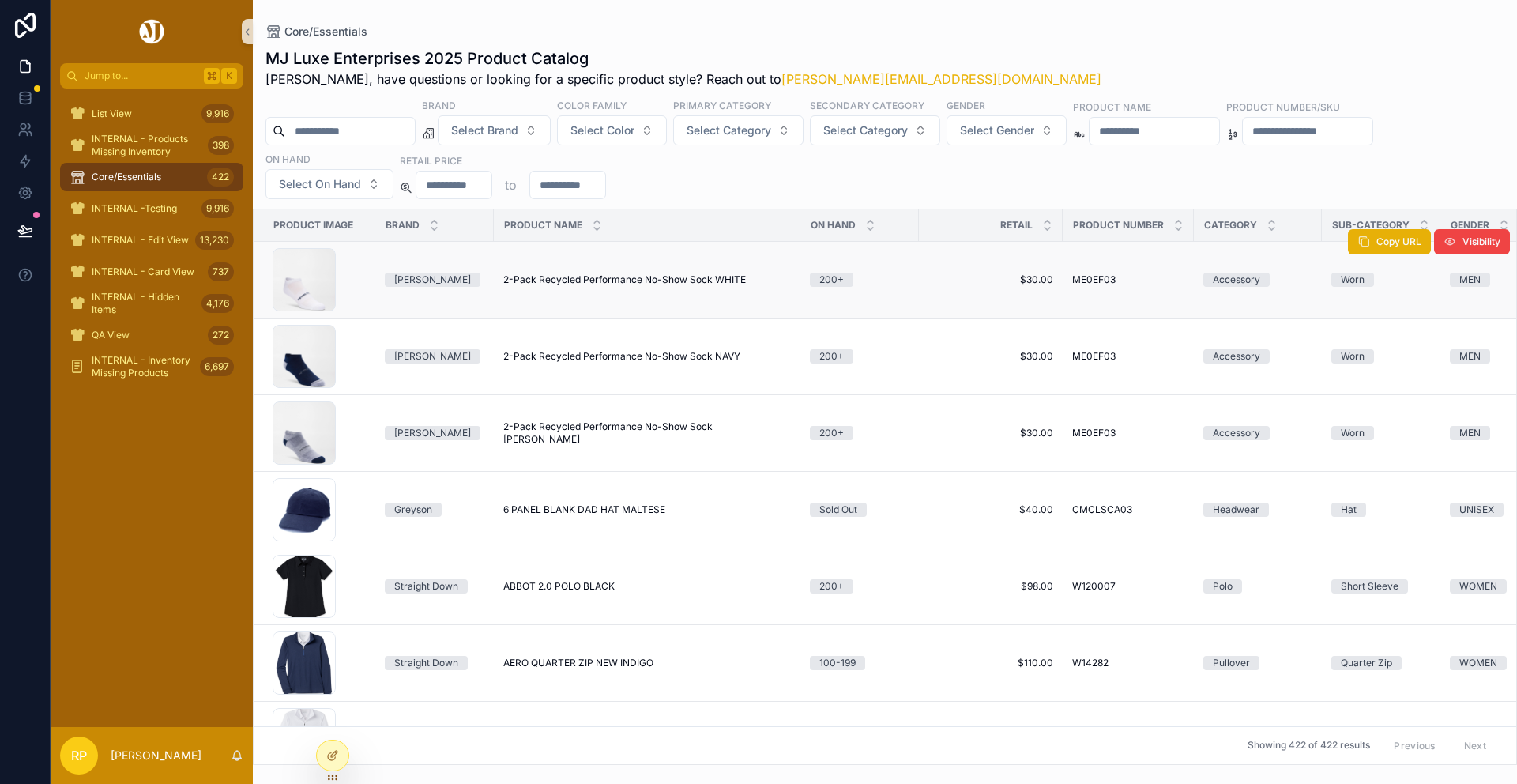
click at [557, 277] on span "2-Pack Recycled Performance No-Show Sock WHITE" at bounding box center [624, 279] width 243 height 12
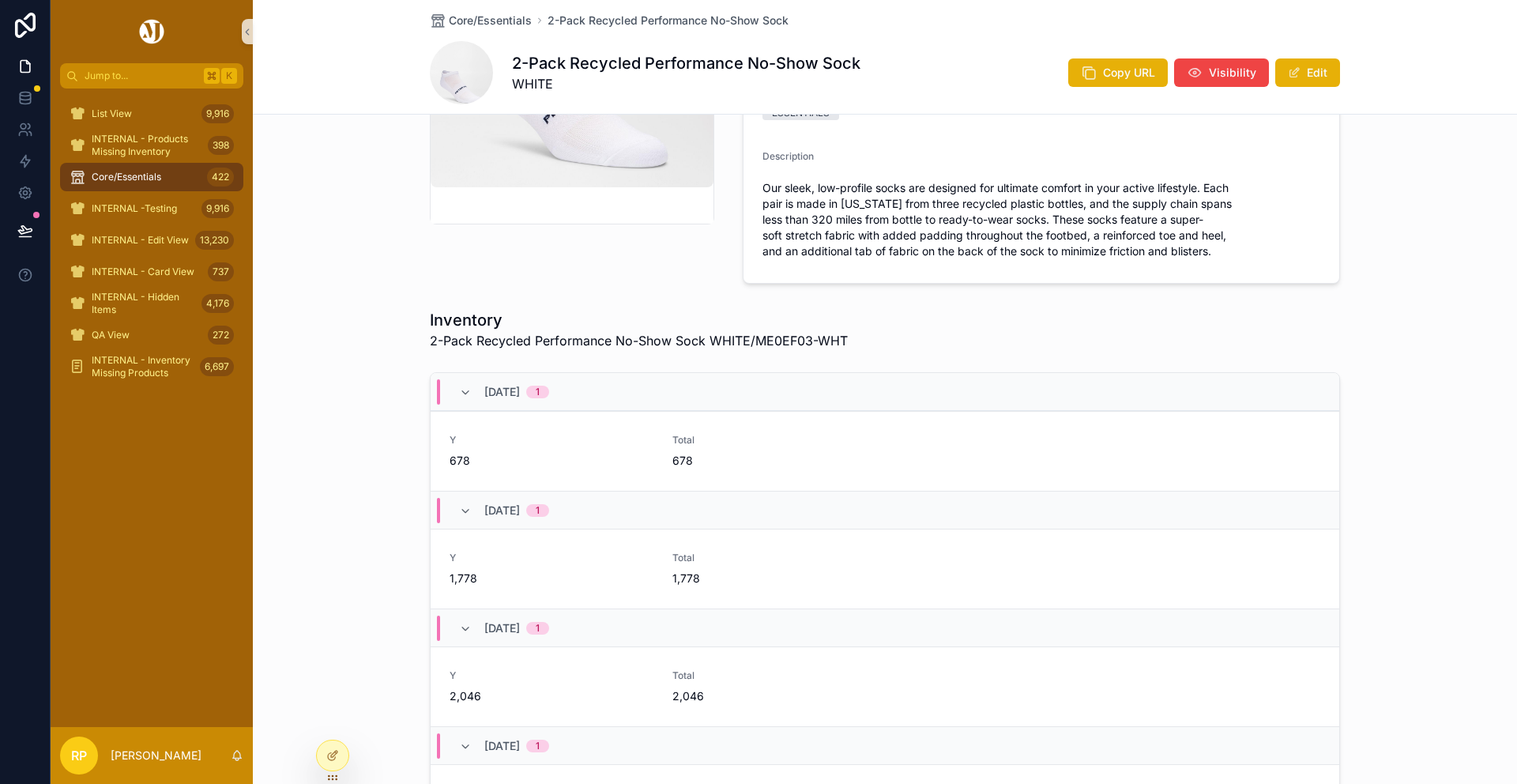
scroll to position [12, 0]
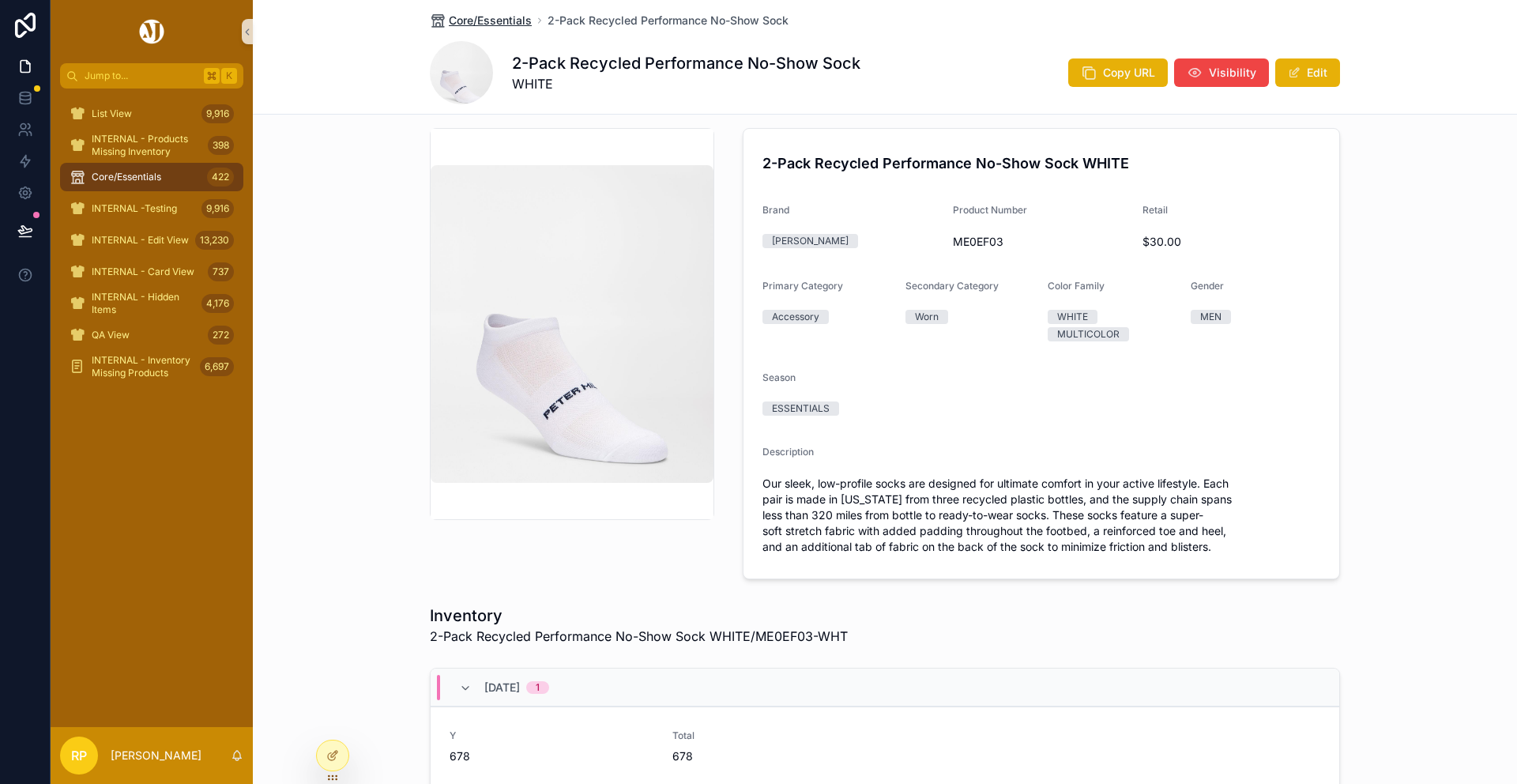
click at [513, 13] on span "Core/Essentials" at bounding box center [490, 20] width 83 height 16
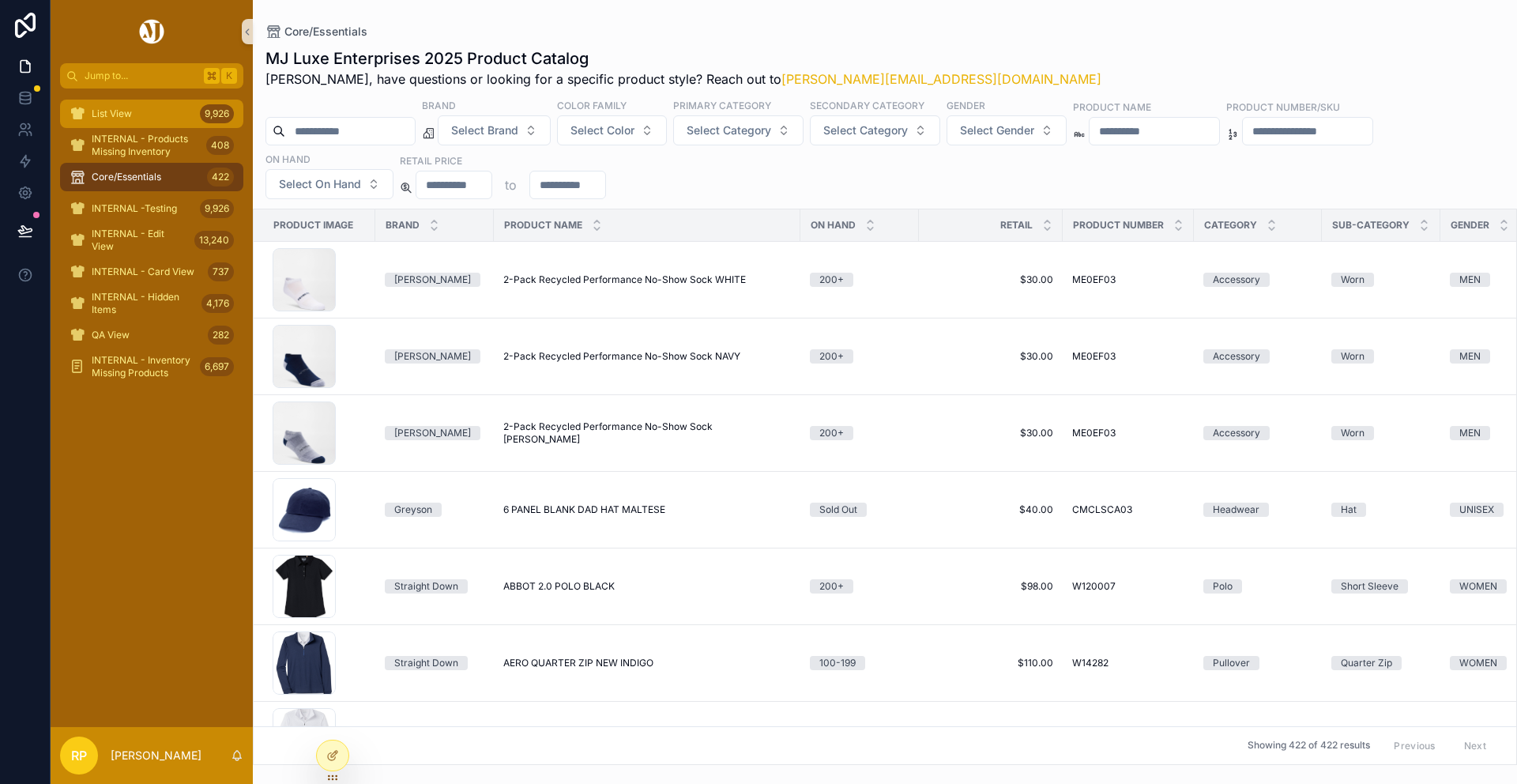
click at [123, 110] on span "List View" at bounding box center [111, 113] width 40 height 12
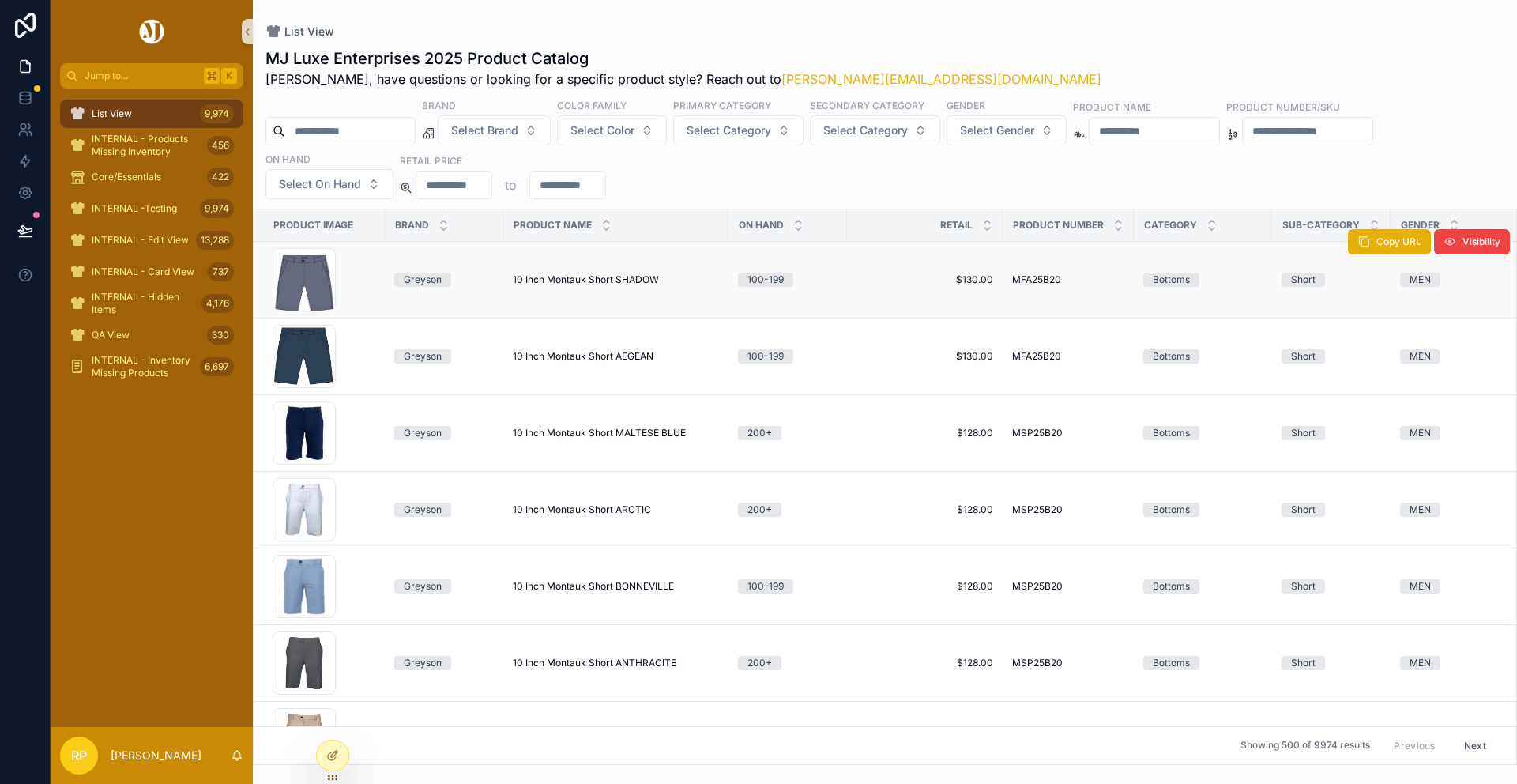
click at [531, 278] on span "10 Inch Montauk Short SHADOW" at bounding box center [586, 279] width 147 height 12
click at [173, 143] on span "INTERNAL - Products Missing Inventory" at bounding box center [146, 145] width 109 height 26
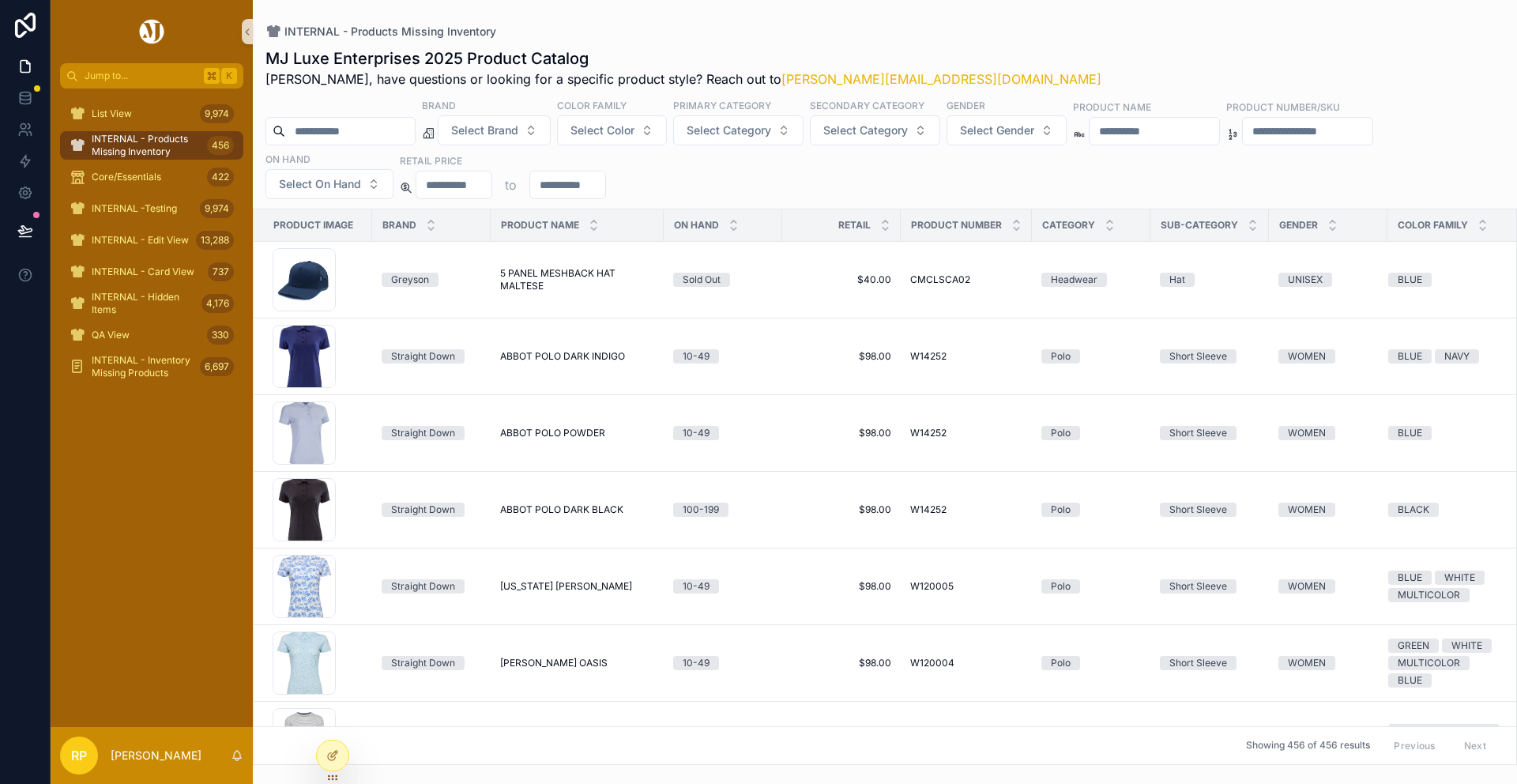
click at [592, 279] on span "5 PANEL MESHBACK HAT MALTESE" at bounding box center [576, 279] width 154 height 26
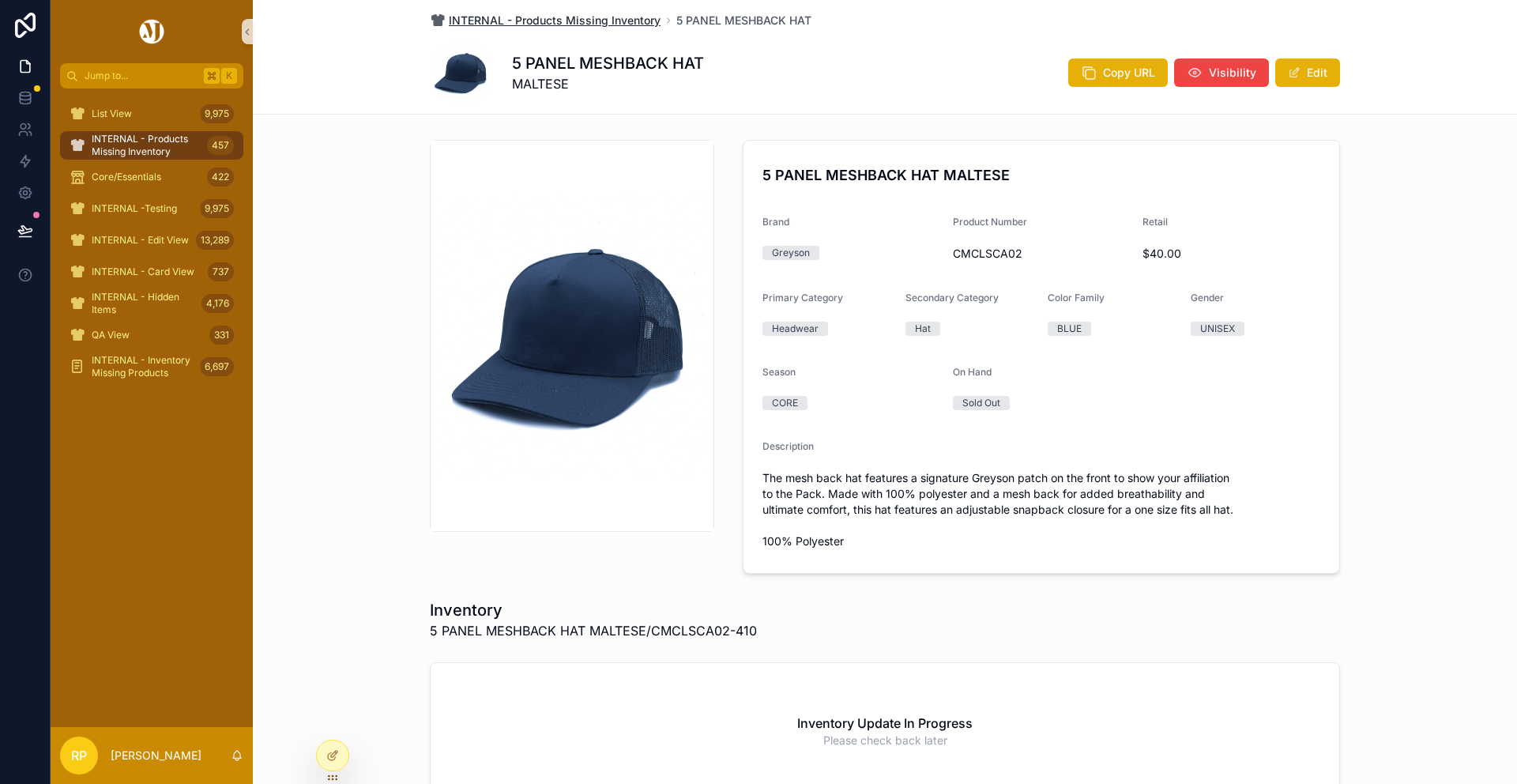
click at [564, 21] on span "INTERNAL - Products Missing Inventory" at bounding box center [554, 20] width 212 height 16
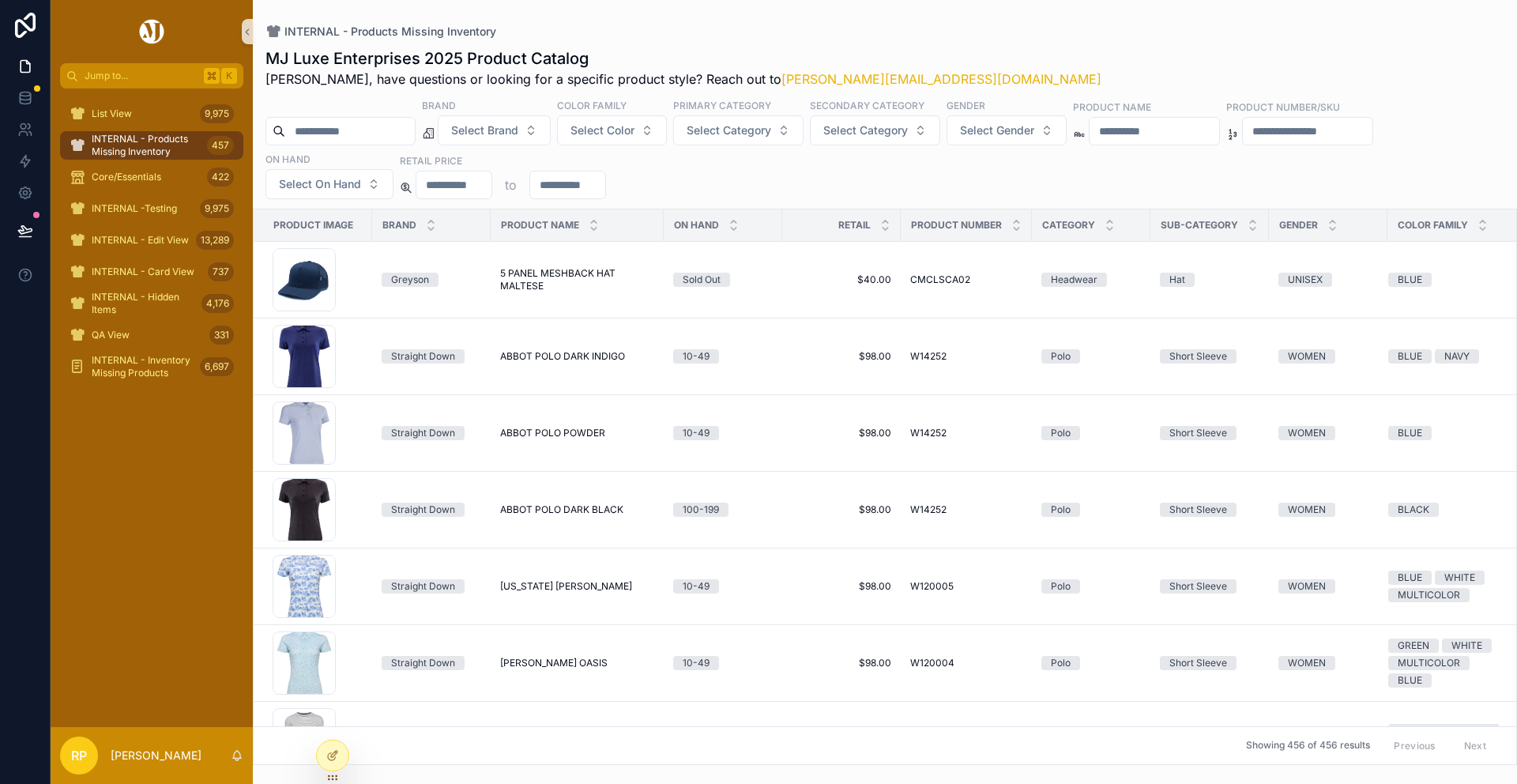
click at [361, 121] on input "scrollable content" at bounding box center [349, 131] width 129 height 22
paste input "**********"
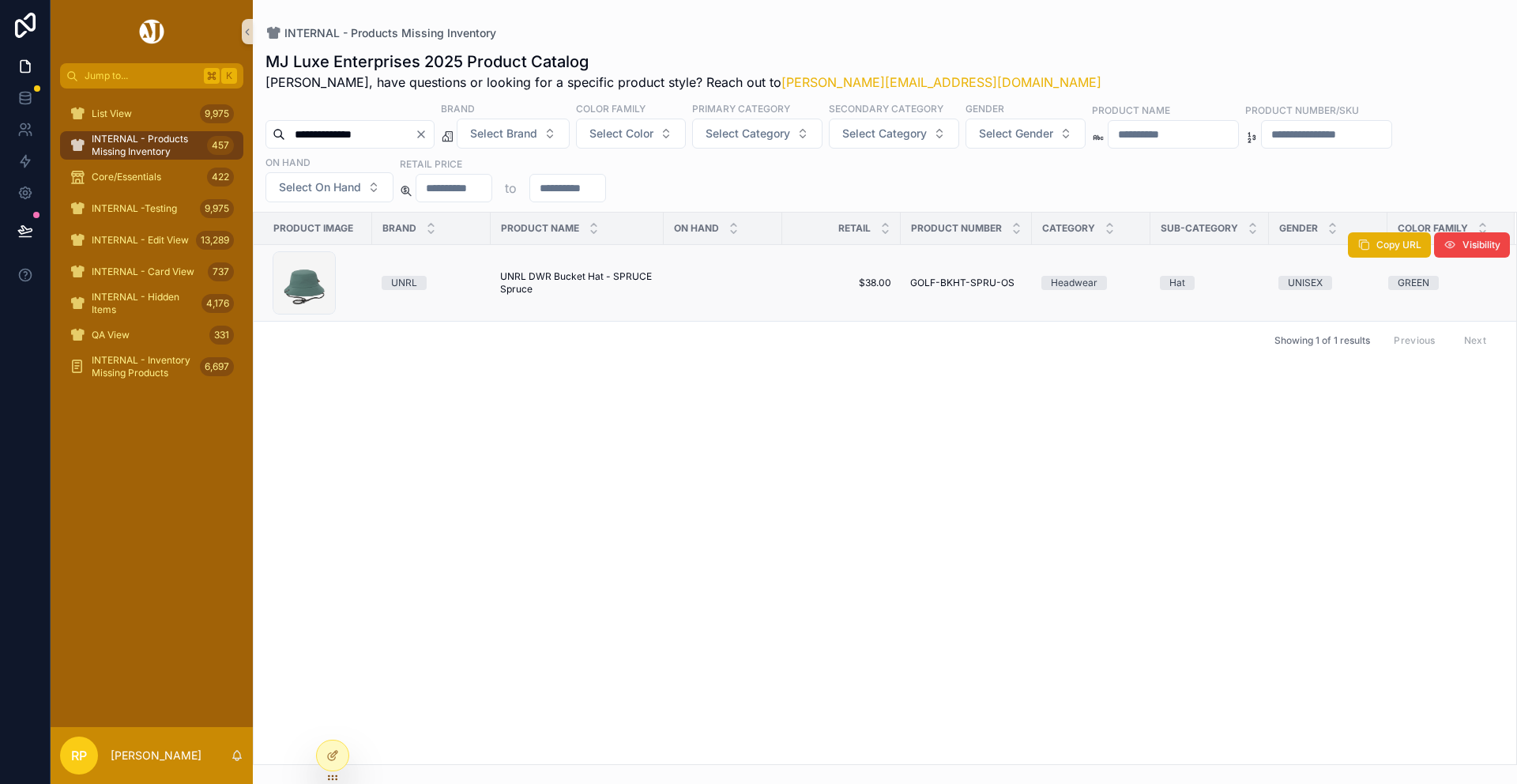
type input "**********"
click at [551, 278] on span "UNRL DWR Bucket Hat - SPRUCE Spruce" at bounding box center [576, 282] width 154 height 26
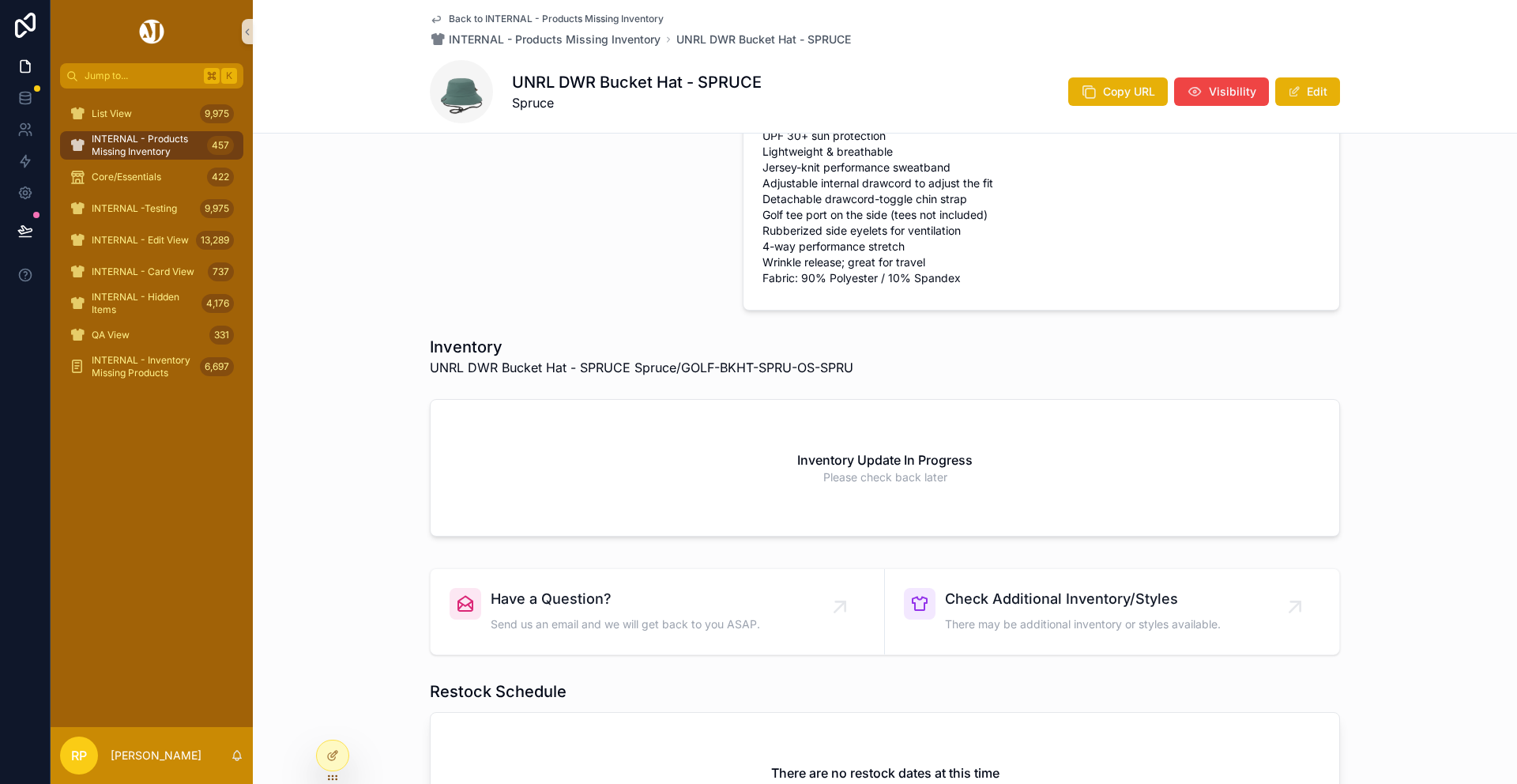
scroll to position [570, 0]
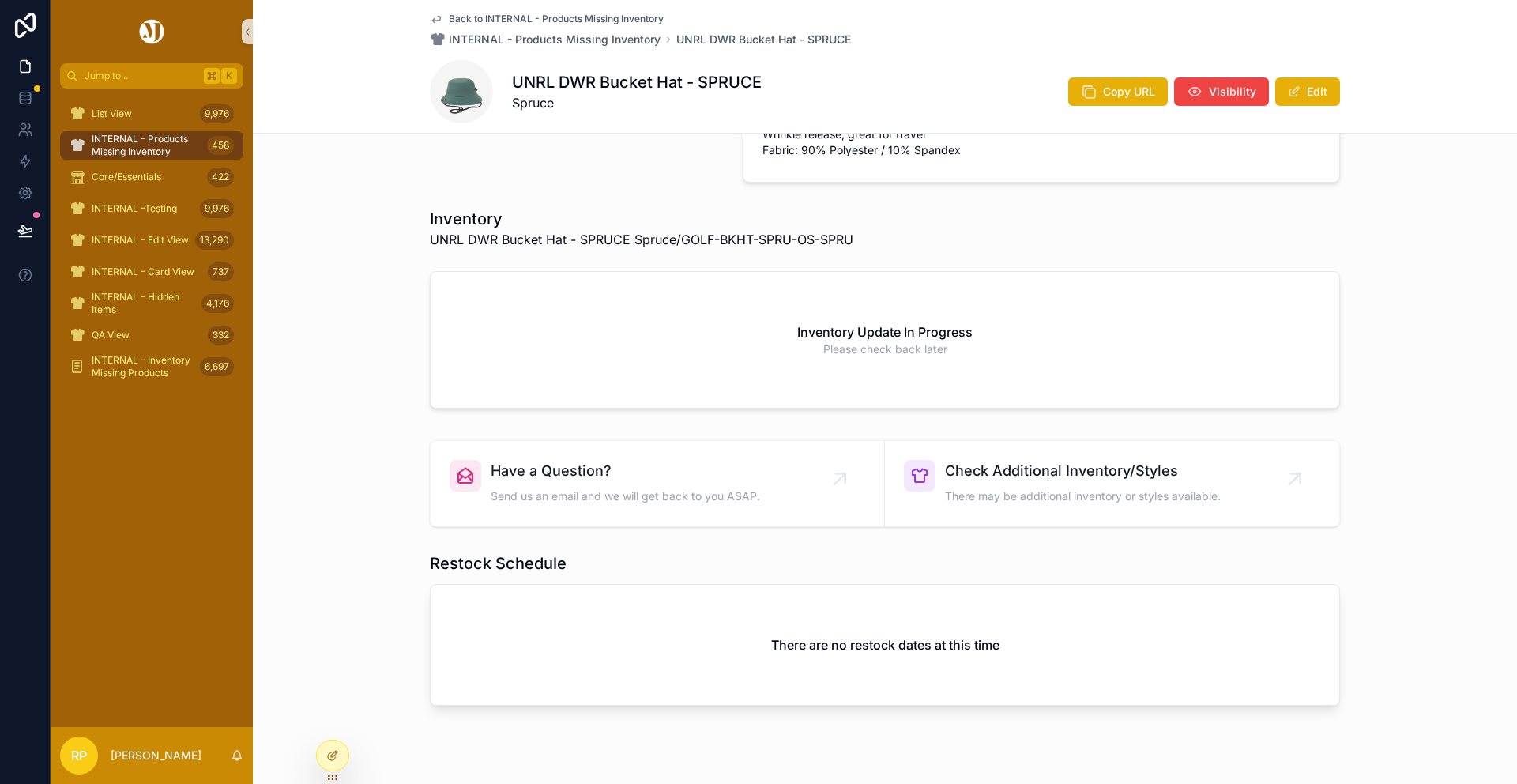
click at [479, 16] on span "Back to INTERNAL - Products Missing Inventory" at bounding box center [556, 18] width 215 height 12
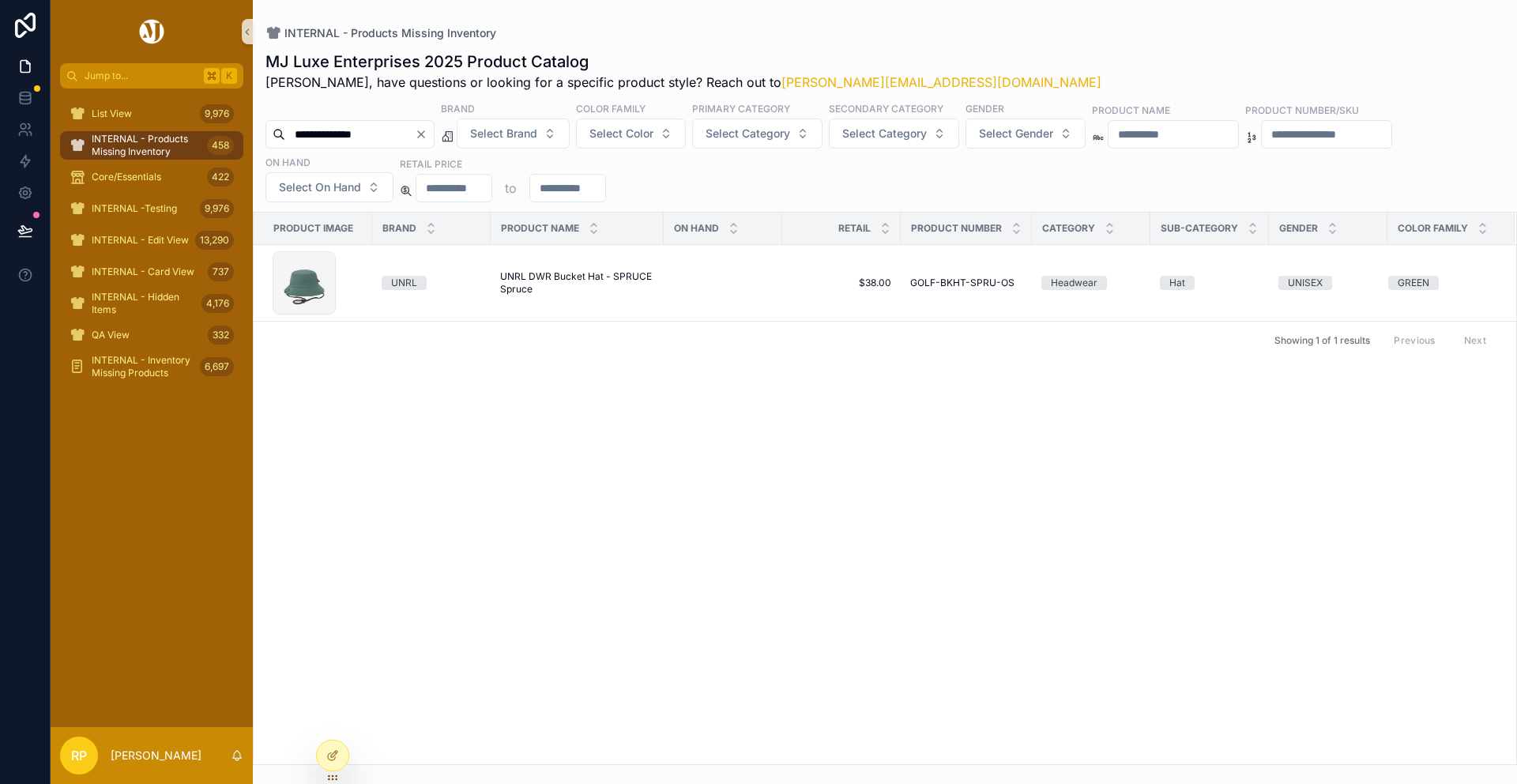
click at [365, 133] on input "**********" at bounding box center [349, 134] width 129 height 22
paste input "scrollable content"
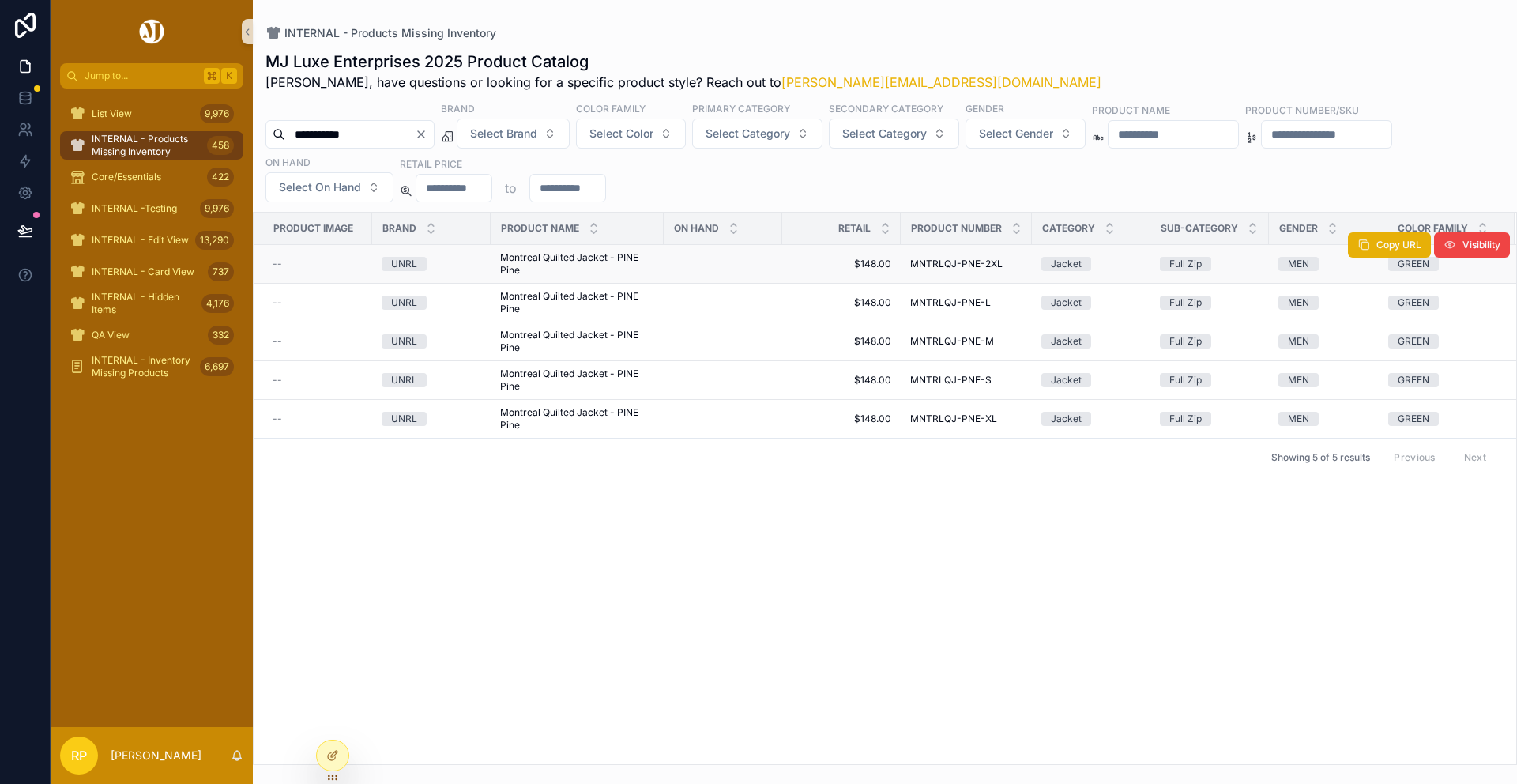
type input "**********"
click at [605, 267] on span "Montreal Quilted Jacket - PINE Pine" at bounding box center [576, 264] width 154 height 26
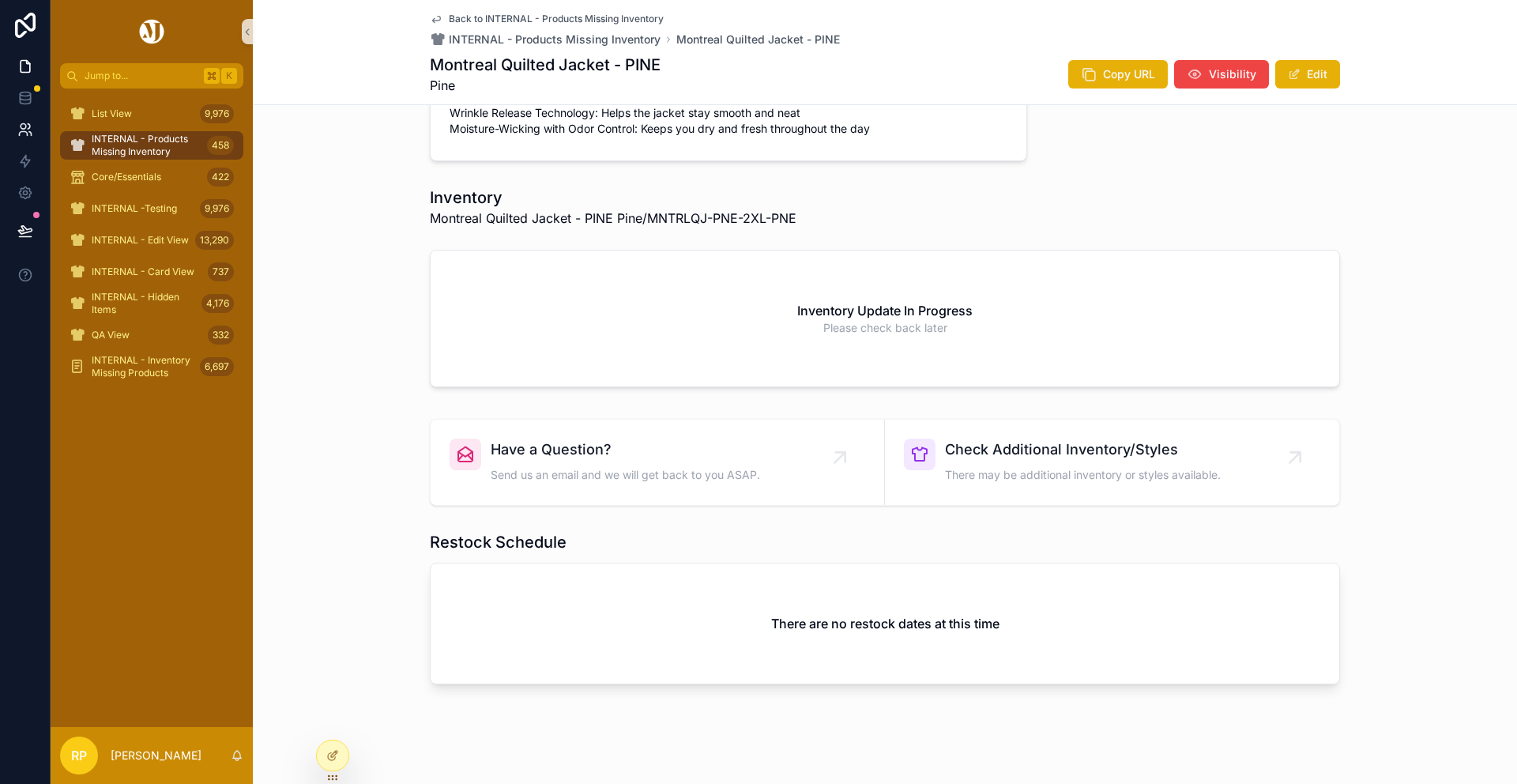
scroll to position [1080, 0]
